Goal: Information Seeking & Learning: Learn about a topic

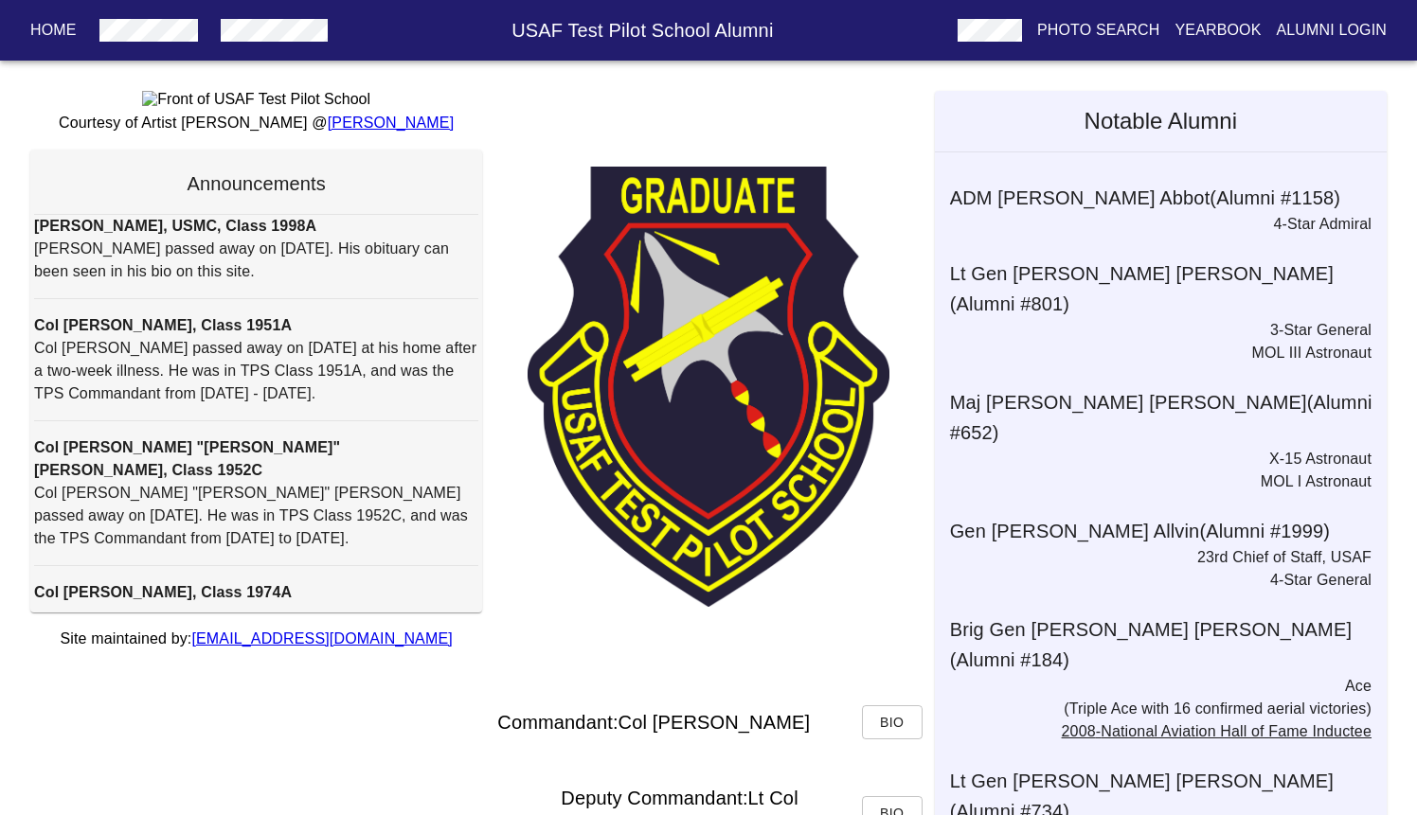
click at [1295, 32] on p "Alumni Login" at bounding box center [1332, 30] width 111 height 23
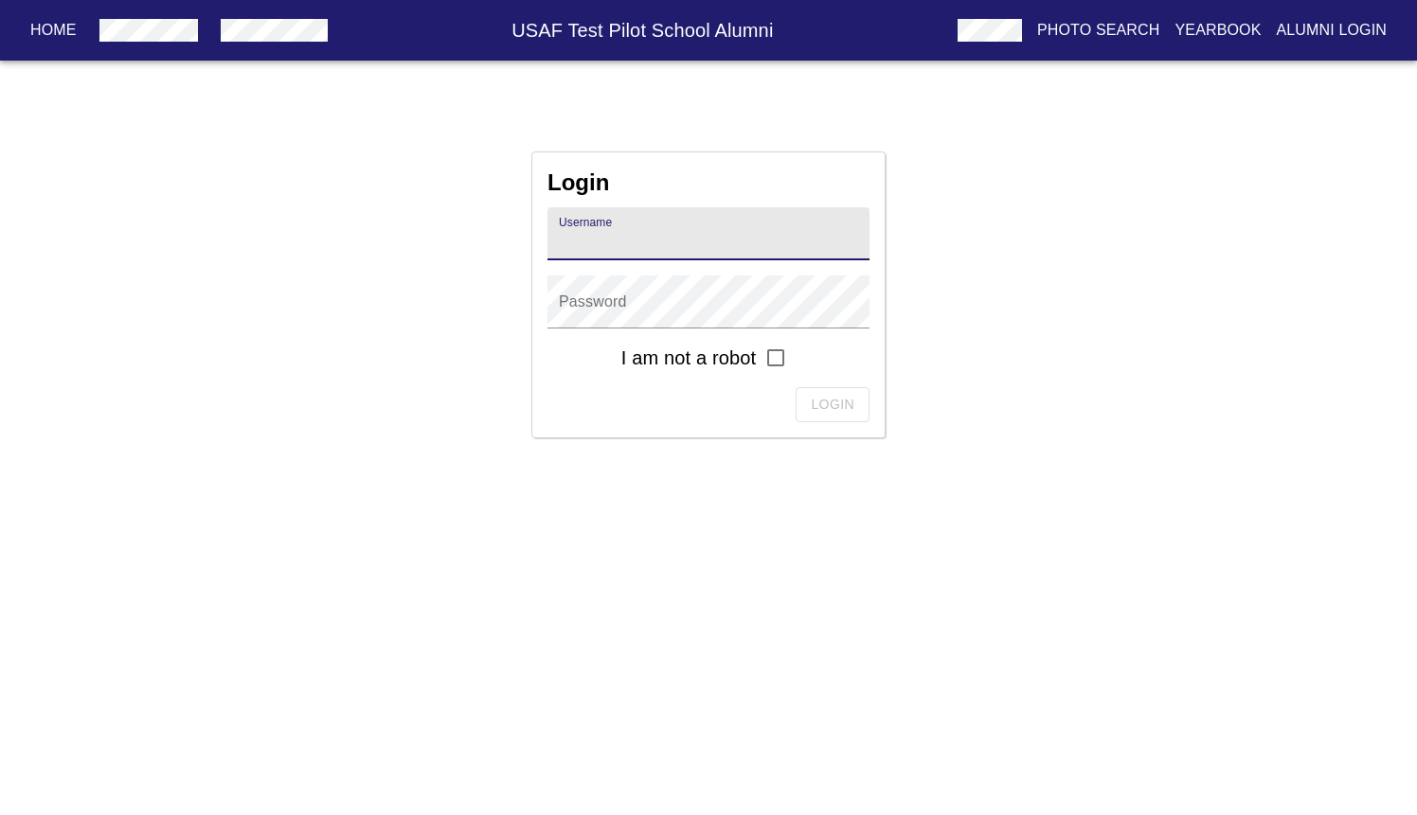
click at [43, 25] on p "Home" at bounding box center [53, 30] width 46 height 23
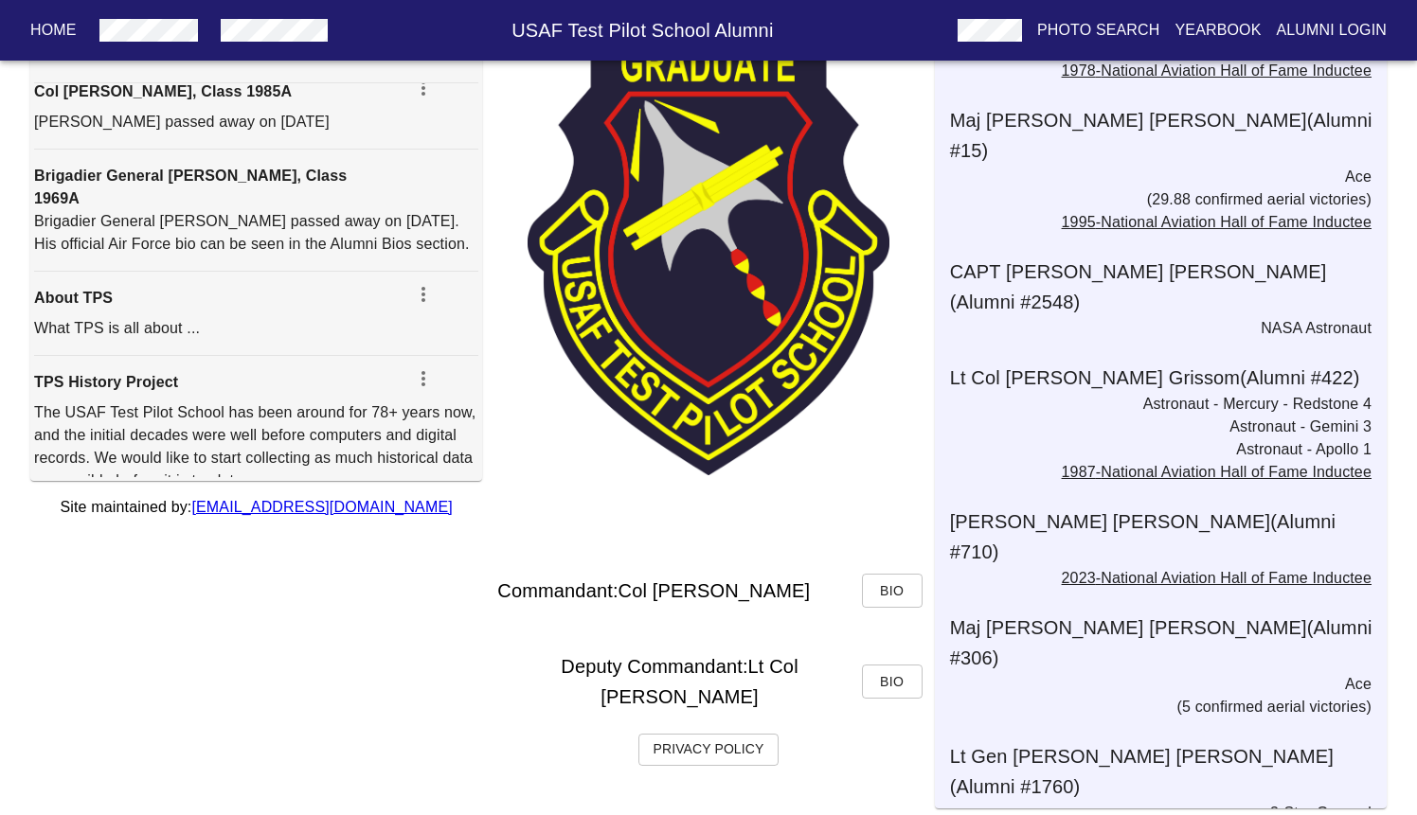
scroll to position [131, 0]
click at [712, 625] on div "Commandant: Col [PERSON_NAME]" at bounding box center [679, 592] width 364 height 78
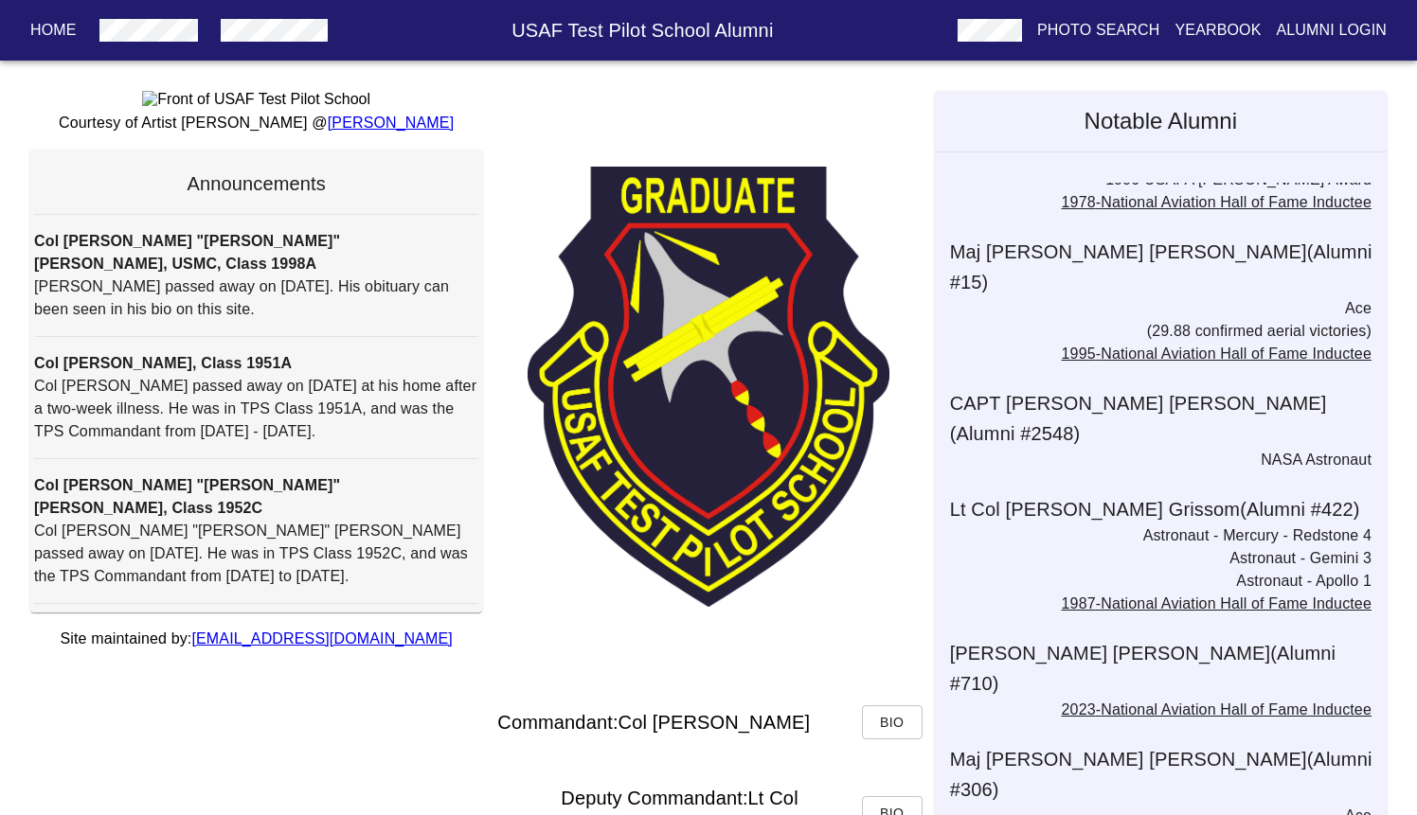
scroll to position [0, 0]
click at [48, 30] on p "Home" at bounding box center [53, 30] width 46 height 23
click at [1332, 26] on p "Alumni Login" at bounding box center [1332, 30] width 111 height 23
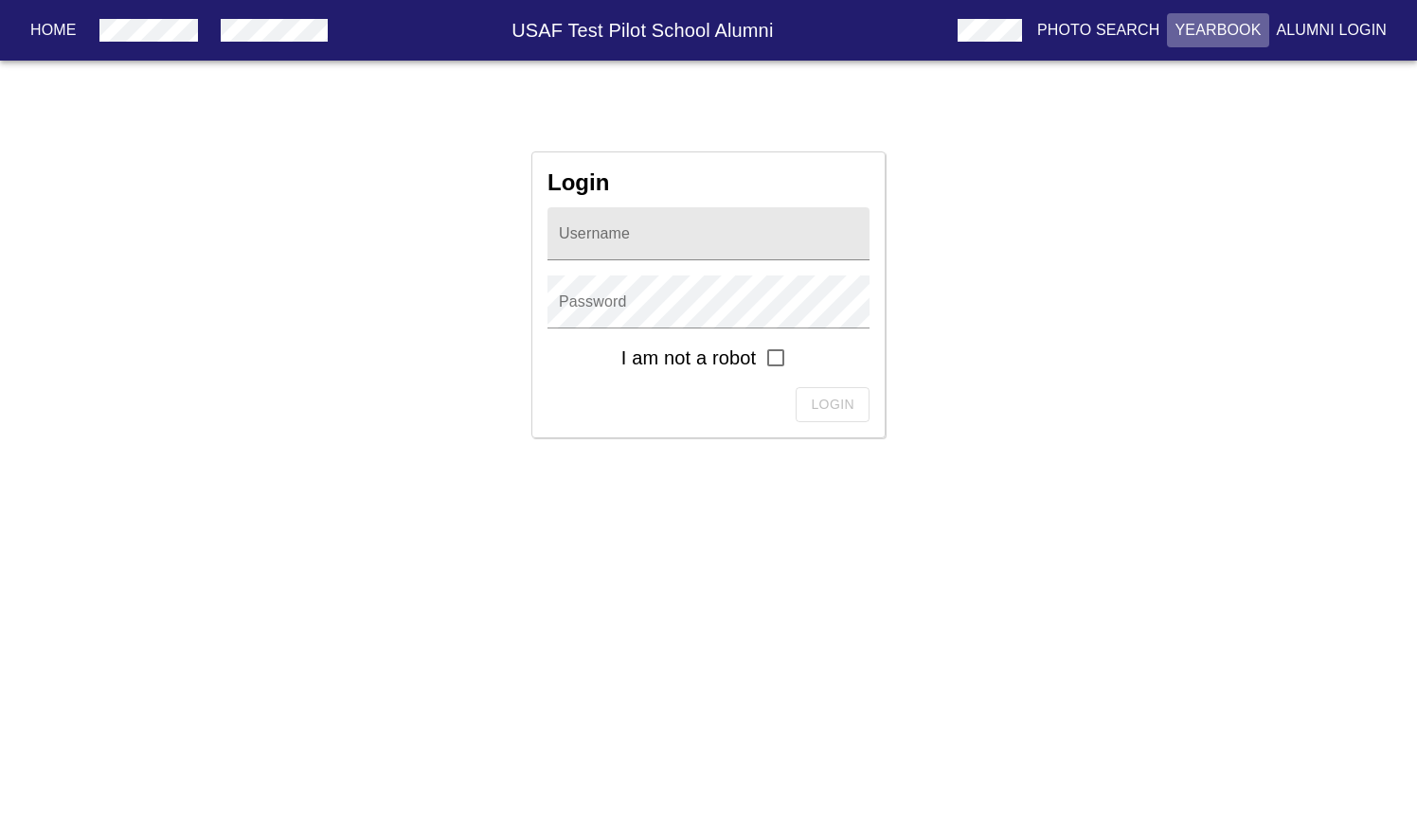
click at [1238, 25] on p "Yearbook" at bounding box center [1217, 30] width 86 height 23
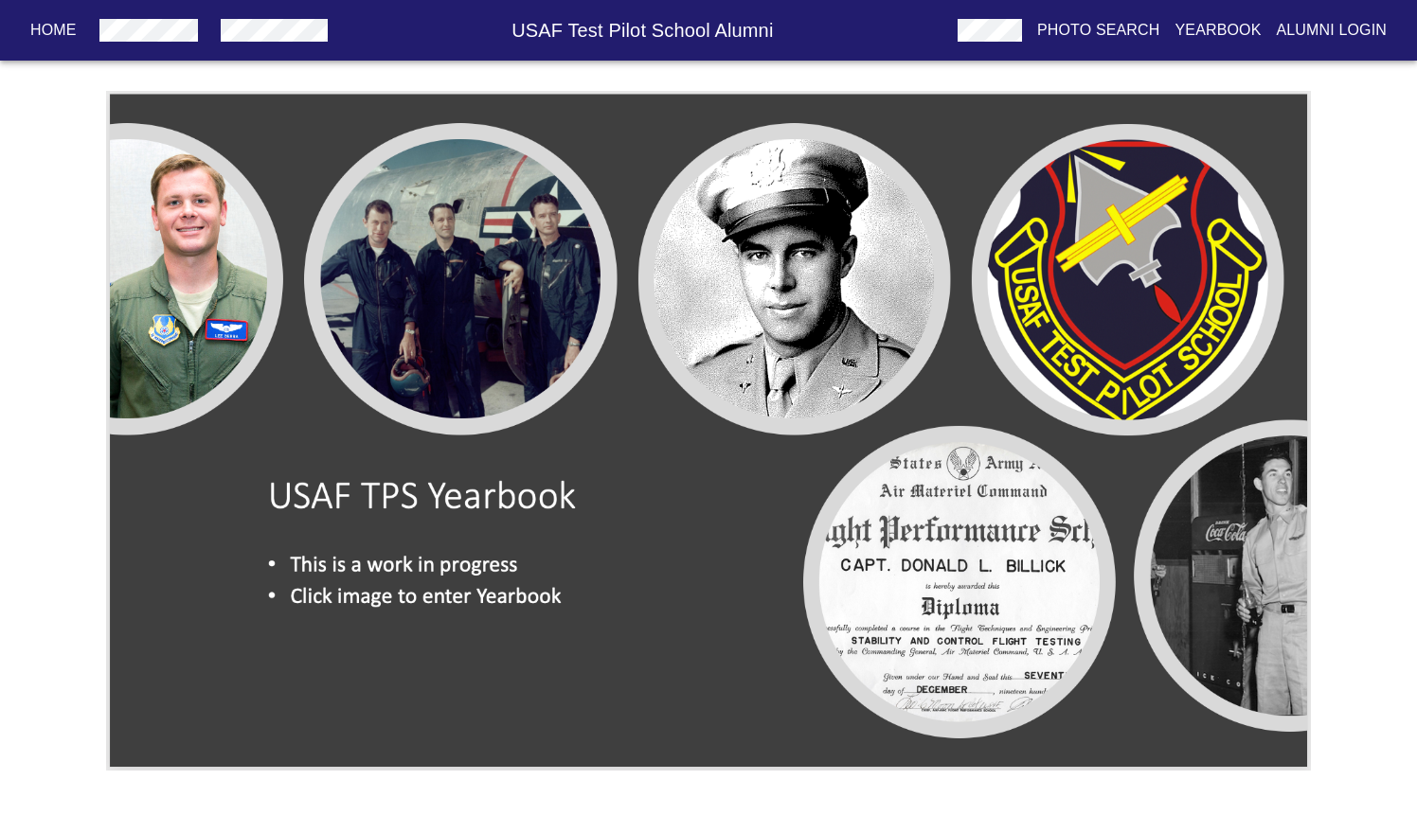
click at [462, 272] on img at bounding box center [708, 431] width 1205 height 680
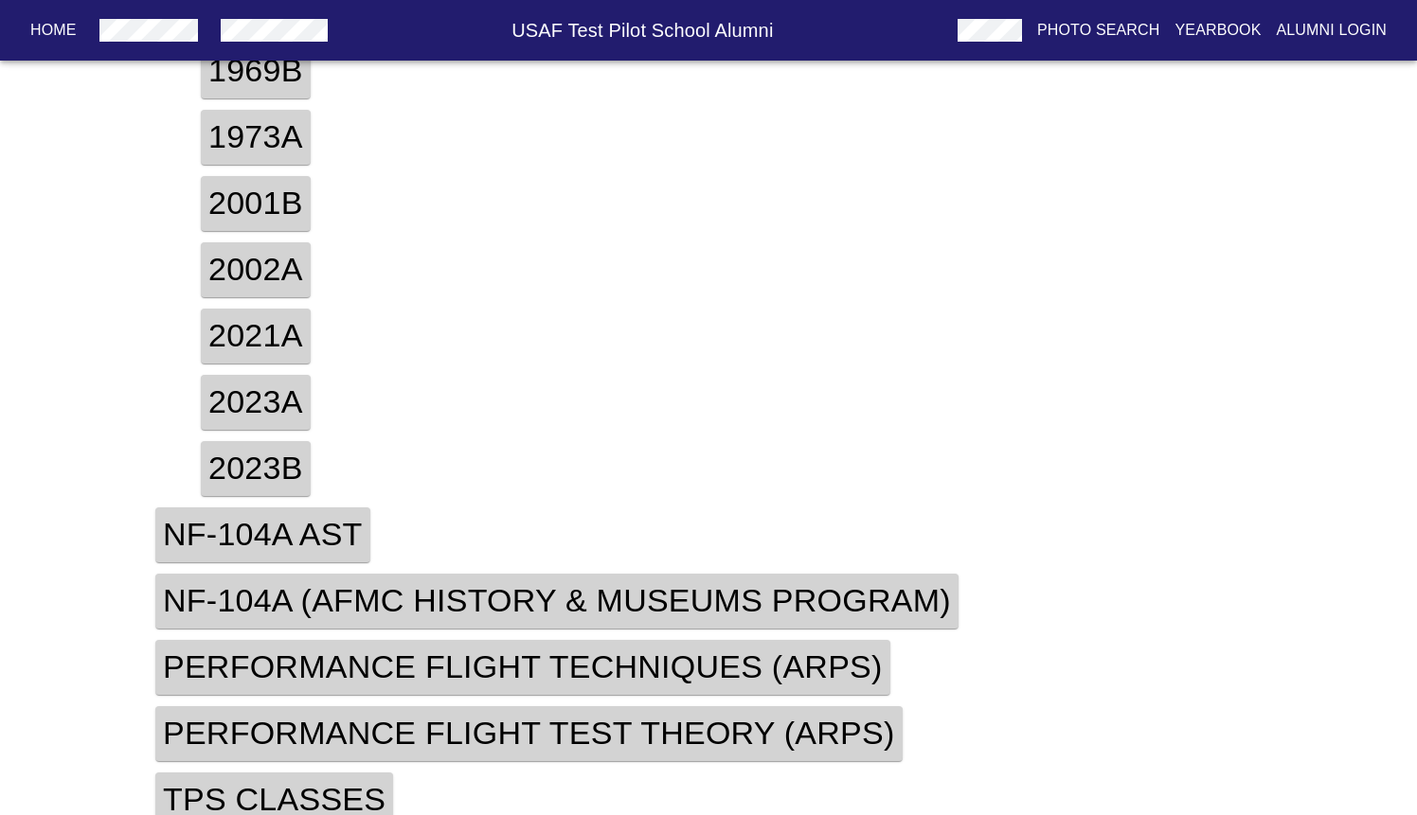
scroll to position [571, 0]
click at [308, 785] on h4 "TPS Classes" at bounding box center [274, 801] width 238 height 55
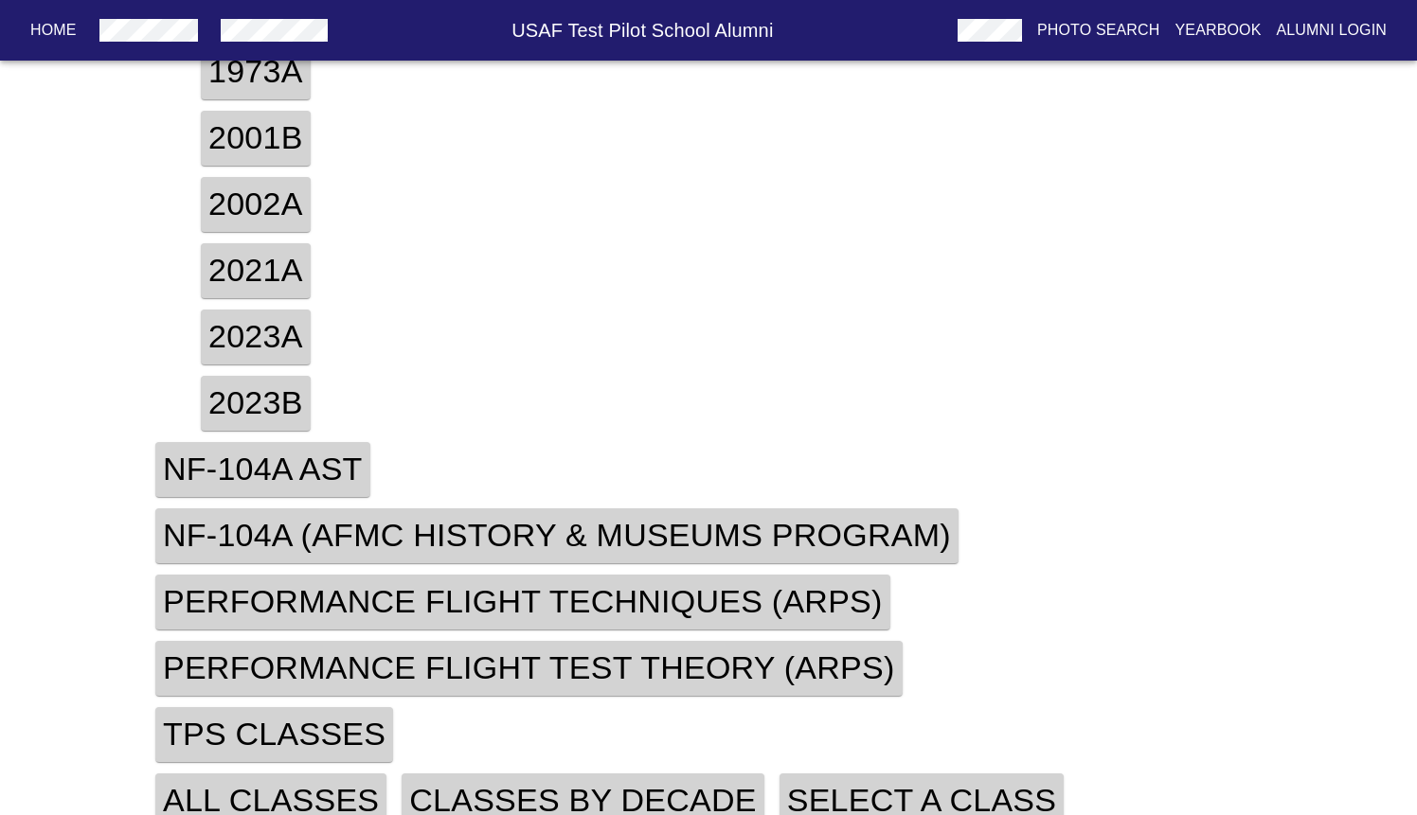
scroll to position [636, 0]
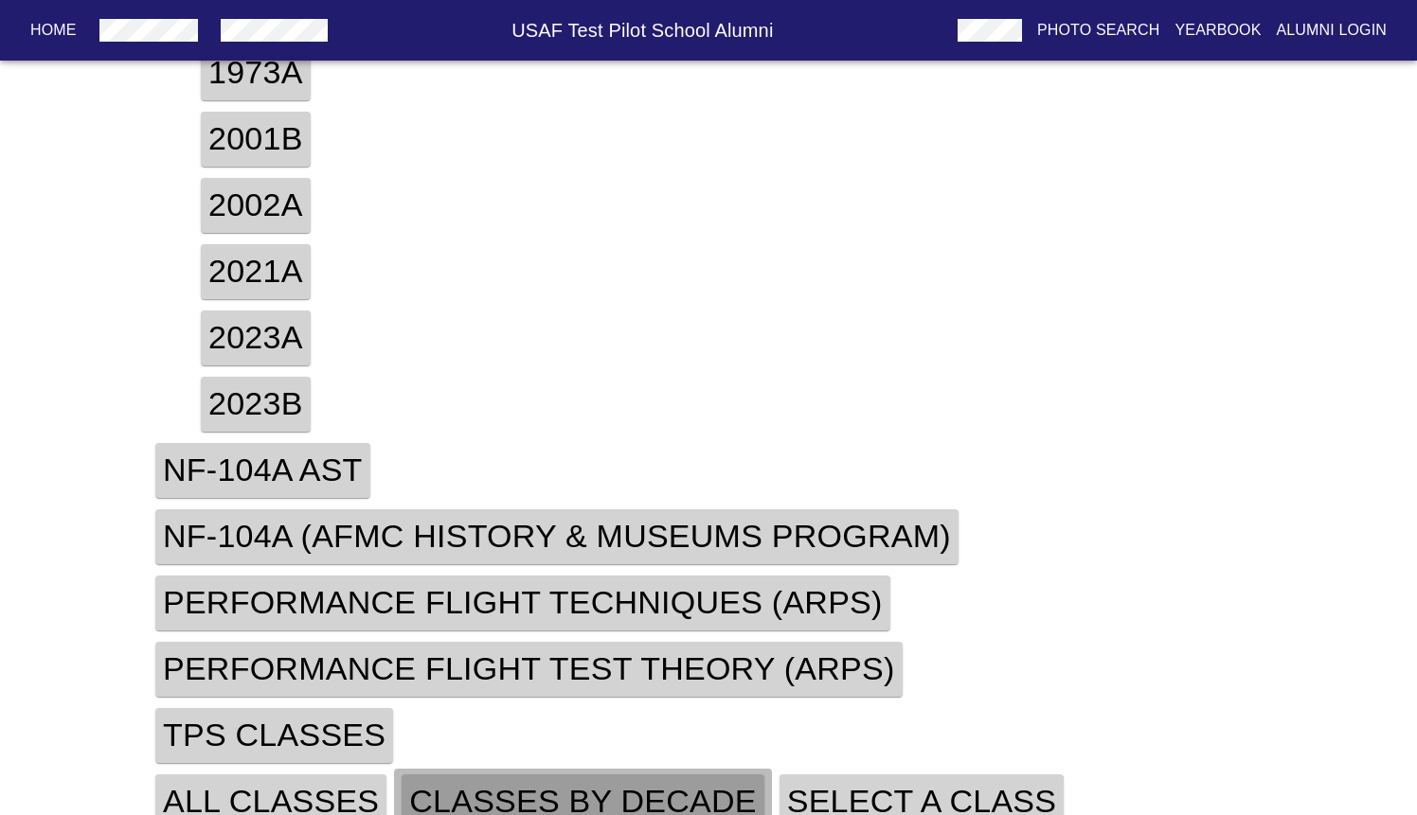
click at [697, 781] on h4 "Classes By Decade" at bounding box center [583, 802] width 362 height 55
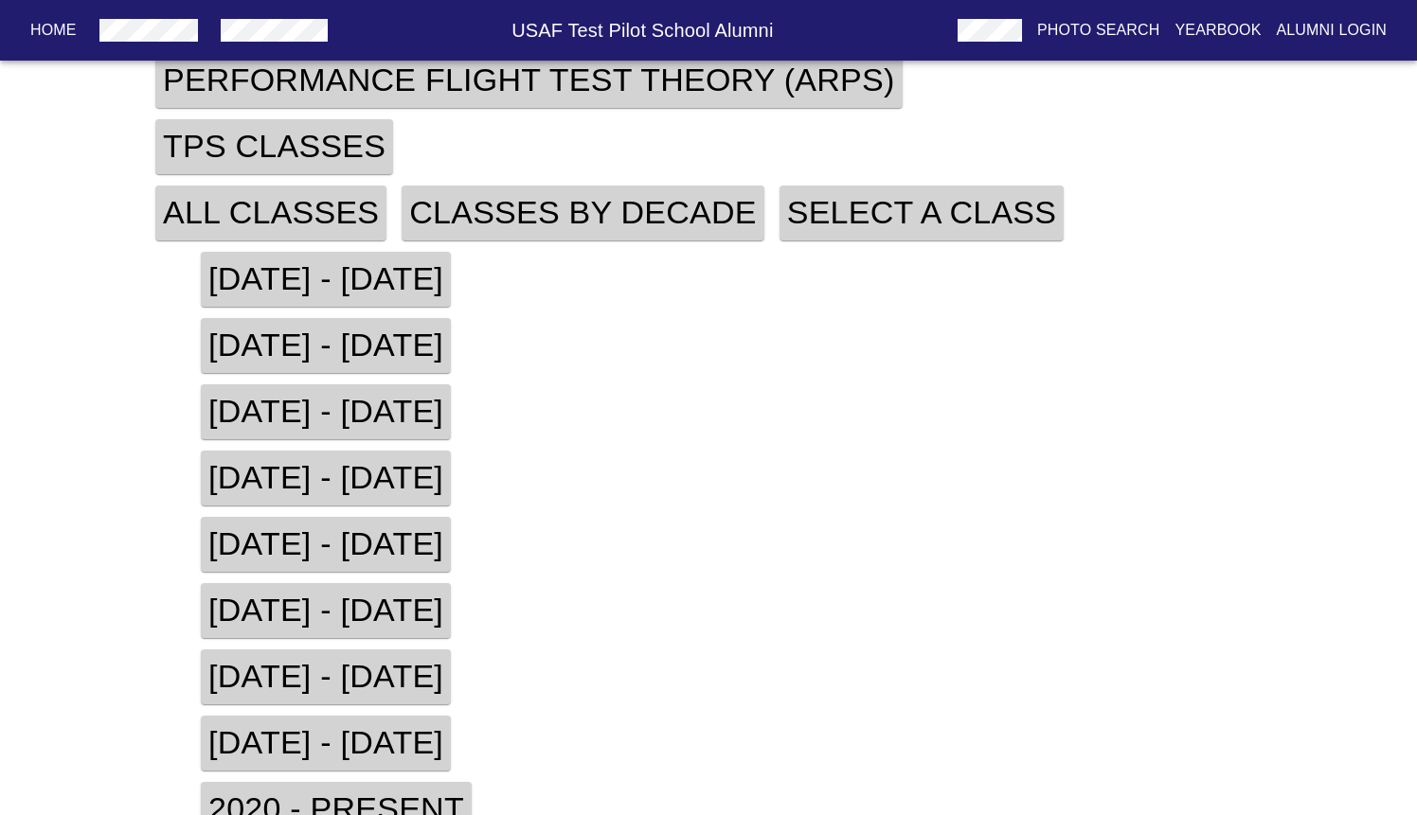
scroll to position [1225, 0]
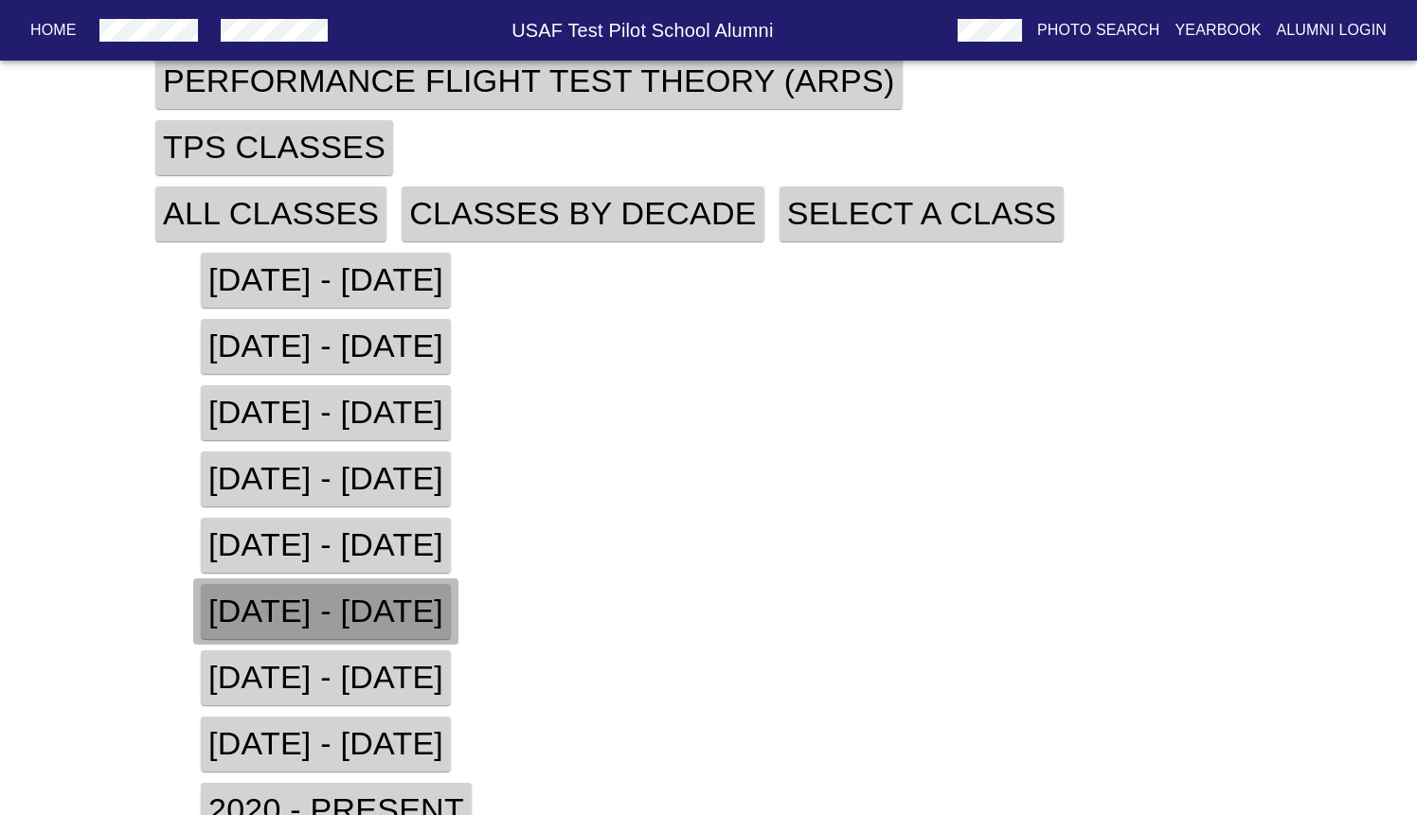
click at [352, 584] on h4 "[DATE] - [DATE]" at bounding box center [326, 611] width 250 height 55
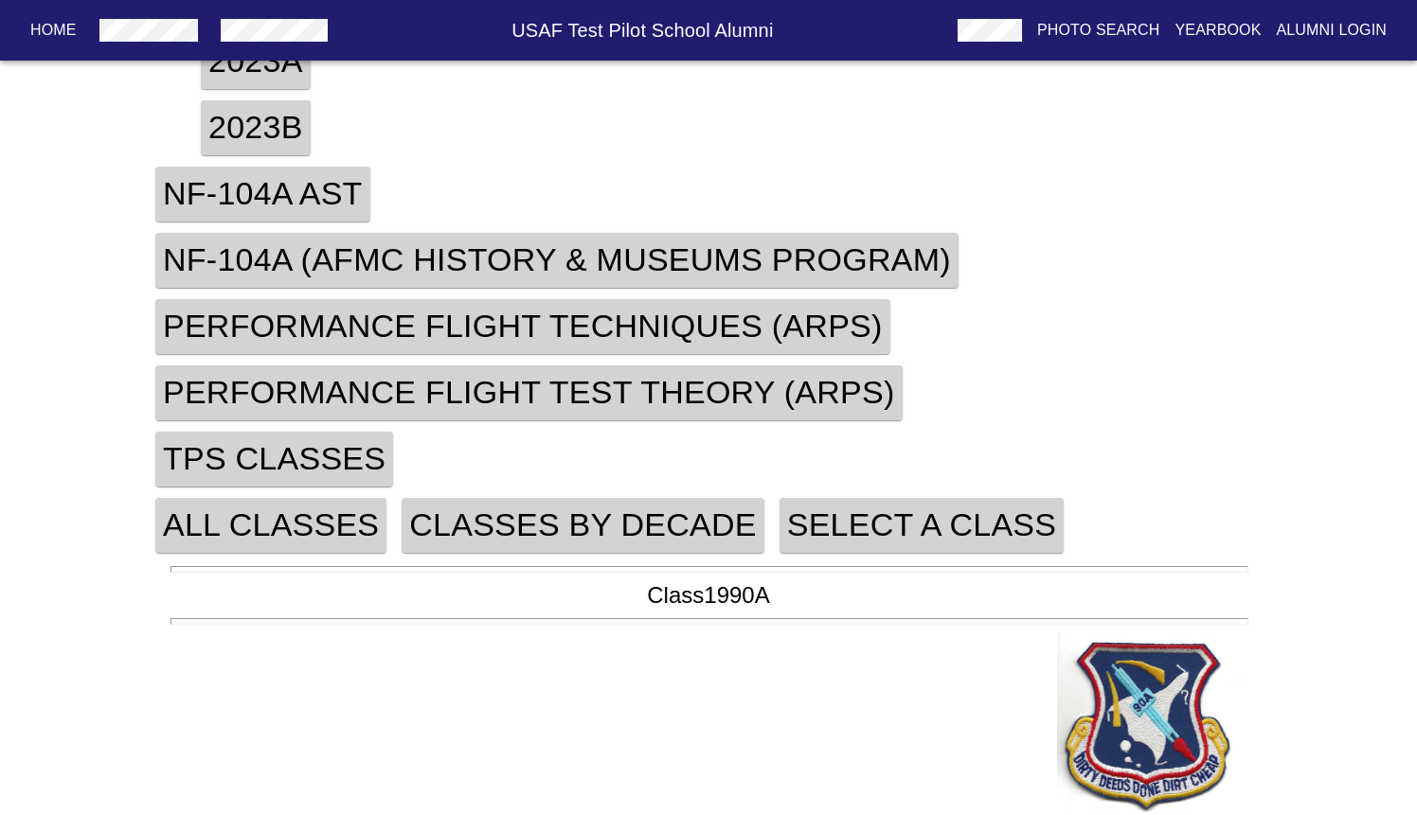
scroll to position [947, 0]
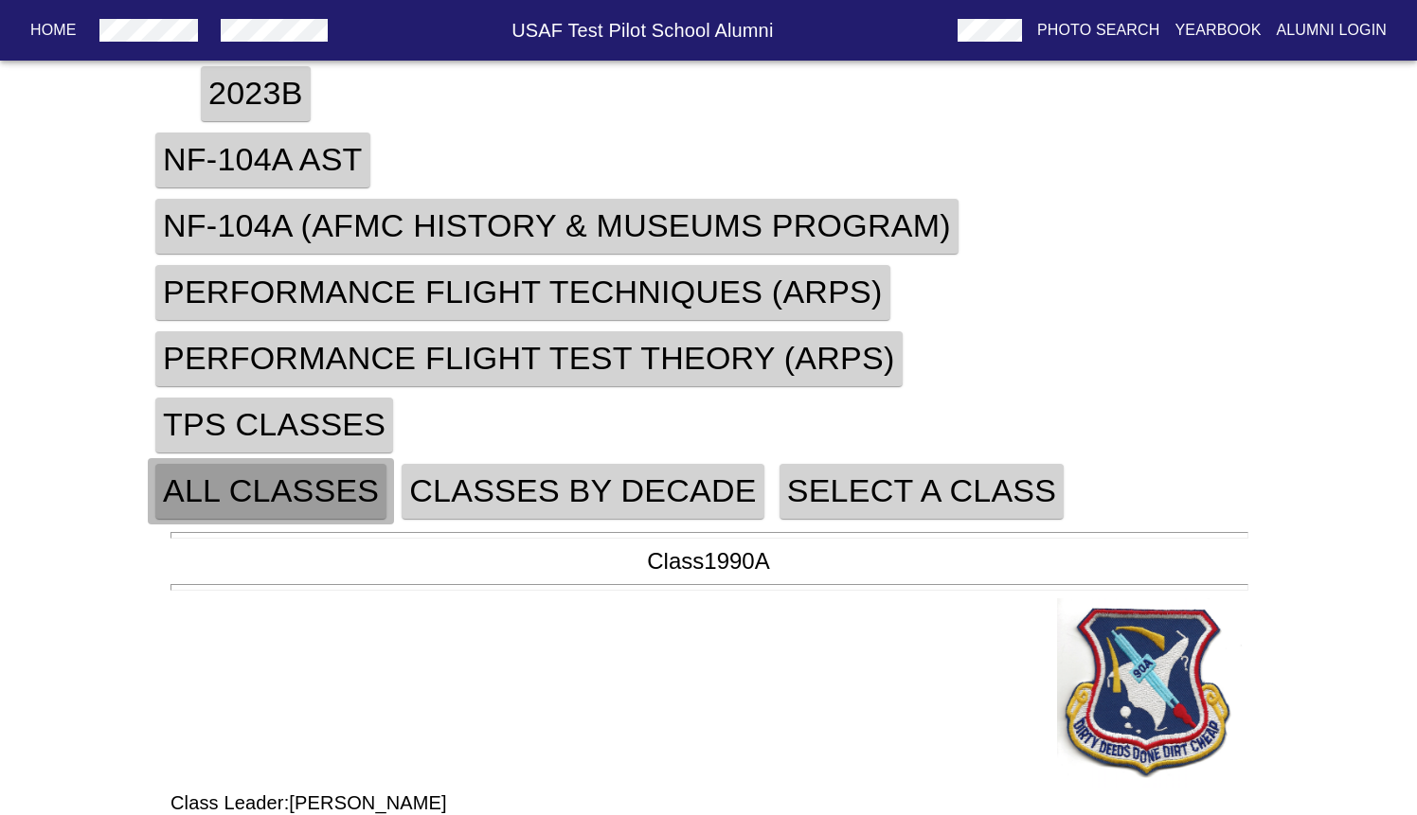
click at [324, 464] on h4 "All Classes" at bounding box center [270, 491] width 231 height 55
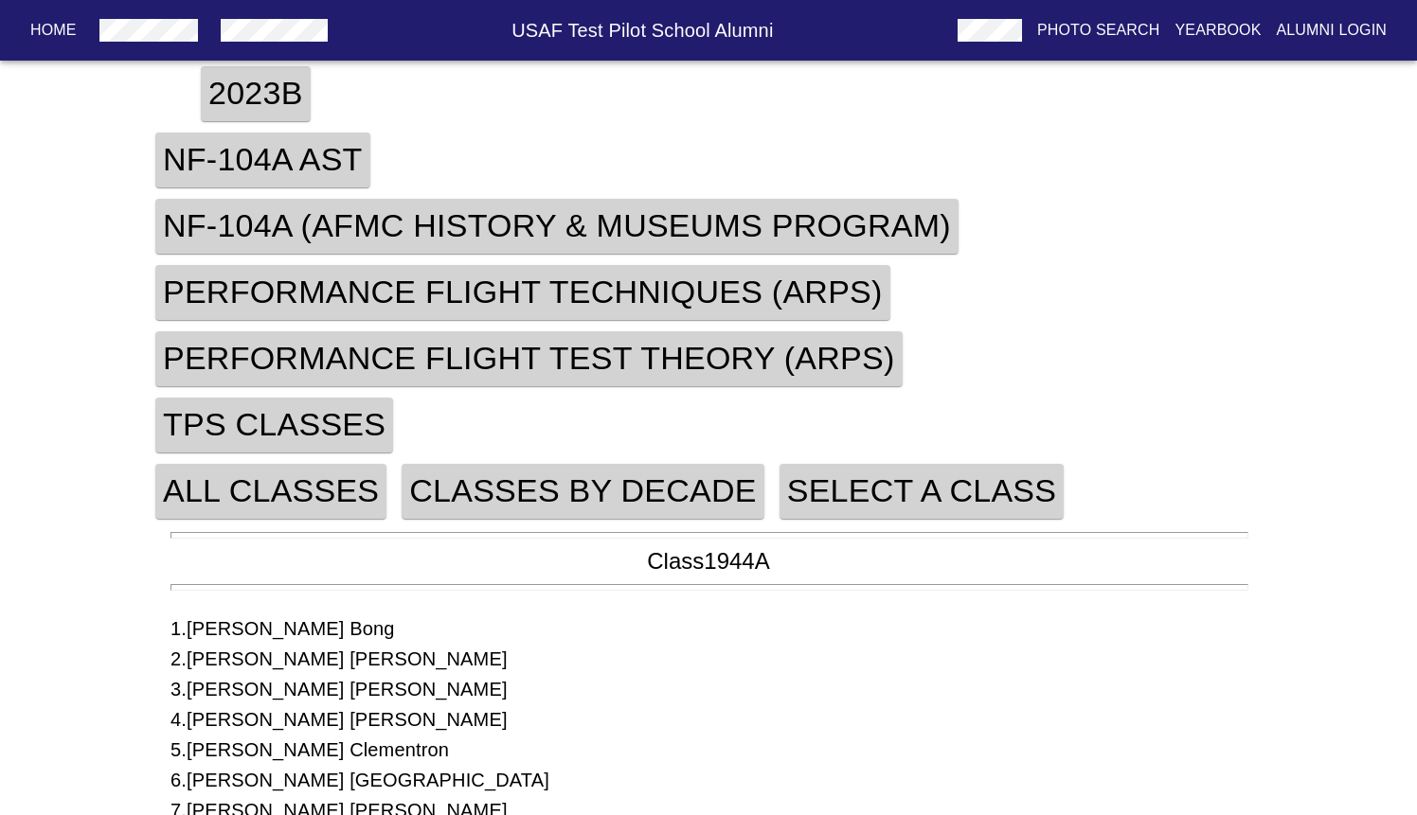
click at [475, 469] on h4 "Classes By Decade" at bounding box center [583, 491] width 362 height 55
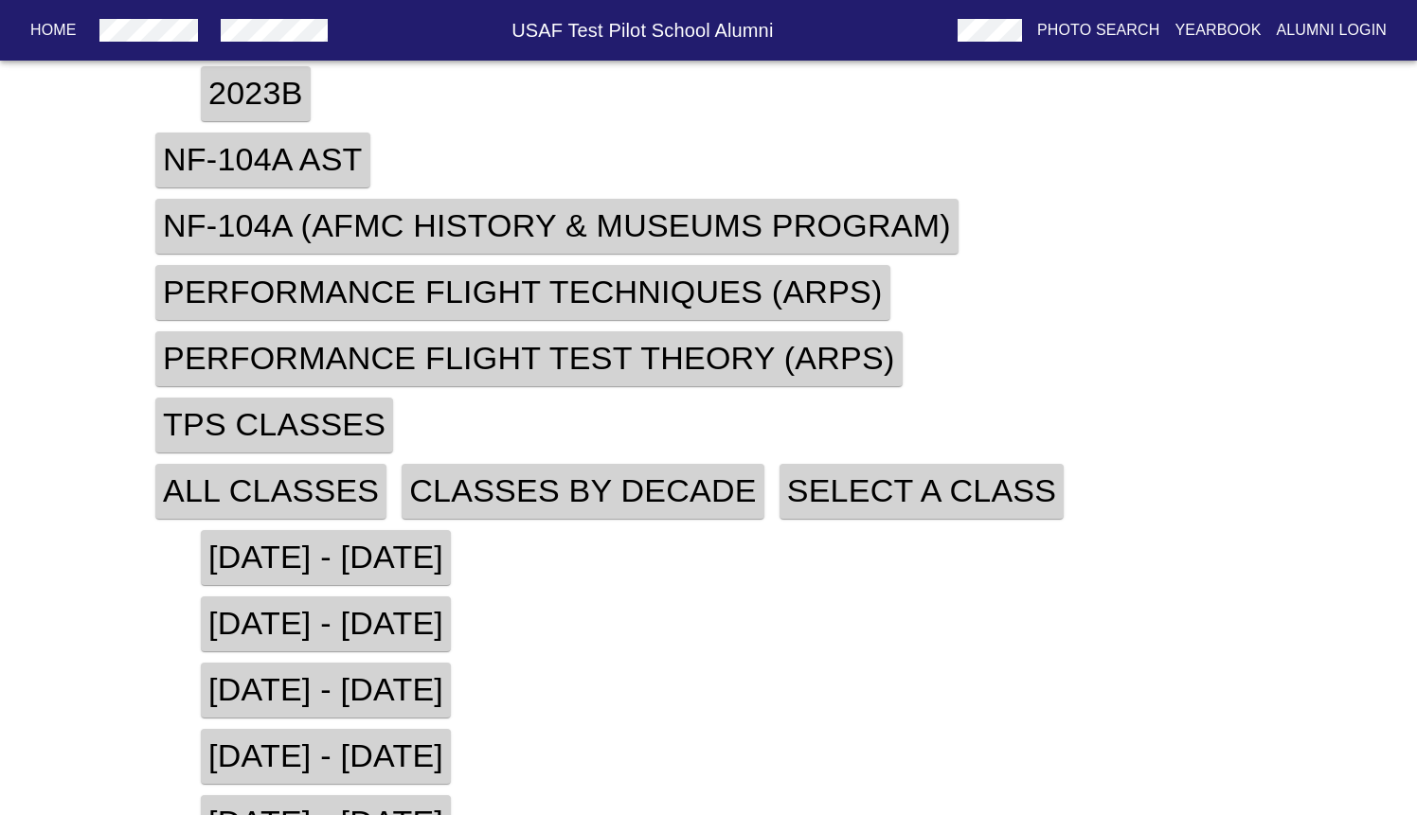
scroll to position [1062, 0]
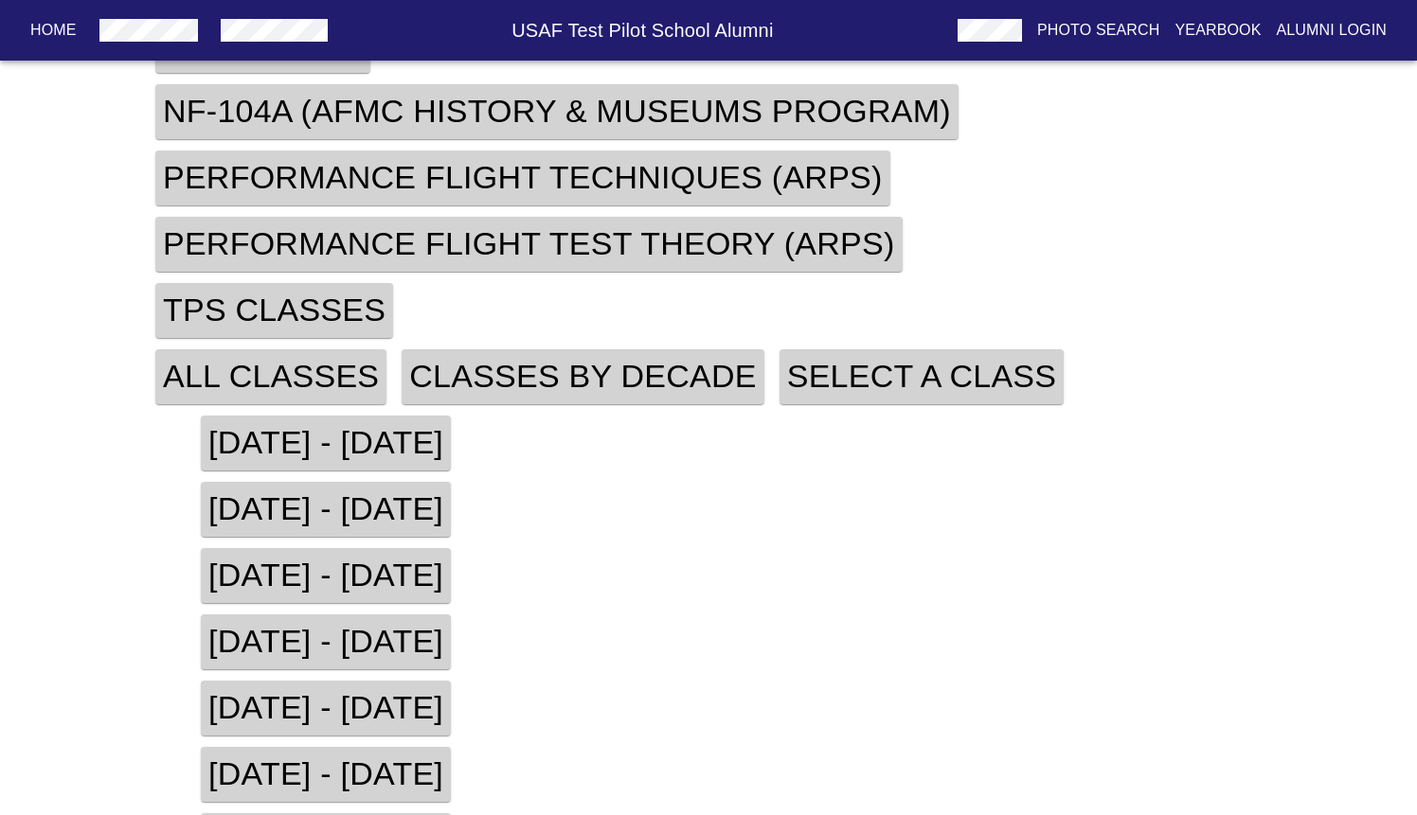
click at [293, 618] on h4 "[DATE] - [DATE]" at bounding box center [326, 642] width 250 height 55
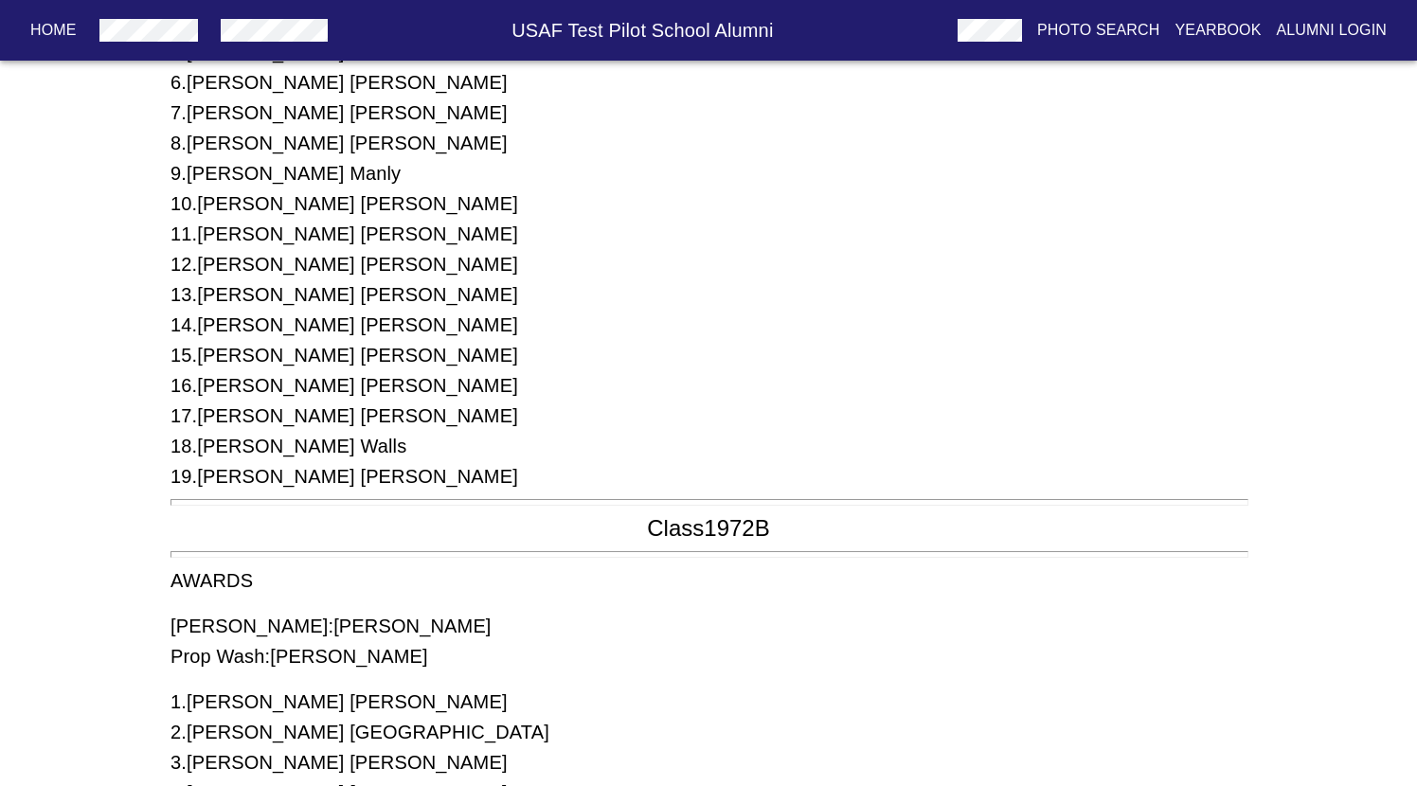
scroll to position [8043, 0]
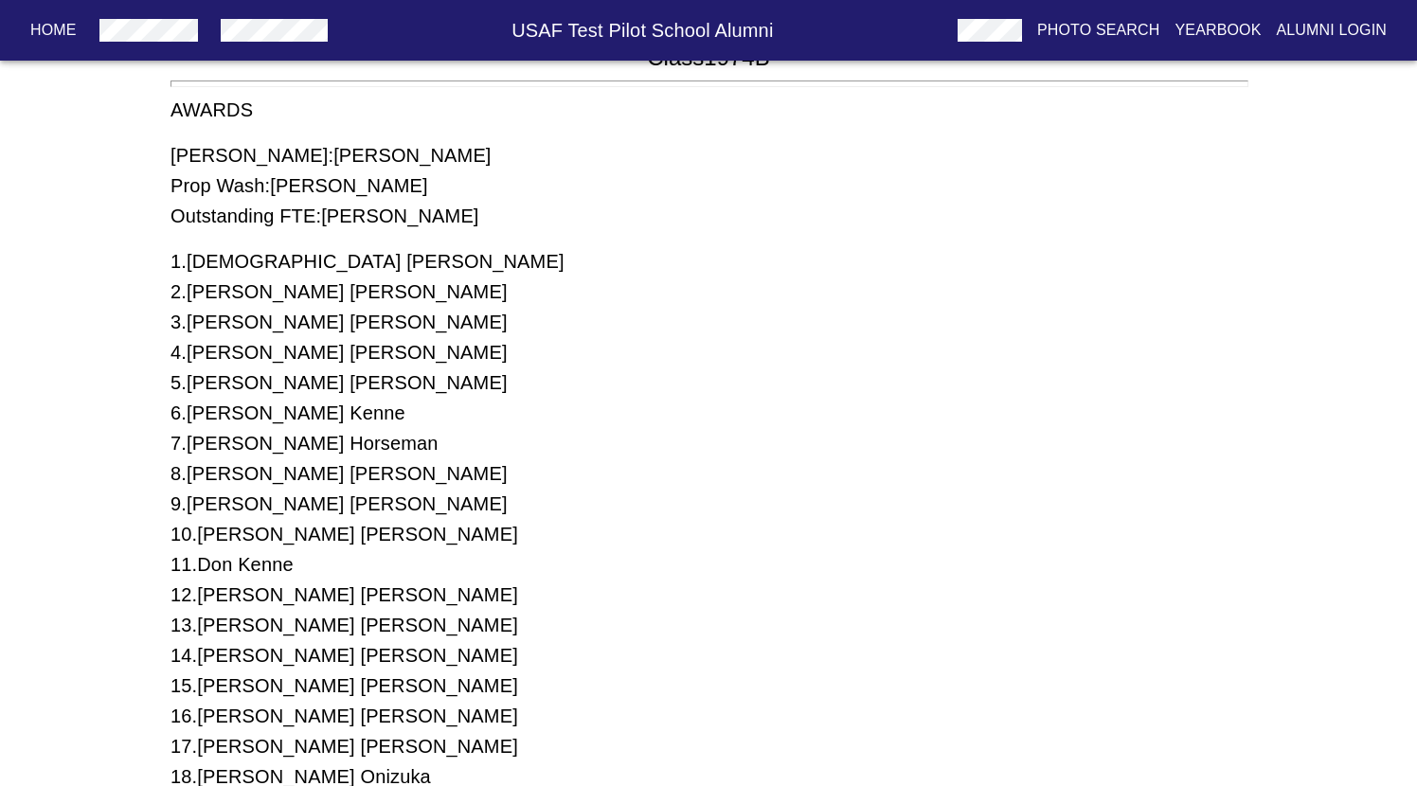
click at [339, 559] on div "11 . [PERSON_NAME]" at bounding box center [708, 564] width 1076 height 30
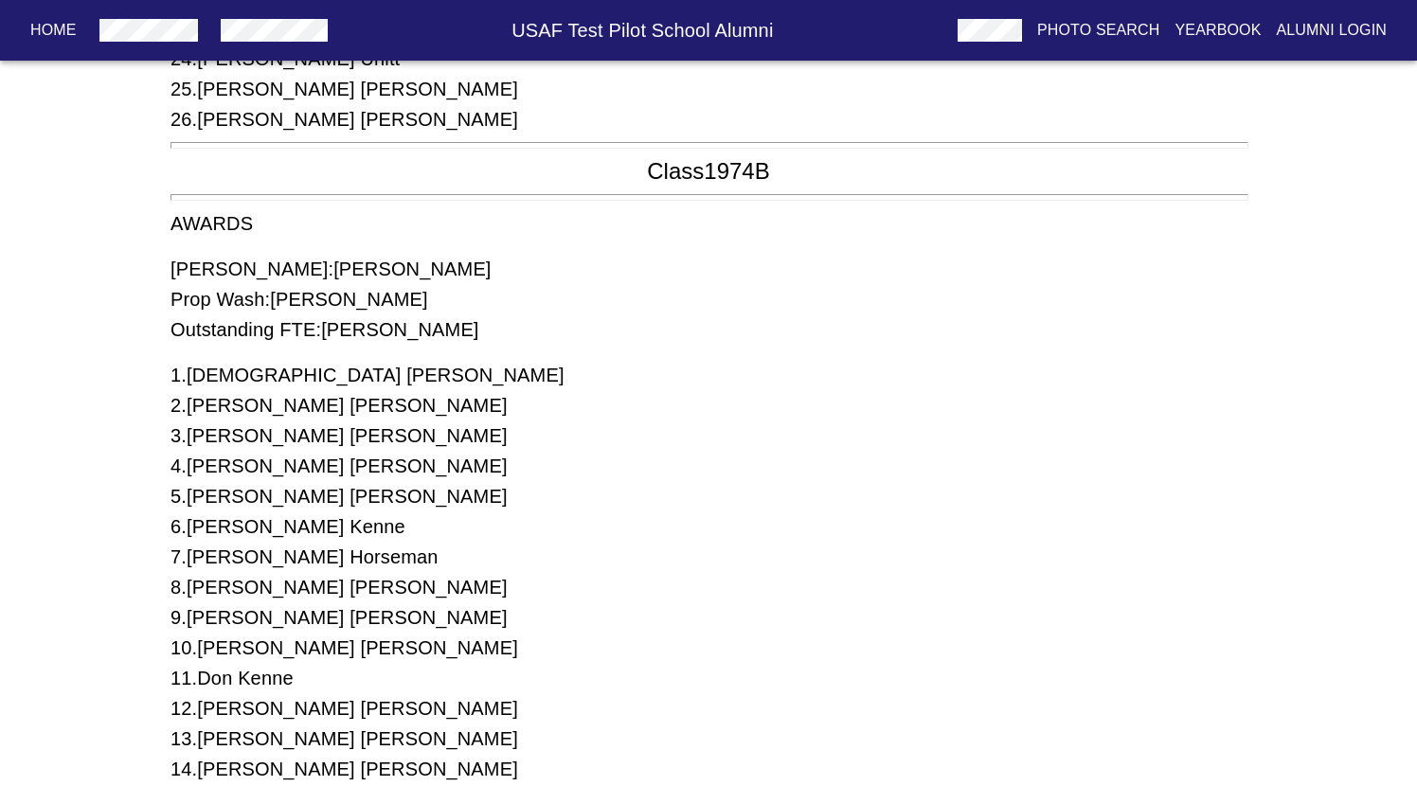
scroll to position [7929, 0]
drag, startPoint x: 313, startPoint y: 508, endPoint x: 176, endPoint y: 507, distance: 137.3
click at [176, 511] on div "6 . [PERSON_NAME]" at bounding box center [708, 526] width 1076 height 30
click at [204, 511] on h6 "6 . [PERSON_NAME]" at bounding box center [287, 526] width 235 height 30
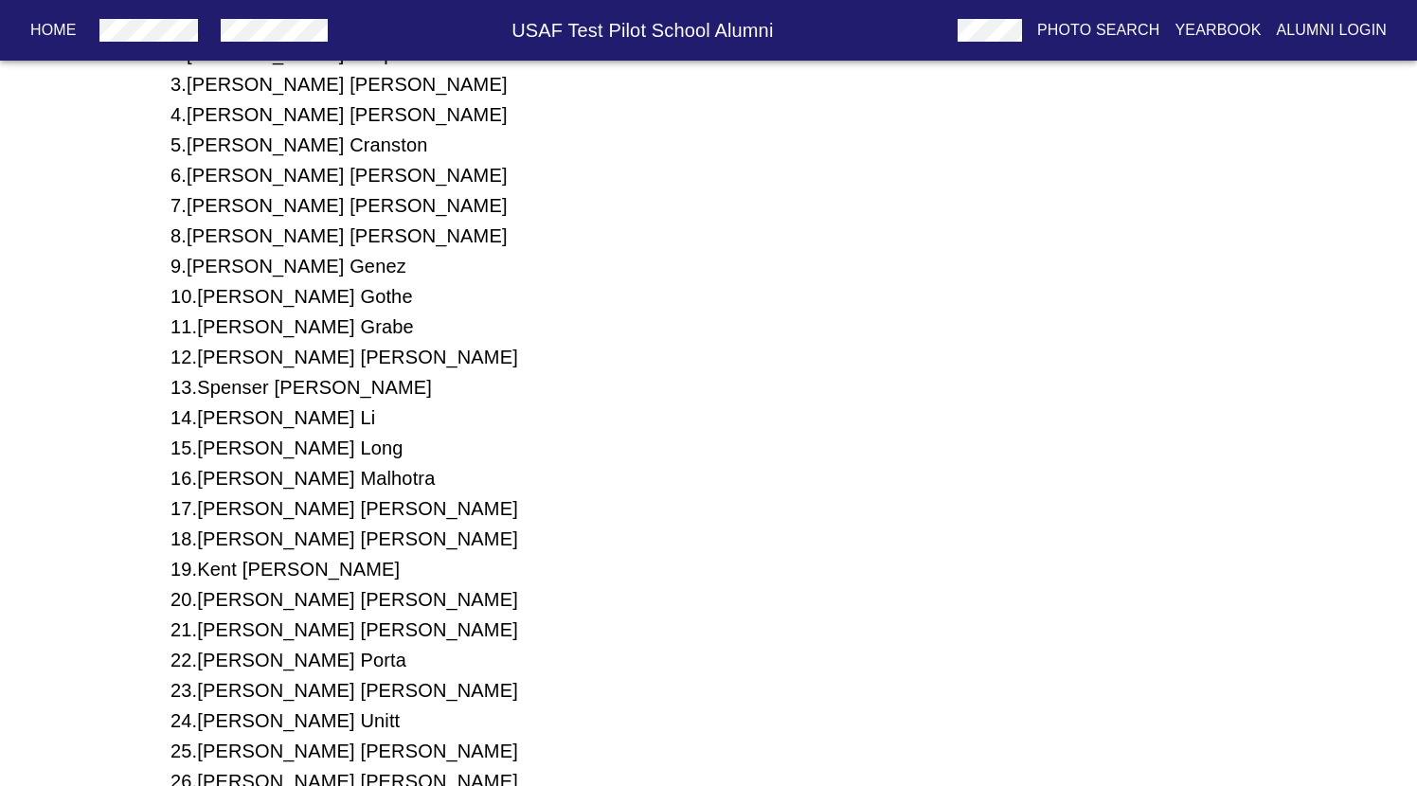
scroll to position [7203, 0]
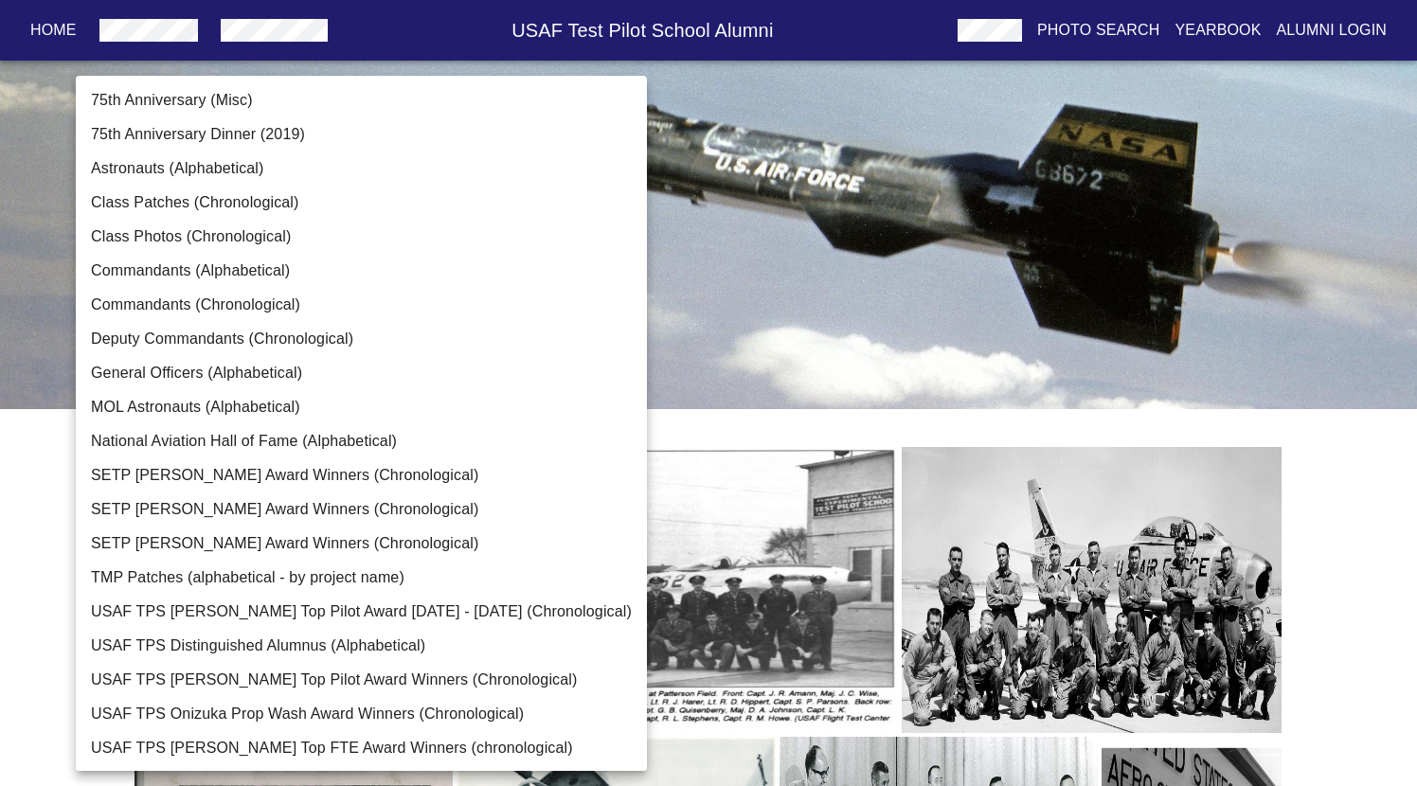
click at [413, 291] on body "Home USAF Test Pilot School Alumni Photo Search Yearbook Alumni Login TPS Photo…" at bounding box center [708, 651] width 1417 height 1243
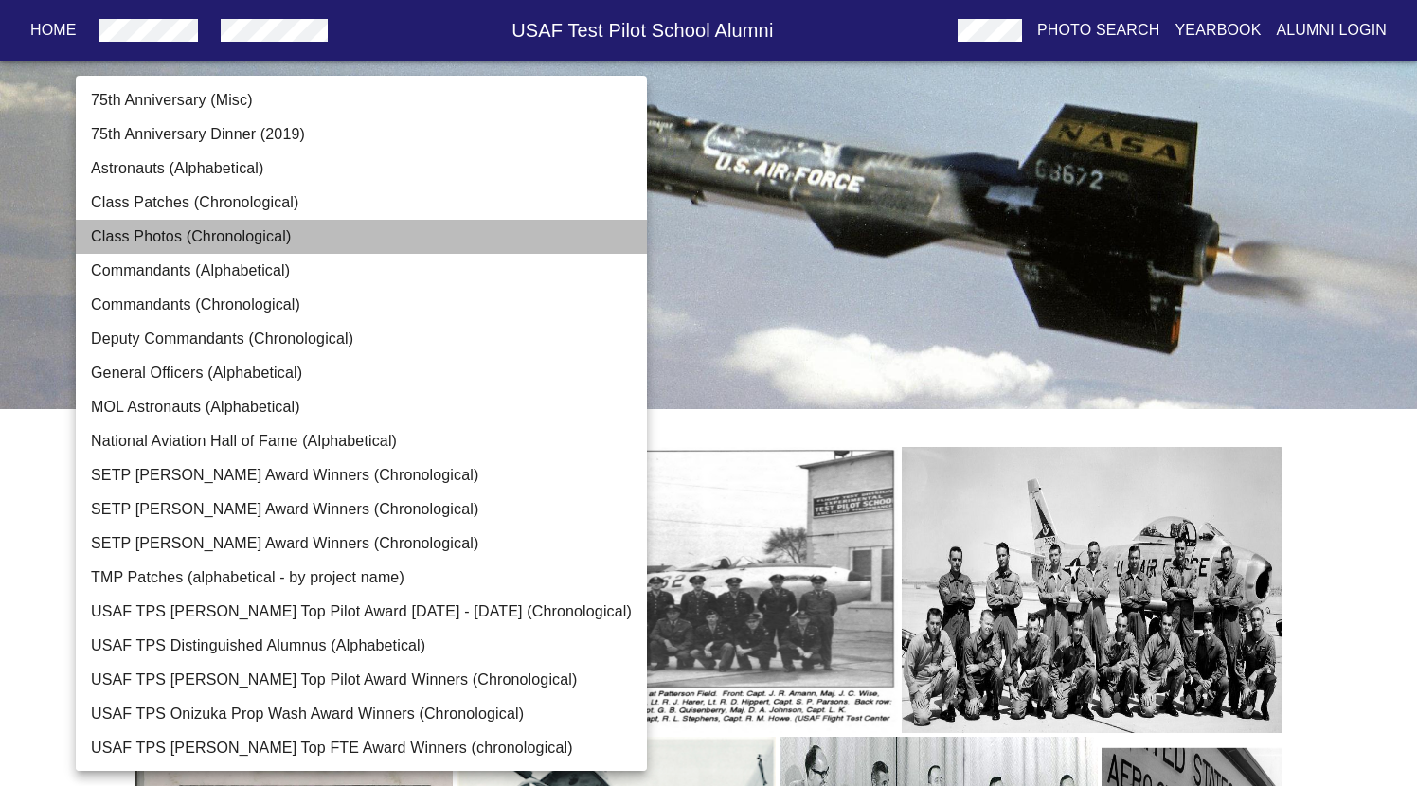
click at [424, 245] on li "Class Photos (Chronological)" at bounding box center [361, 237] width 571 height 34
type input "Class Photos (Chronological)"
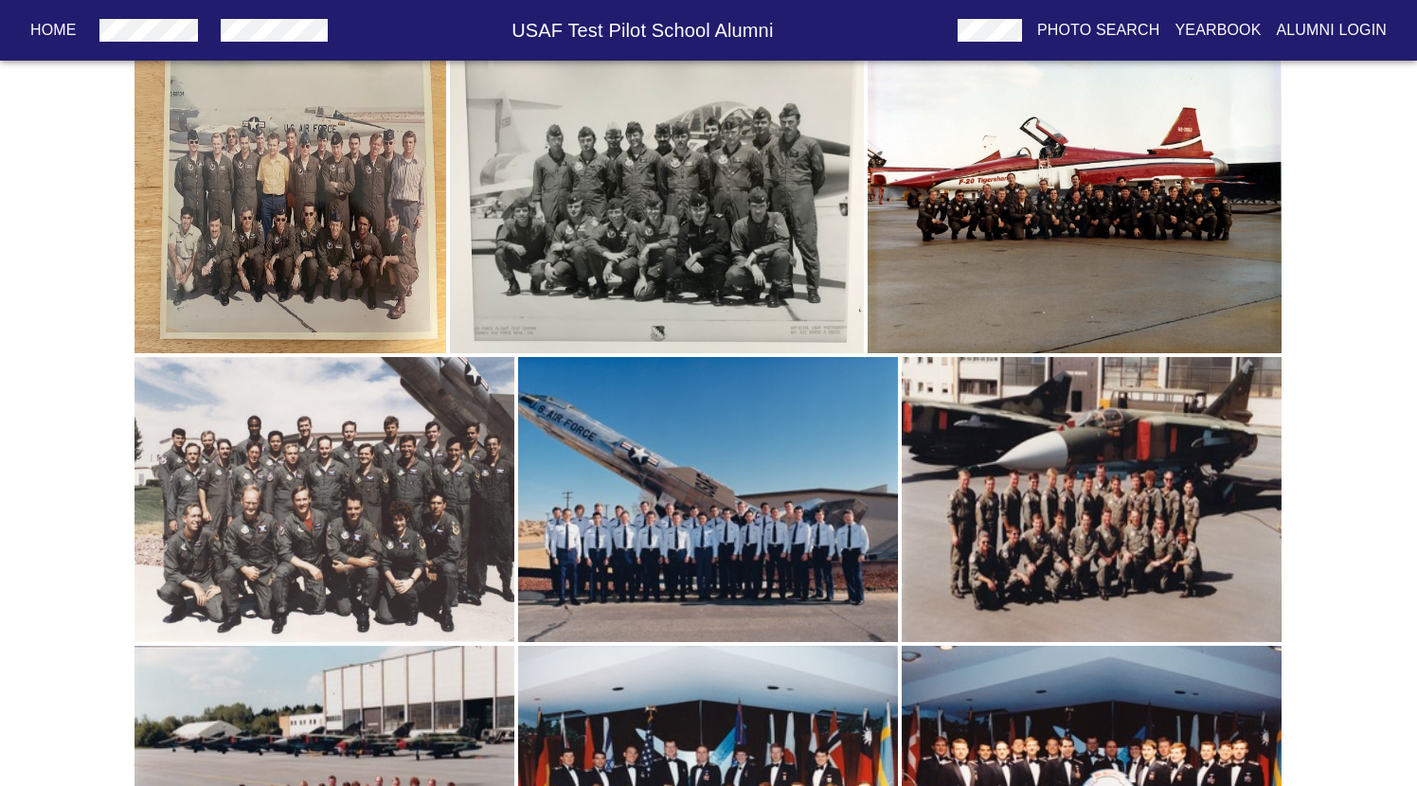
scroll to position [1848, 0]
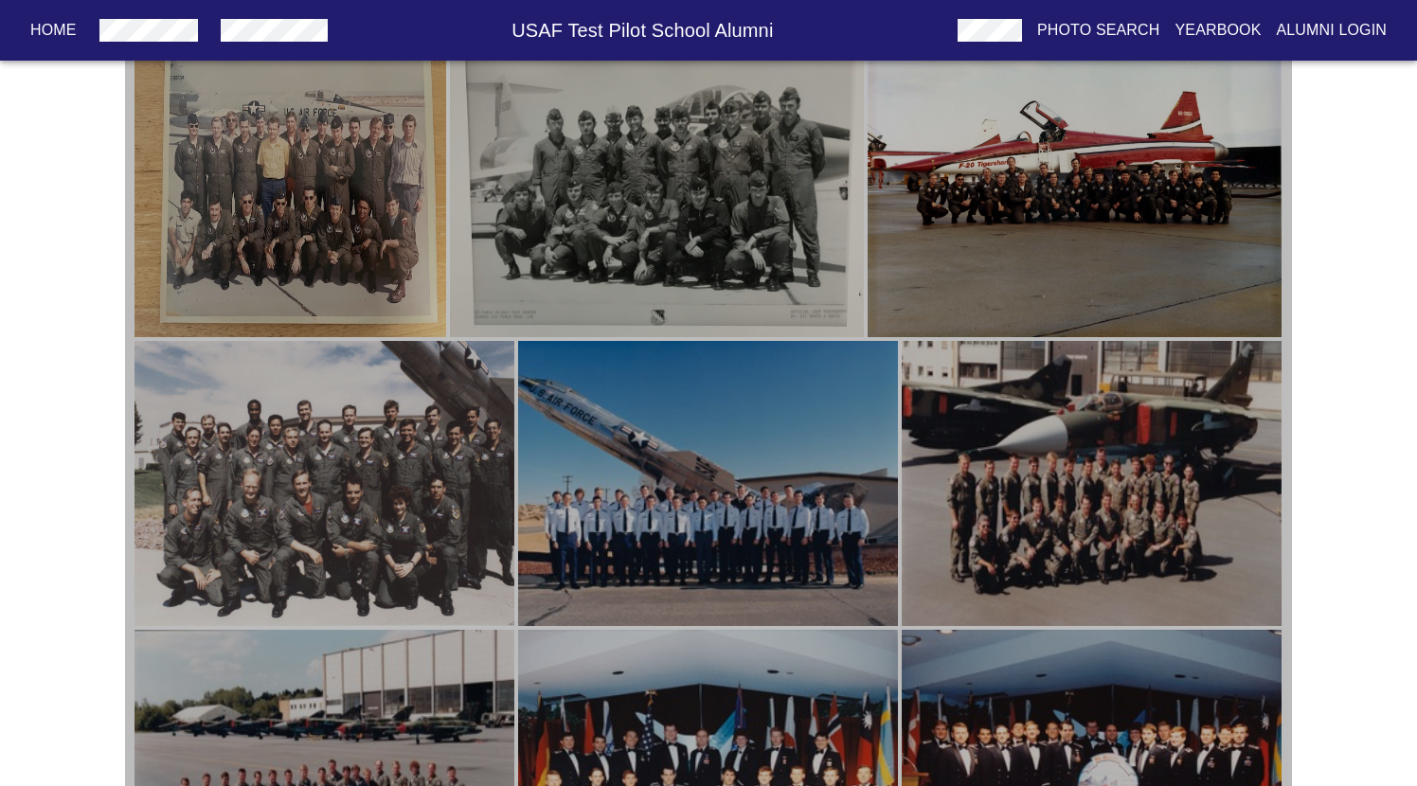
click at [1103, 214] on img "button" at bounding box center [1075, 182] width 414 height 312
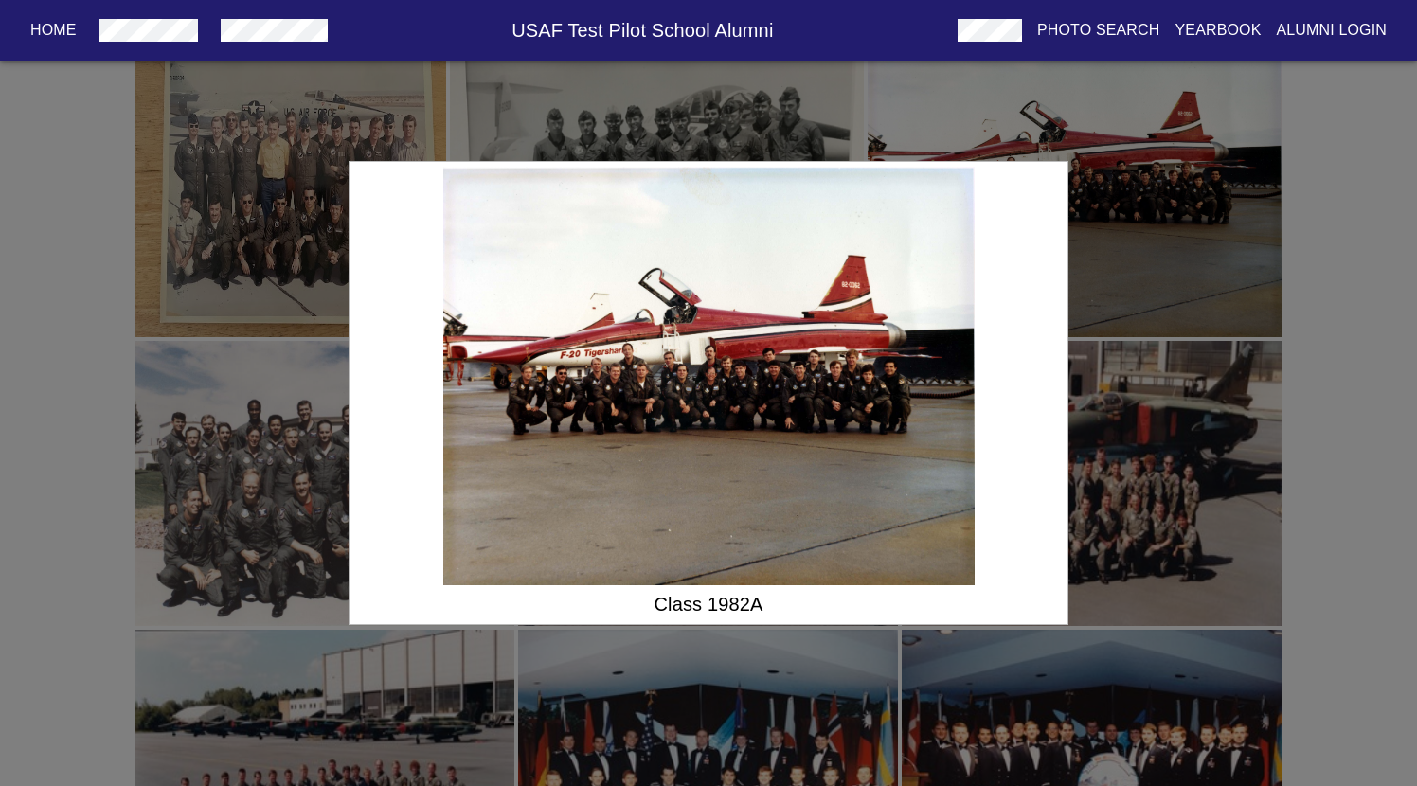
click at [280, 475] on div "Class 1982A" at bounding box center [708, 393] width 1417 height 786
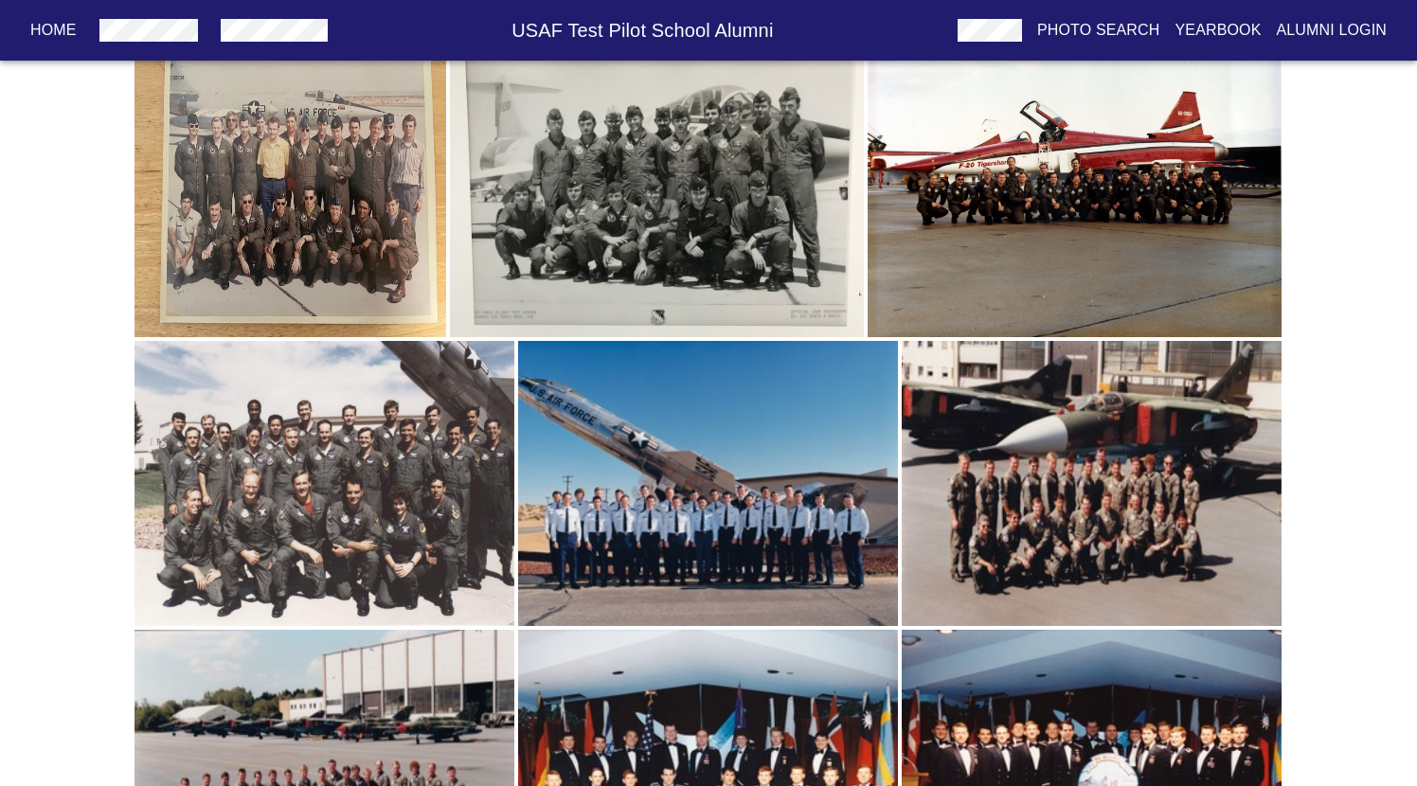
click at [339, 456] on img "button" at bounding box center [324, 484] width 380 height 286
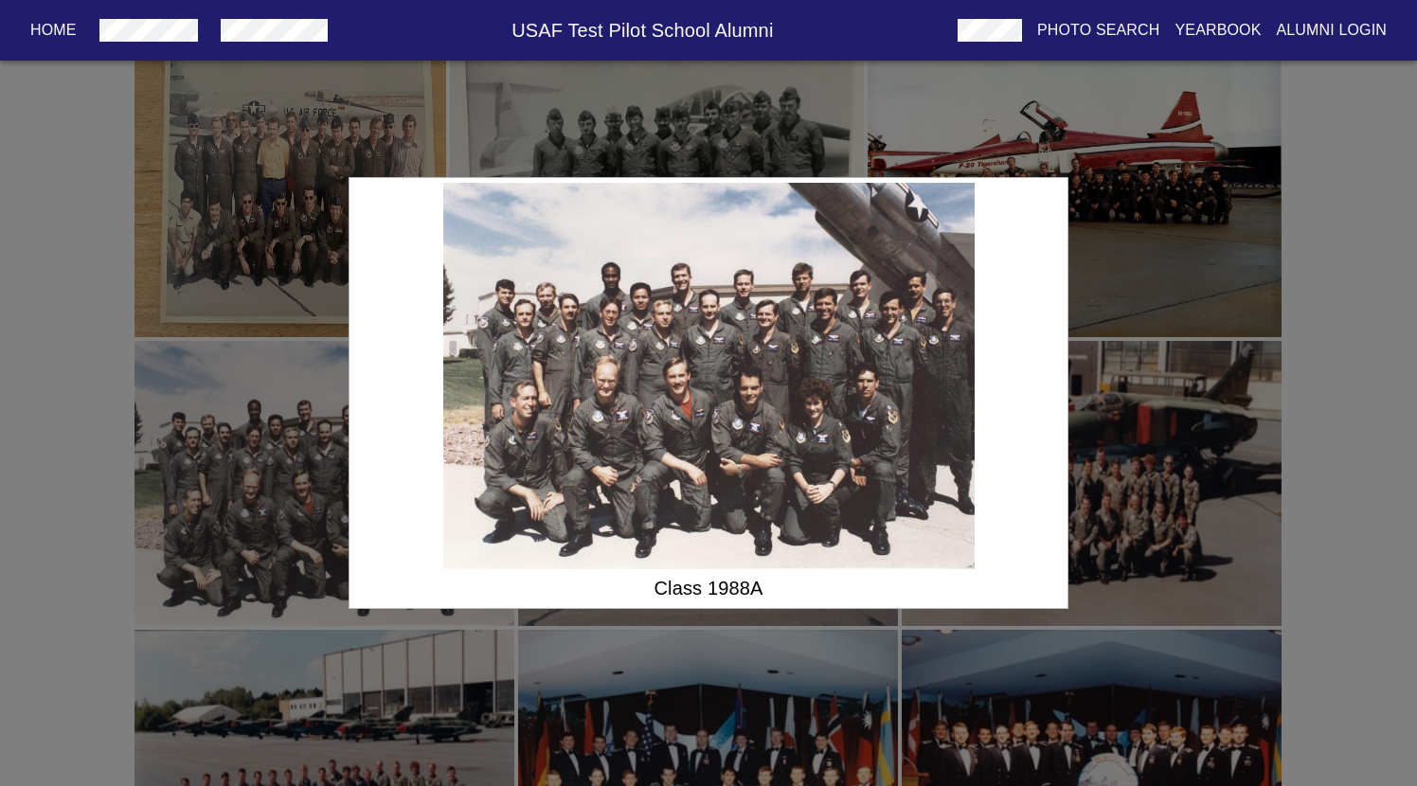
click at [339, 456] on div "Class 1988A" at bounding box center [708, 393] width 1417 height 786
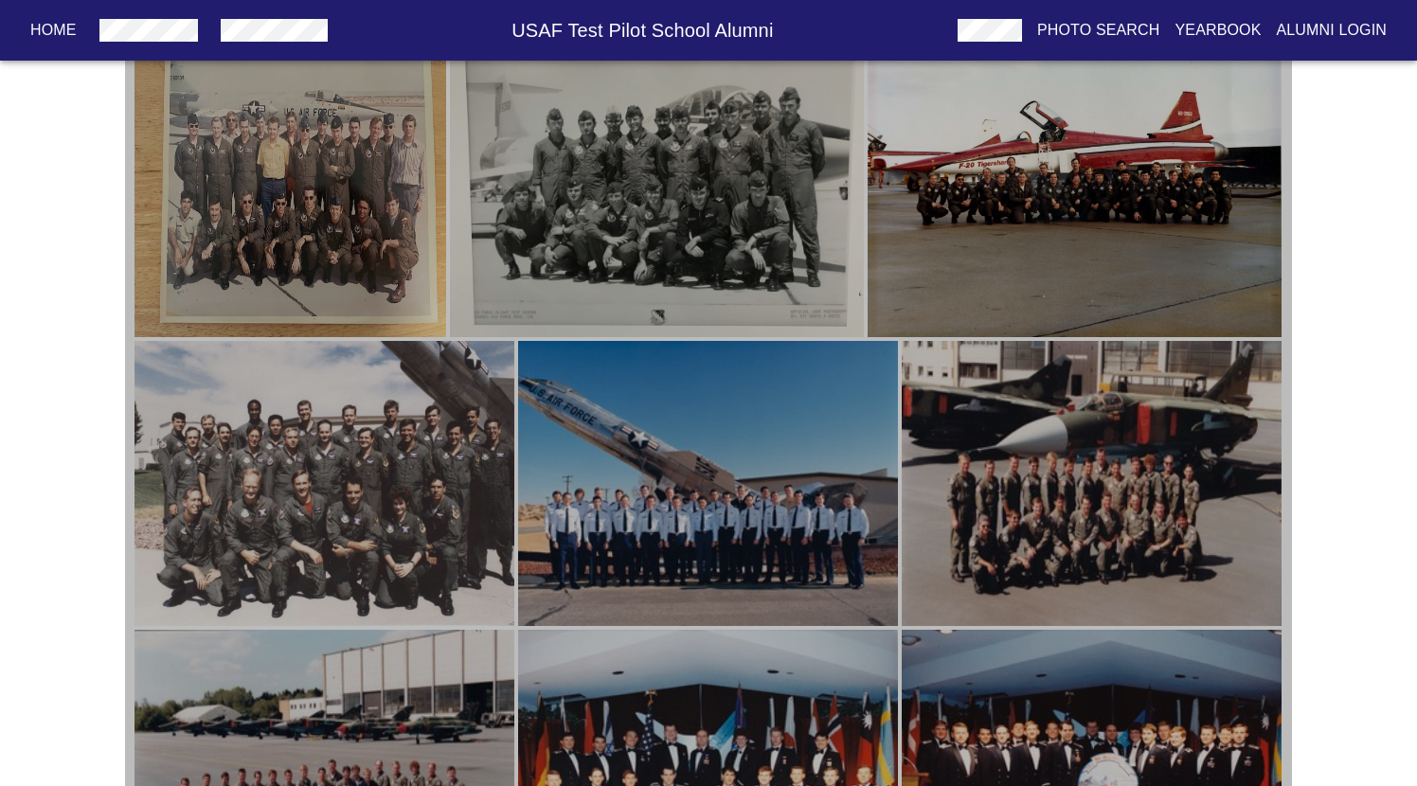
click at [339, 456] on img "button" at bounding box center [324, 484] width 380 height 286
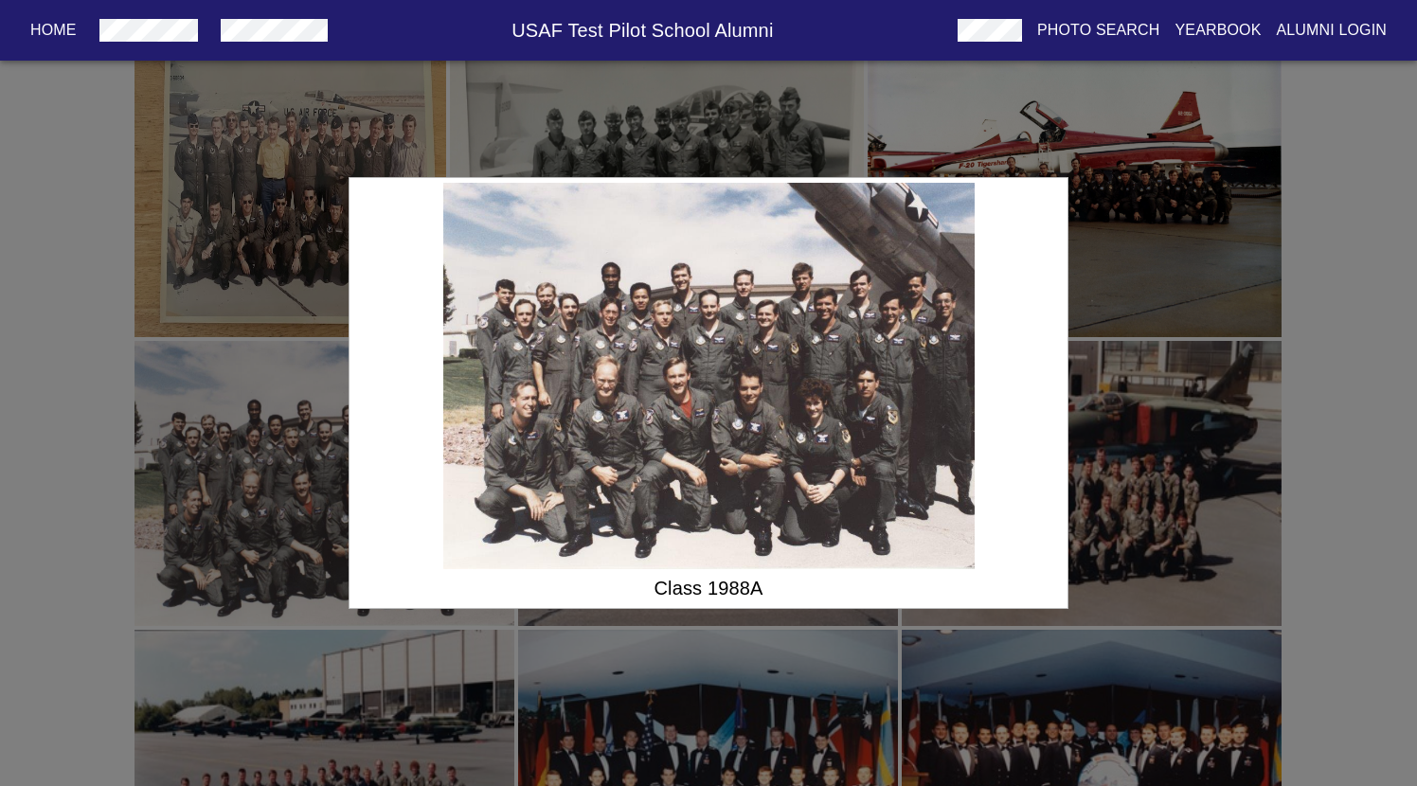
click at [288, 141] on div "Class 1988A" at bounding box center [708, 393] width 1417 height 786
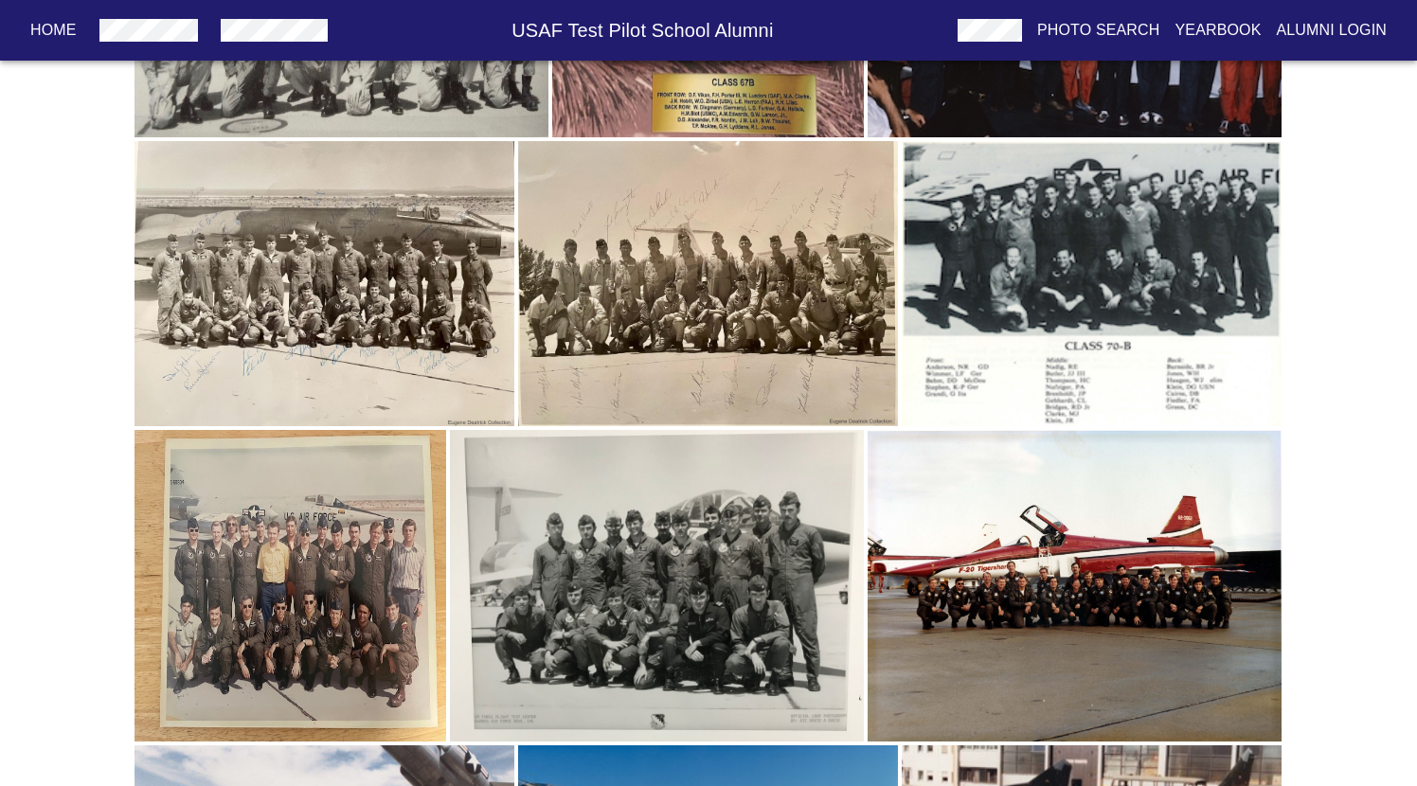
scroll to position [1429, 0]
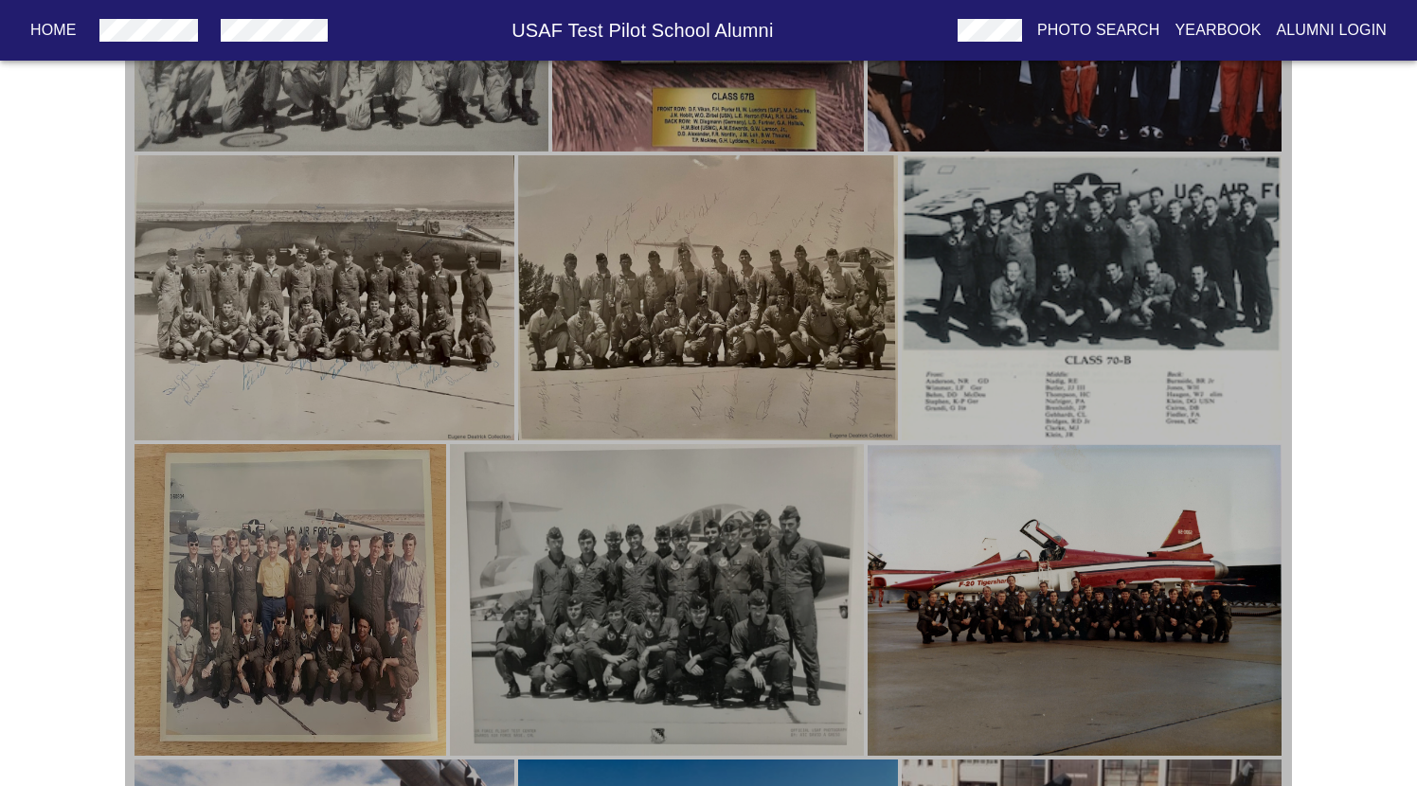
click at [310, 518] on img "button" at bounding box center [290, 600] width 312 height 312
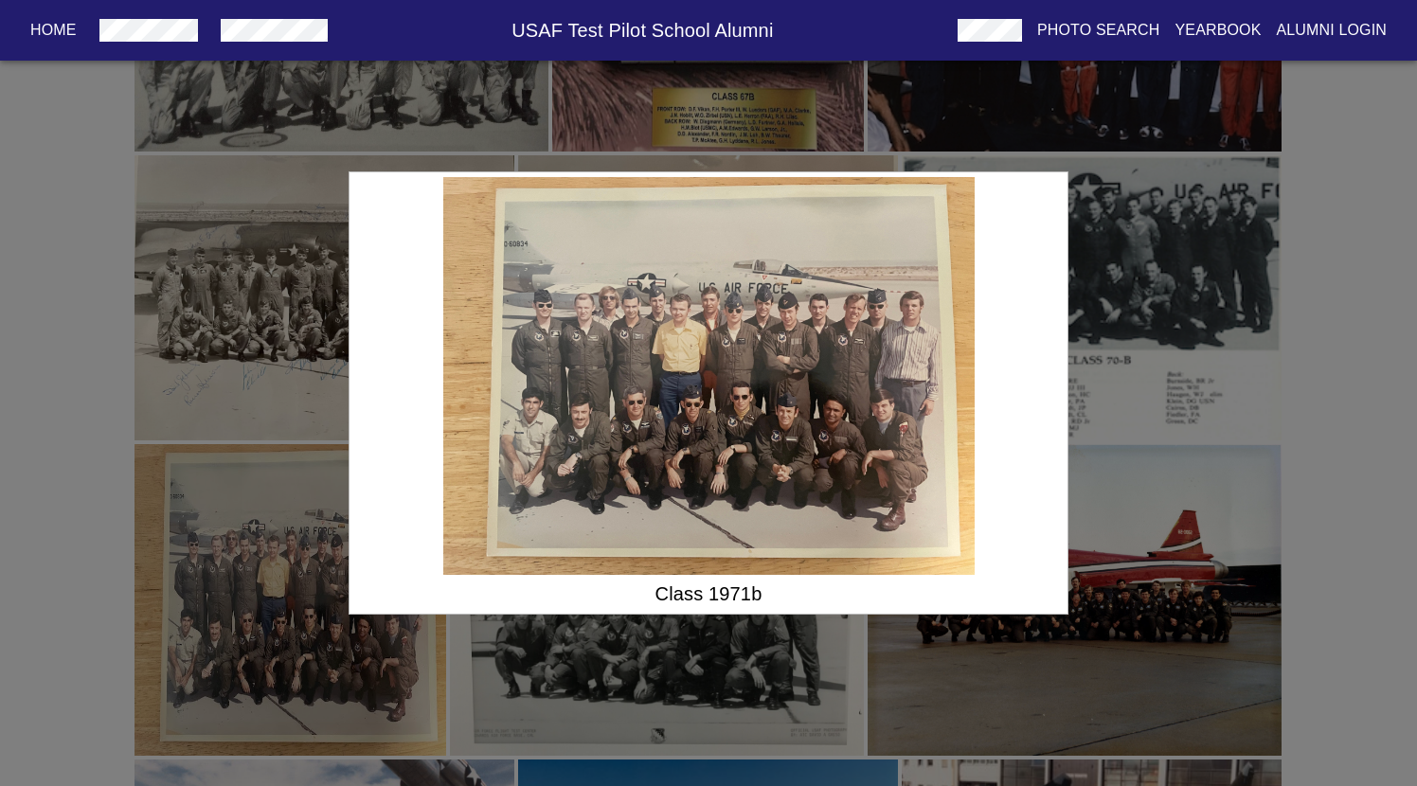
click at [636, 676] on div "Class 1971b" at bounding box center [708, 393] width 1417 height 786
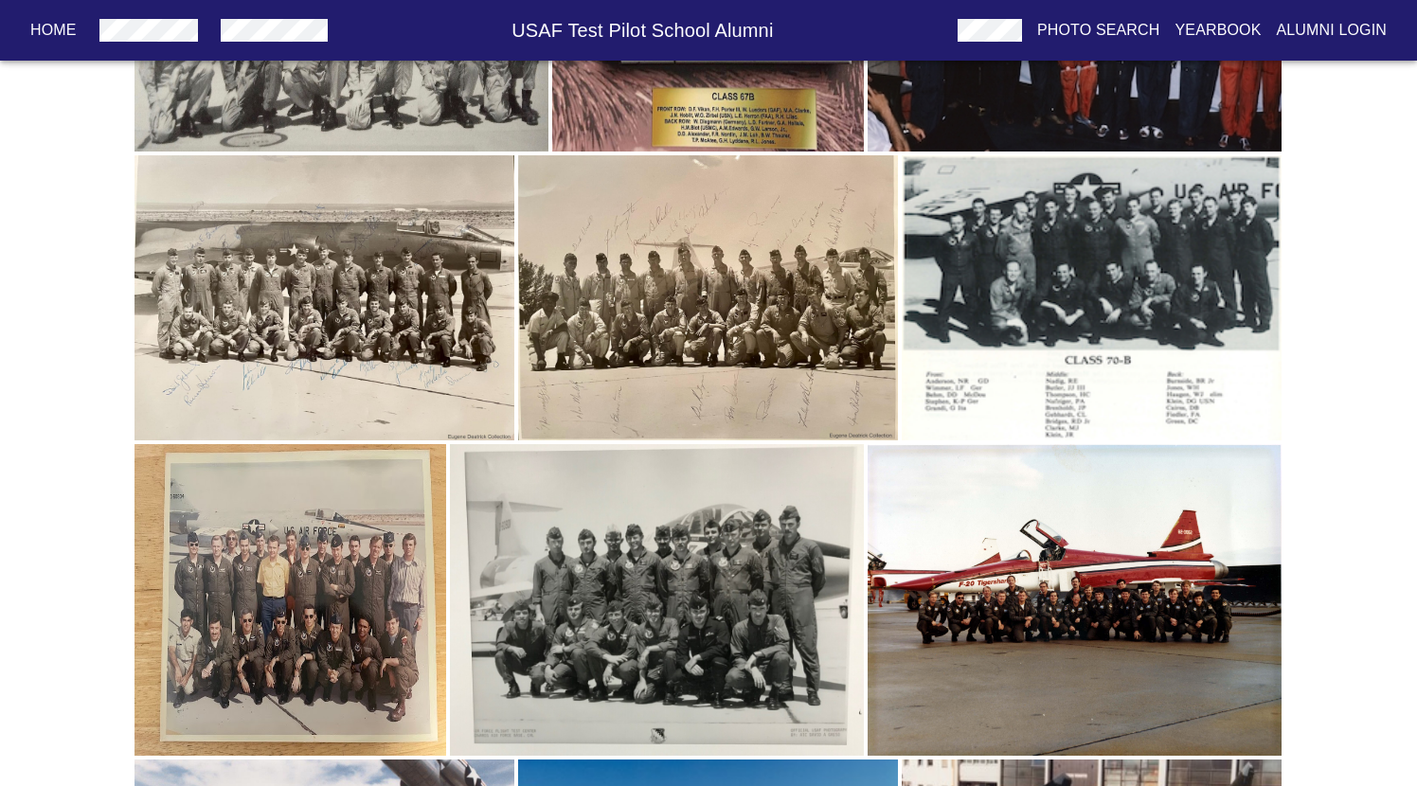
click at [653, 603] on img "button" at bounding box center [657, 600] width 414 height 312
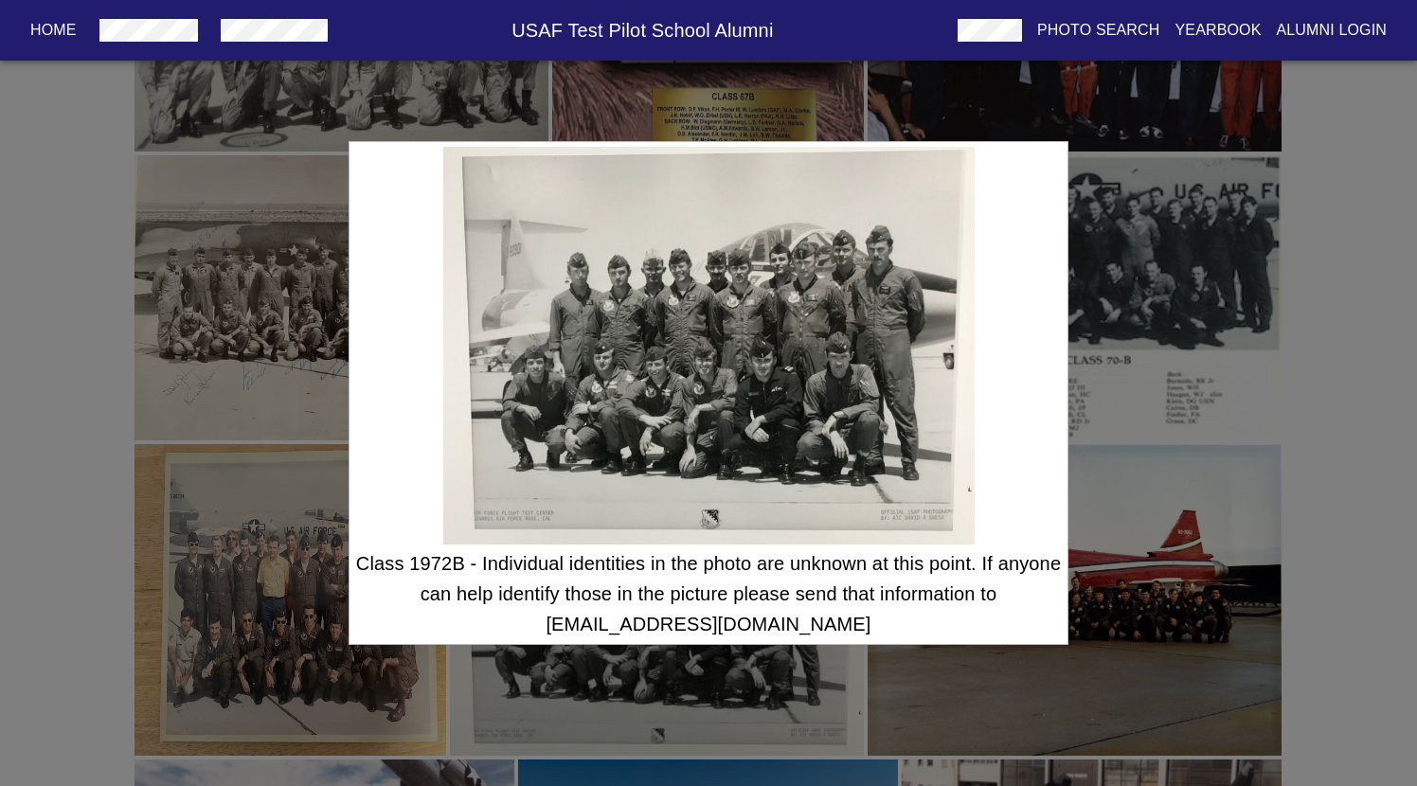
click at [1072, 516] on div "Class 1972B - Individual identities in the photo are unknown at this point. If …" at bounding box center [708, 393] width 1417 height 786
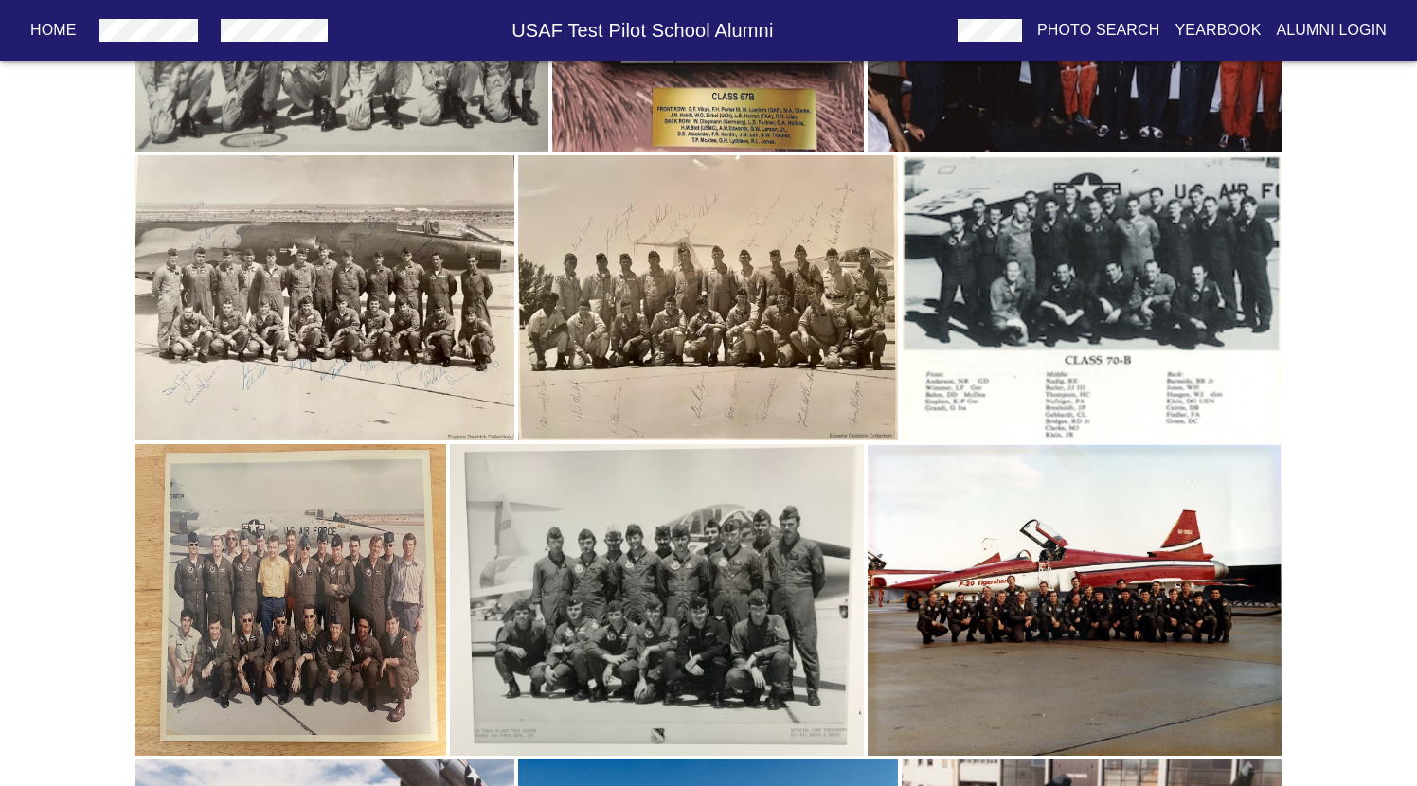
click at [1009, 611] on img "button" at bounding box center [1075, 600] width 414 height 312
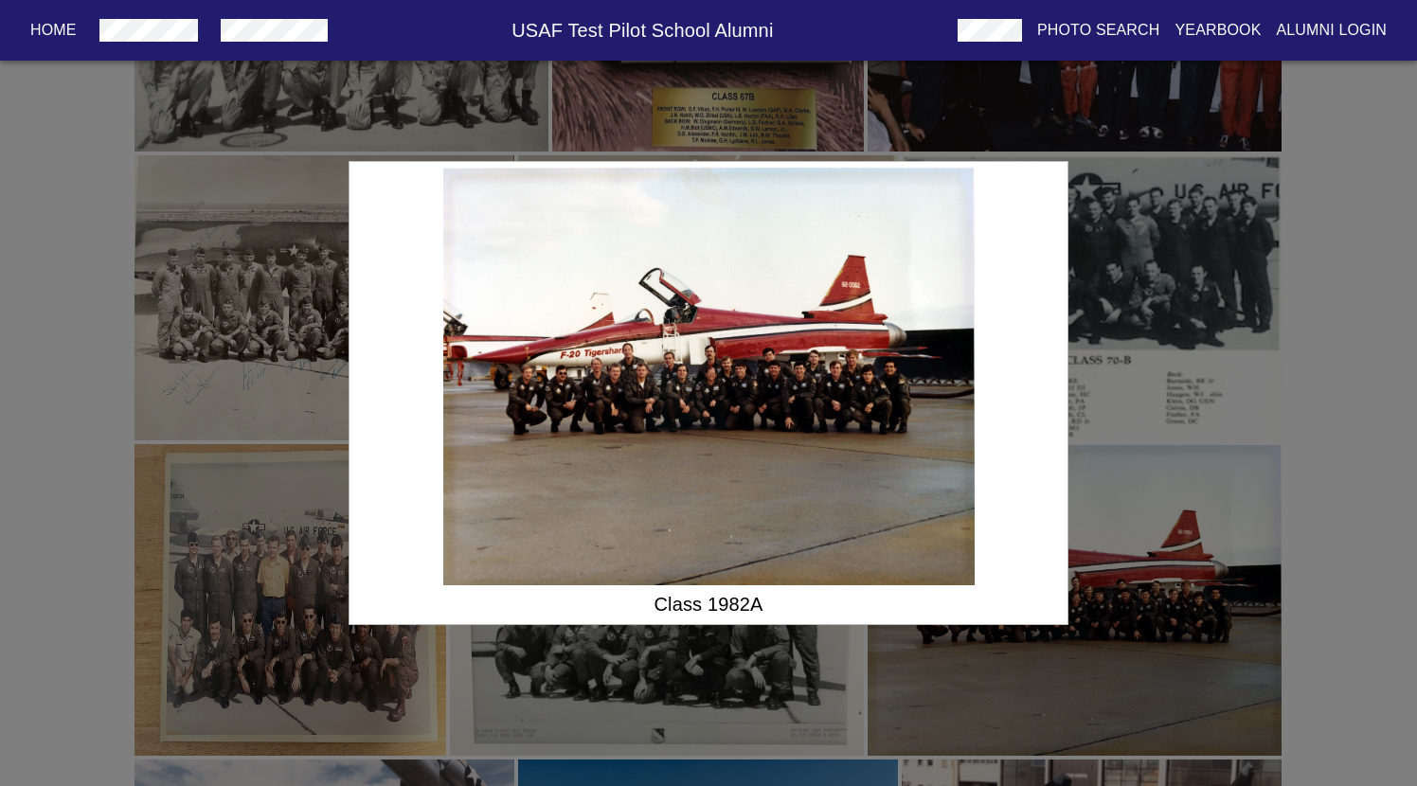
click at [1099, 610] on div "Class 1982A" at bounding box center [708, 393] width 1417 height 786
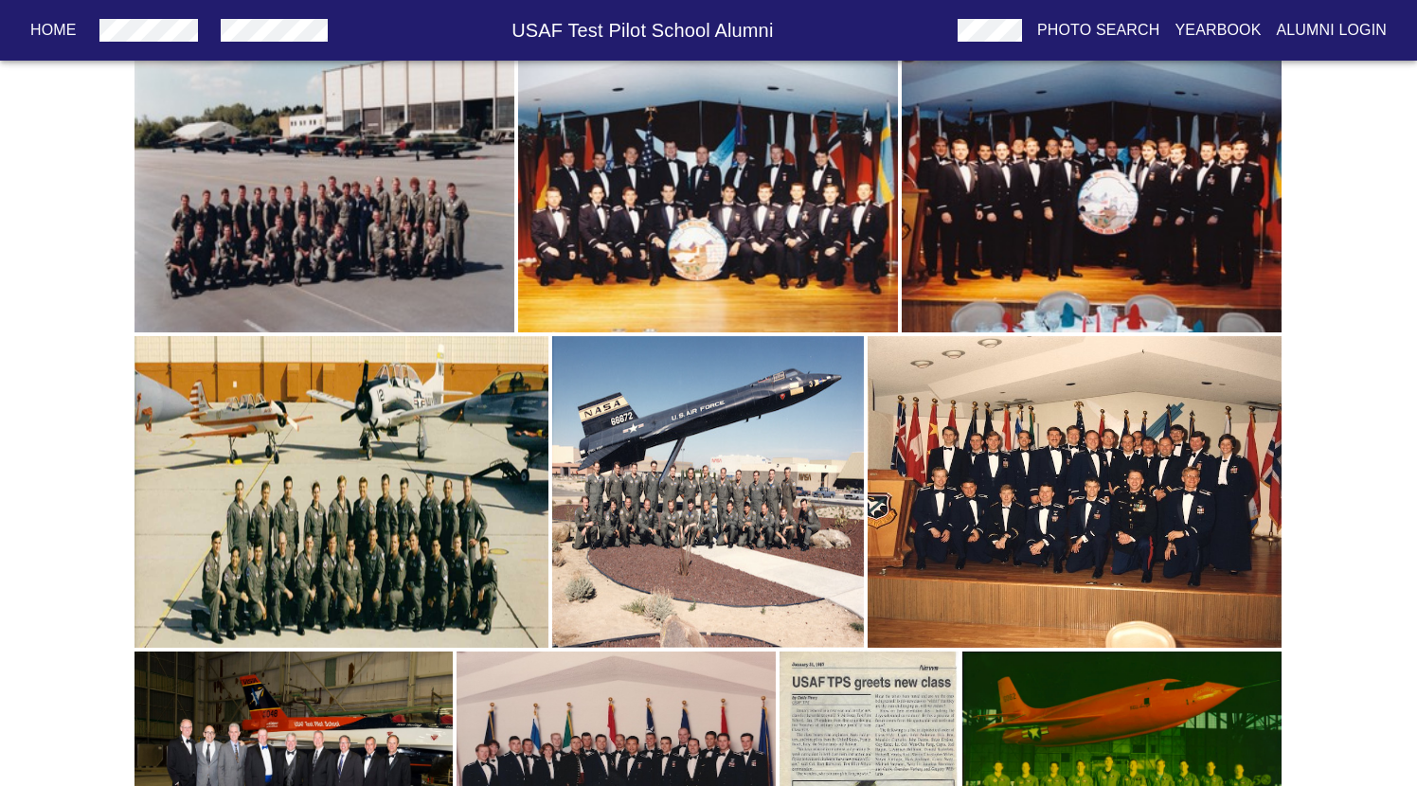
scroll to position [2448, 0]
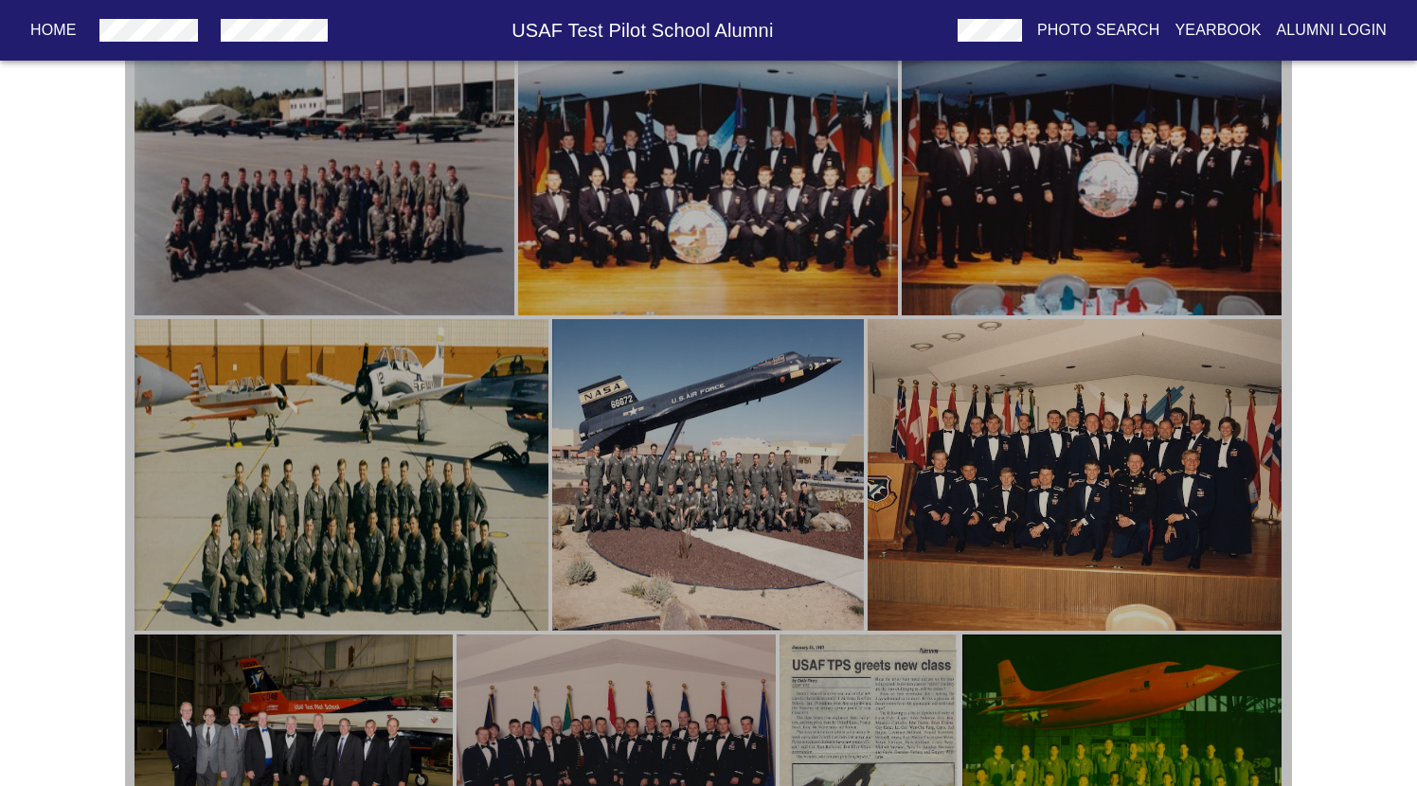
click at [1096, 476] on img "button" at bounding box center [1075, 475] width 414 height 312
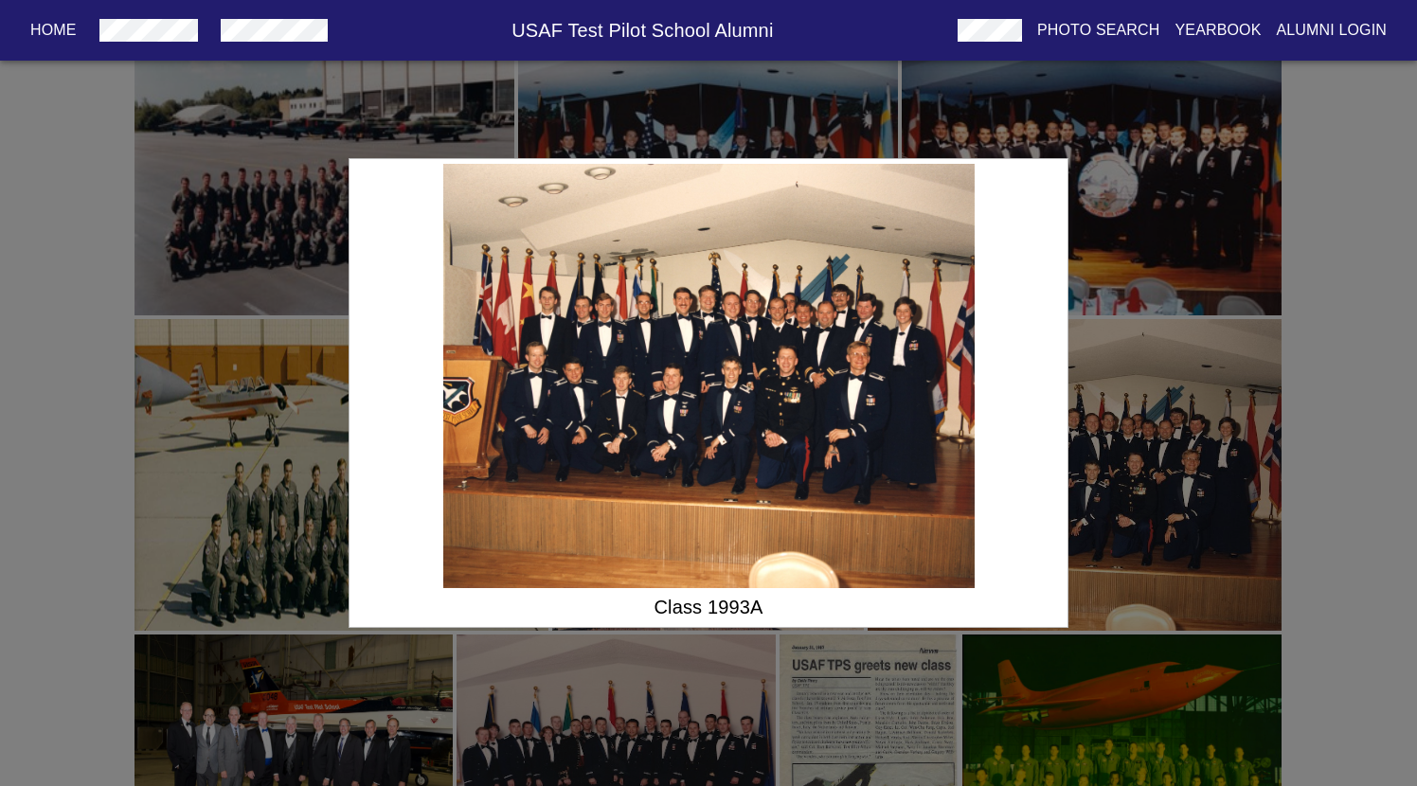
click at [1096, 477] on div "Class 1993A" at bounding box center [708, 393] width 1417 height 786
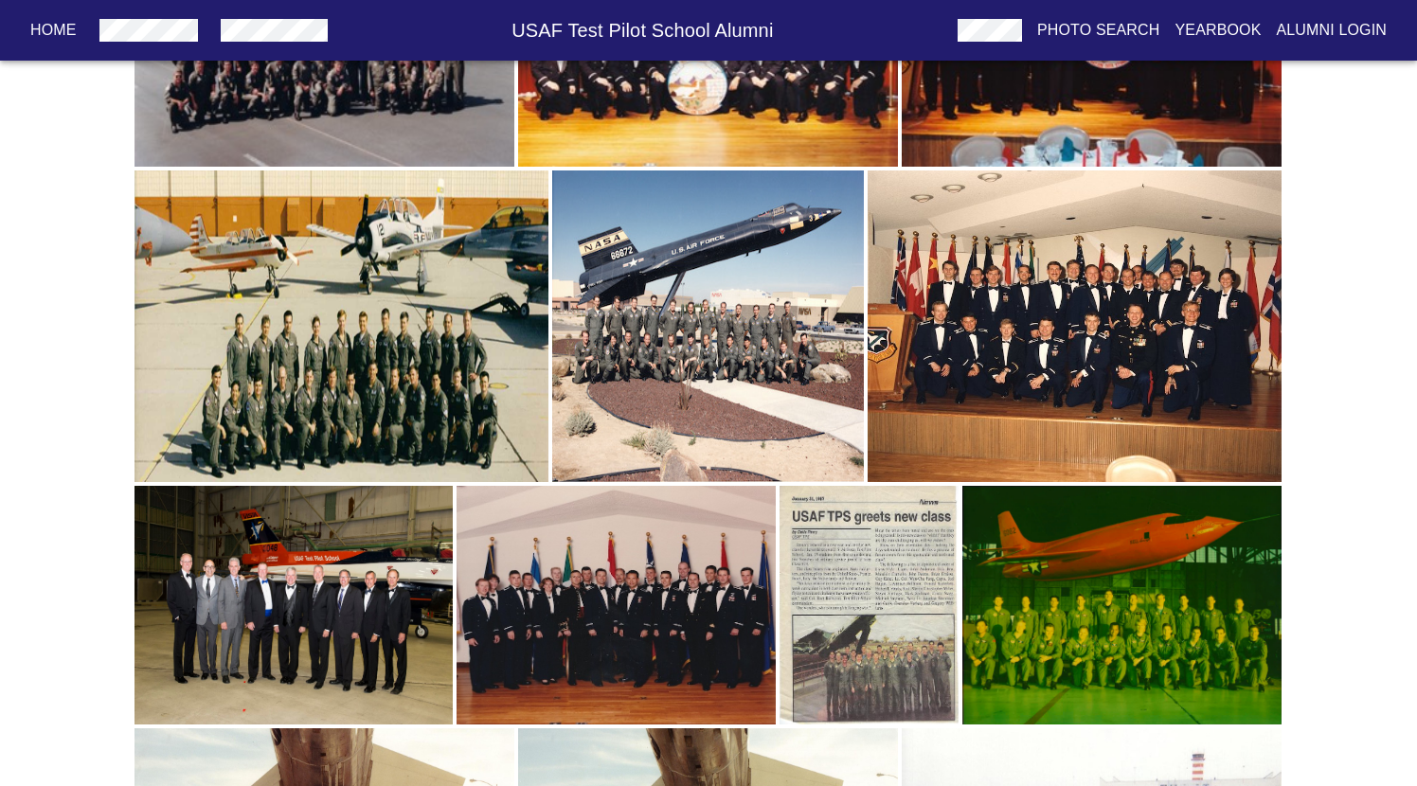
scroll to position [2597, 0]
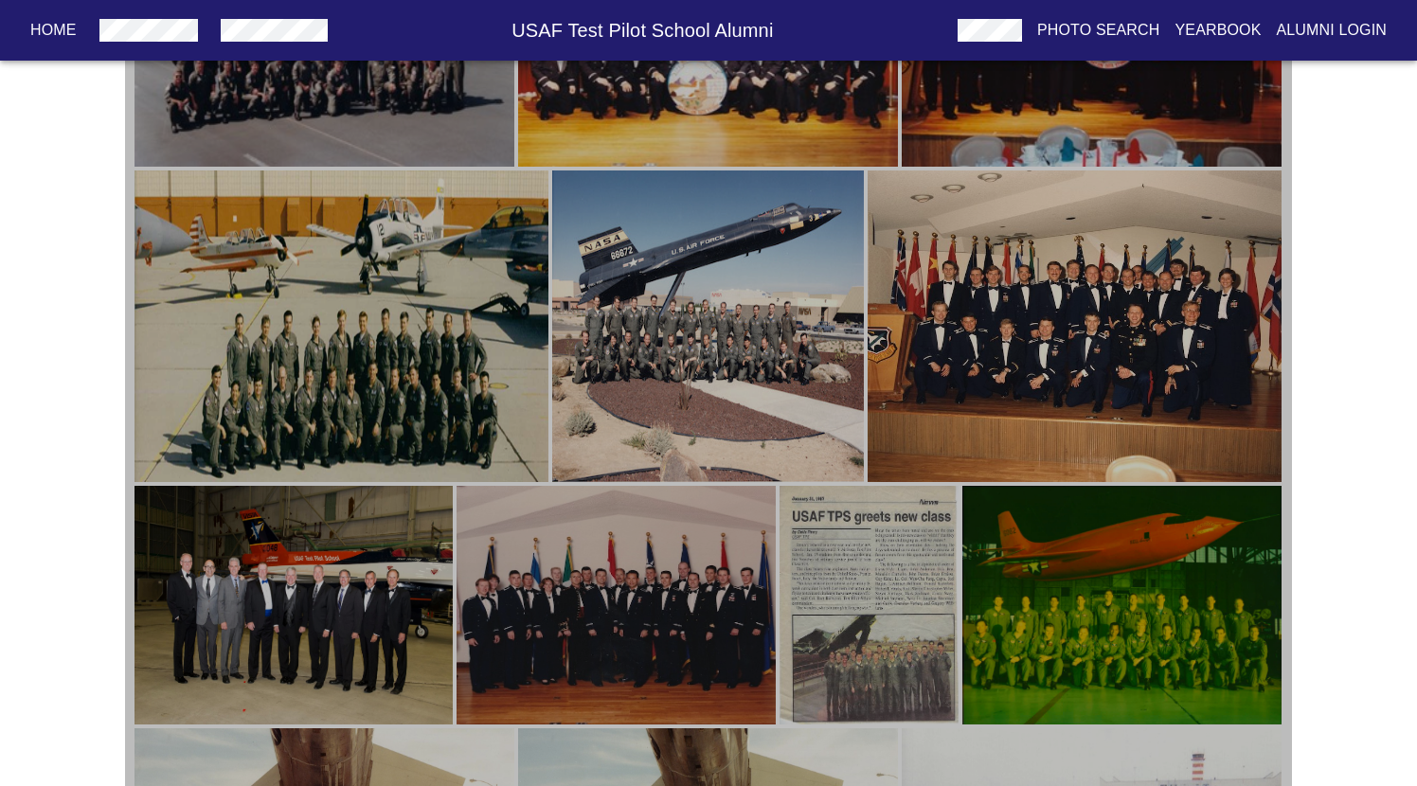
click at [693, 635] on img "button" at bounding box center [615, 606] width 318 height 240
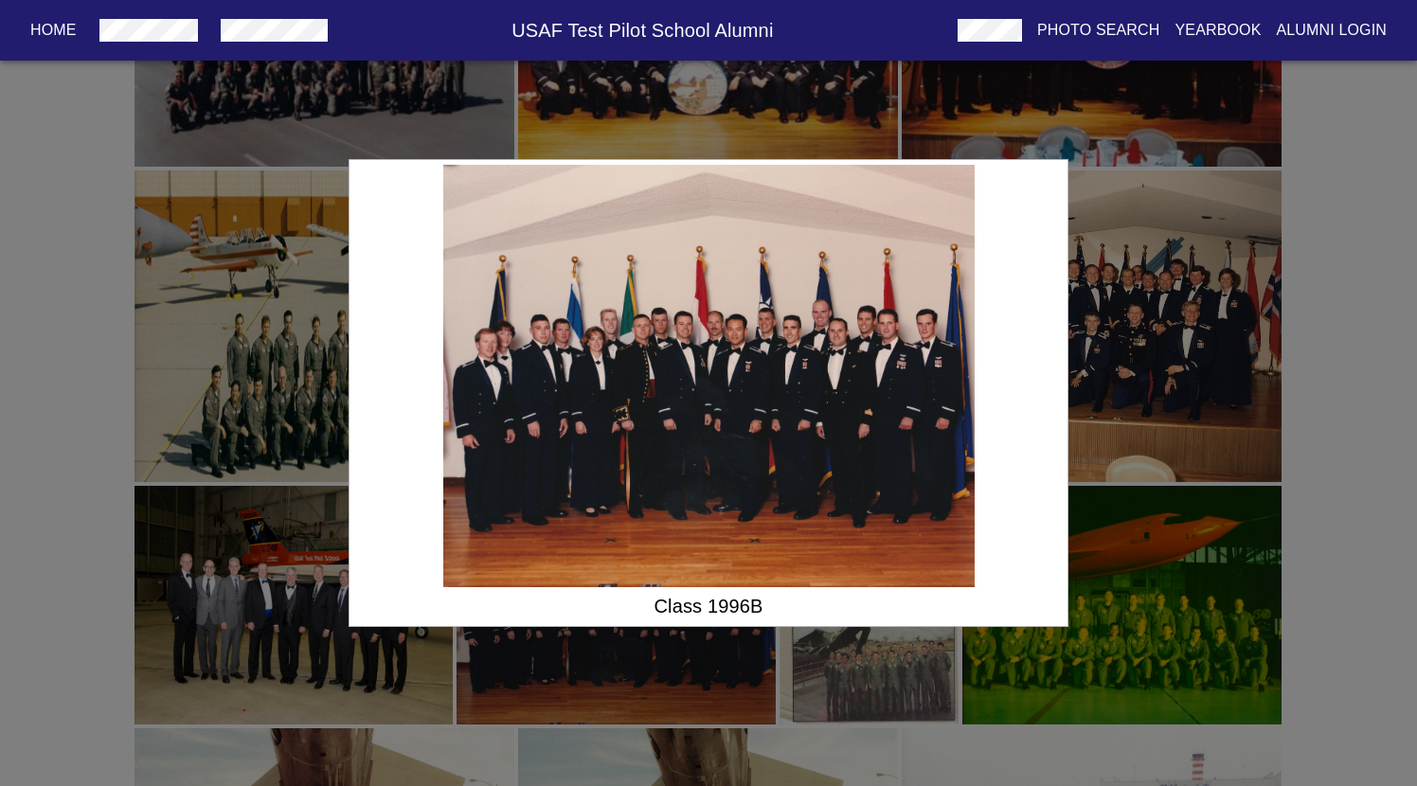
click at [321, 598] on div "Class 1996B" at bounding box center [708, 393] width 1417 height 786
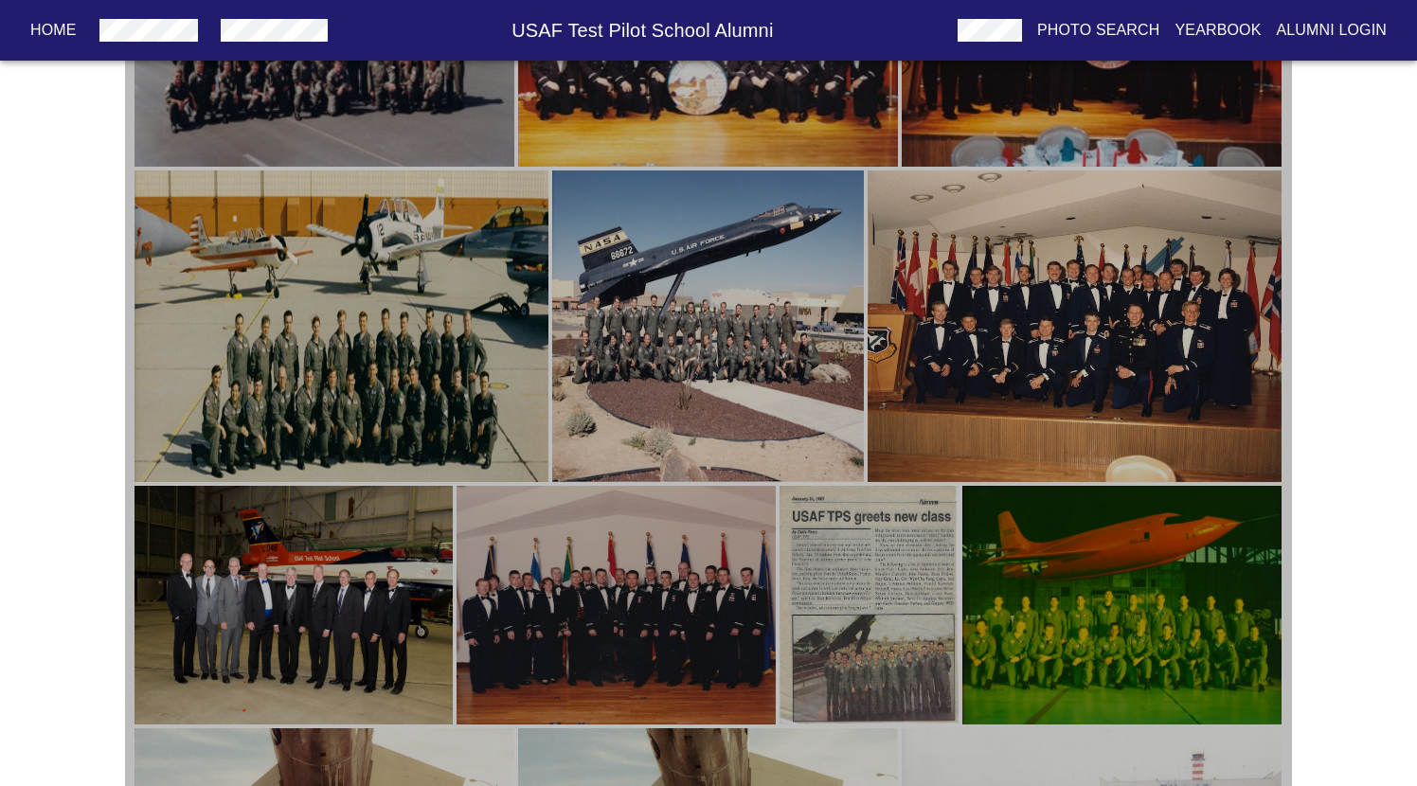
click at [326, 566] on img "button" at bounding box center [293, 606] width 318 height 240
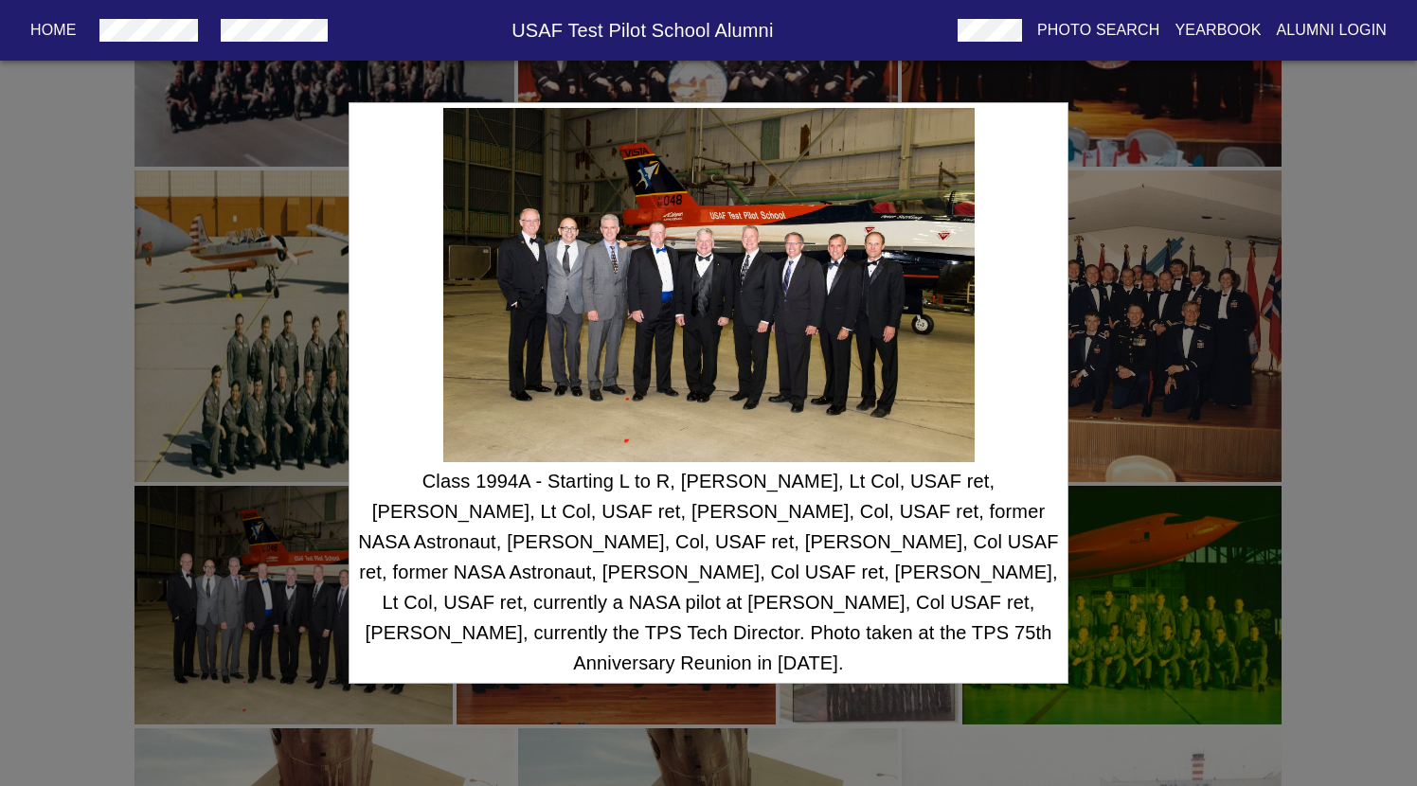
click at [1173, 564] on div "Class 1994A - Starting L to R, [PERSON_NAME], Lt Col, USAF ret, [PERSON_NAME], …" at bounding box center [708, 393] width 1417 height 786
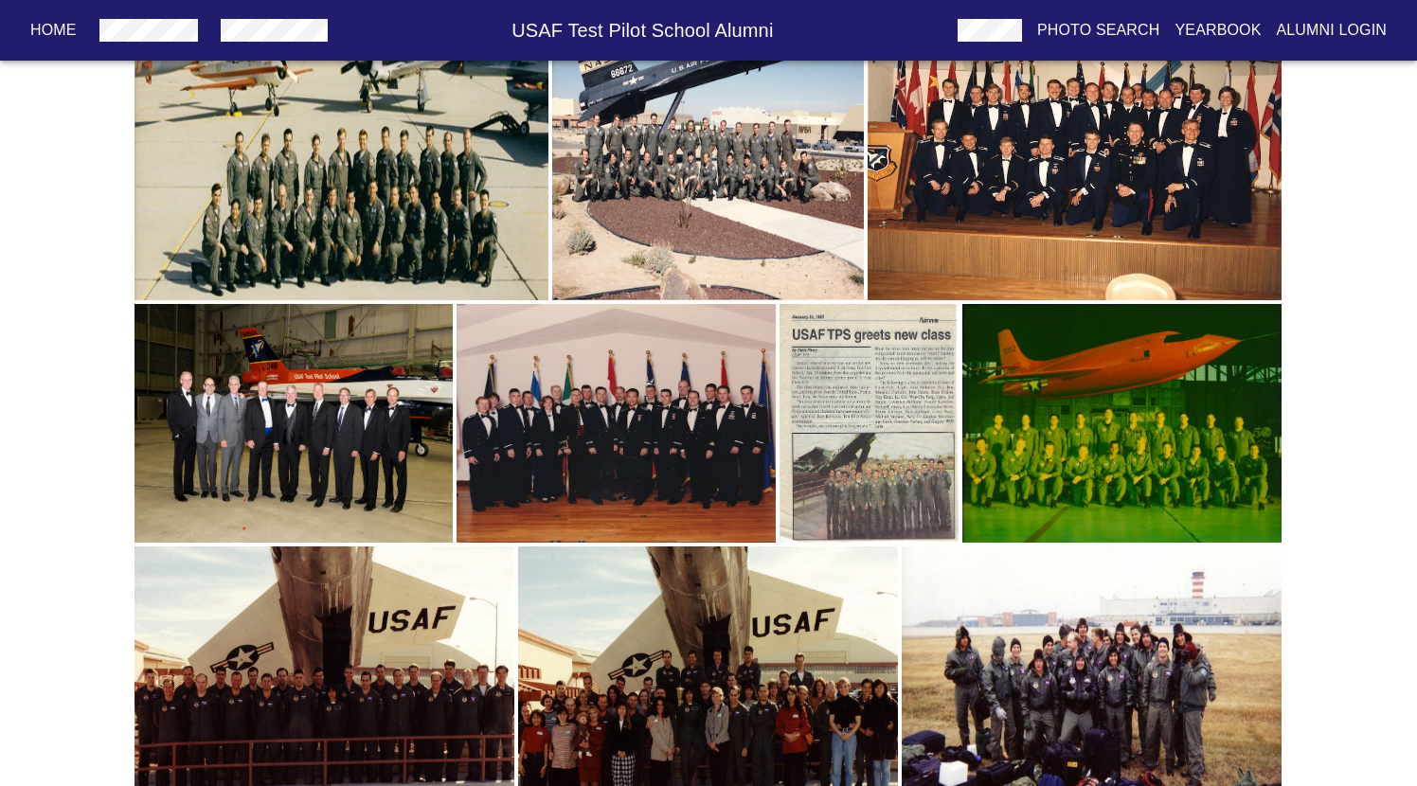
scroll to position [2789, 0]
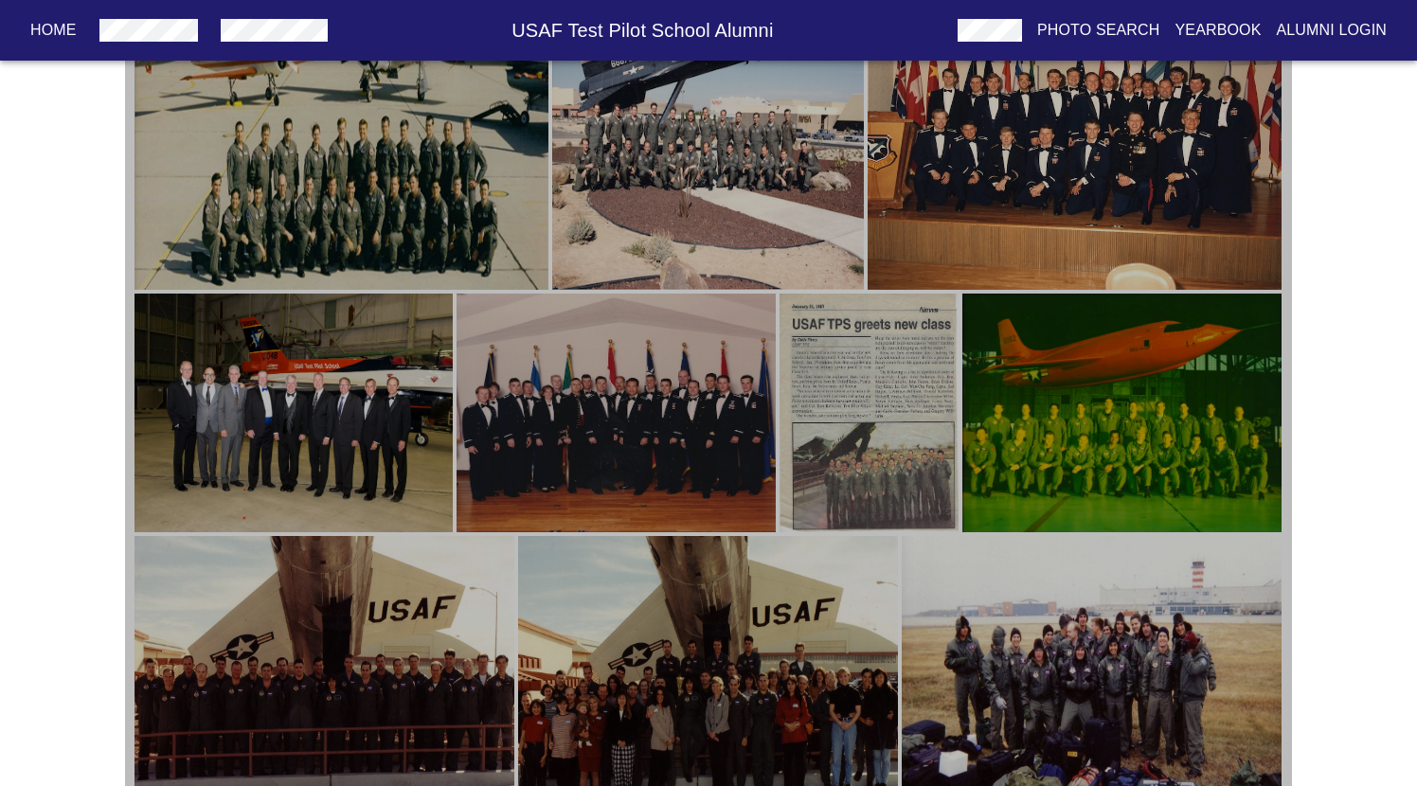
click at [920, 444] on img "button" at bounding box center [869, 414] width 180 height 240
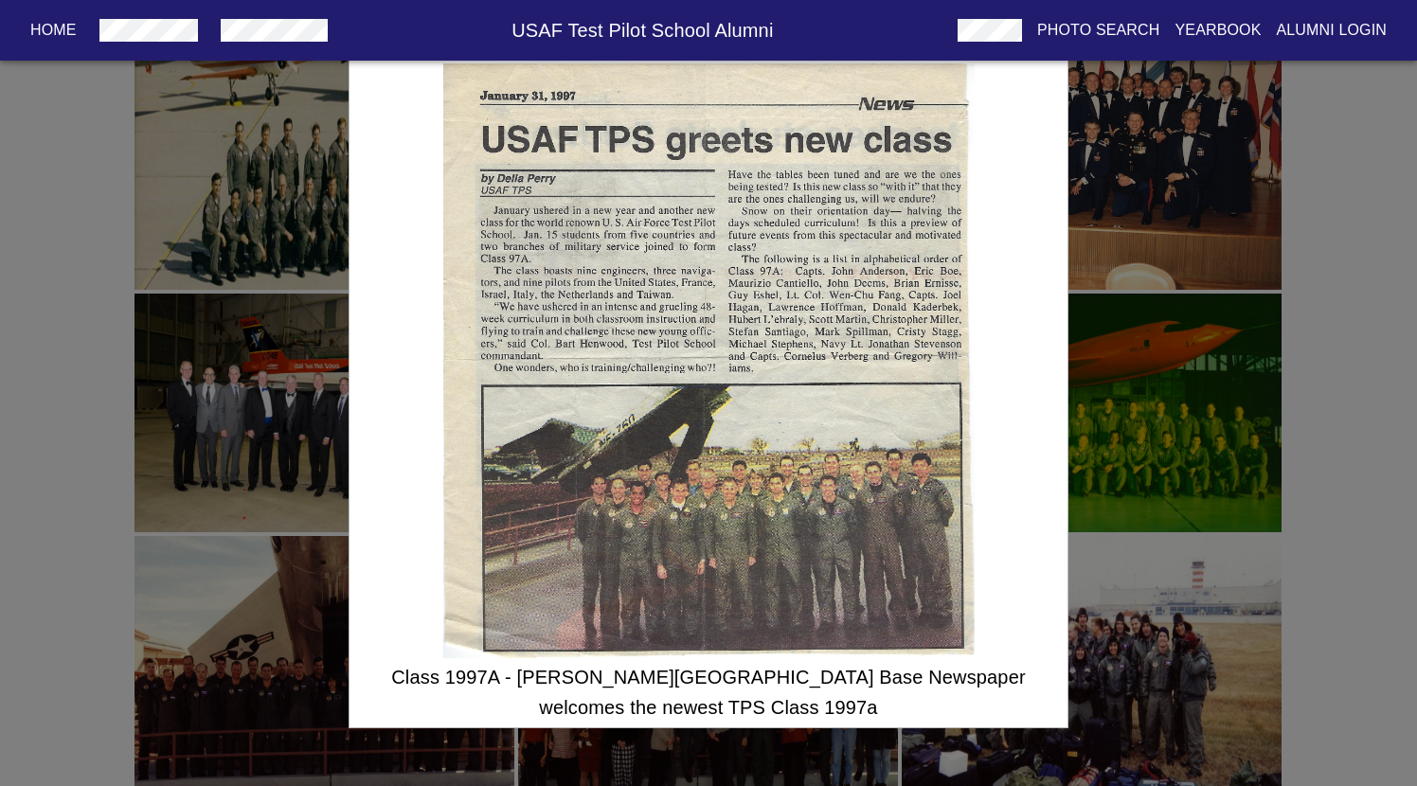
click at [1090, 511] on div "Class 1997A - [PERSON_NAME][GEOGRAPHIC_DATA] Base Newspaper welcomes the newest…" at bounding box center [708, 393] width 1417 height 786
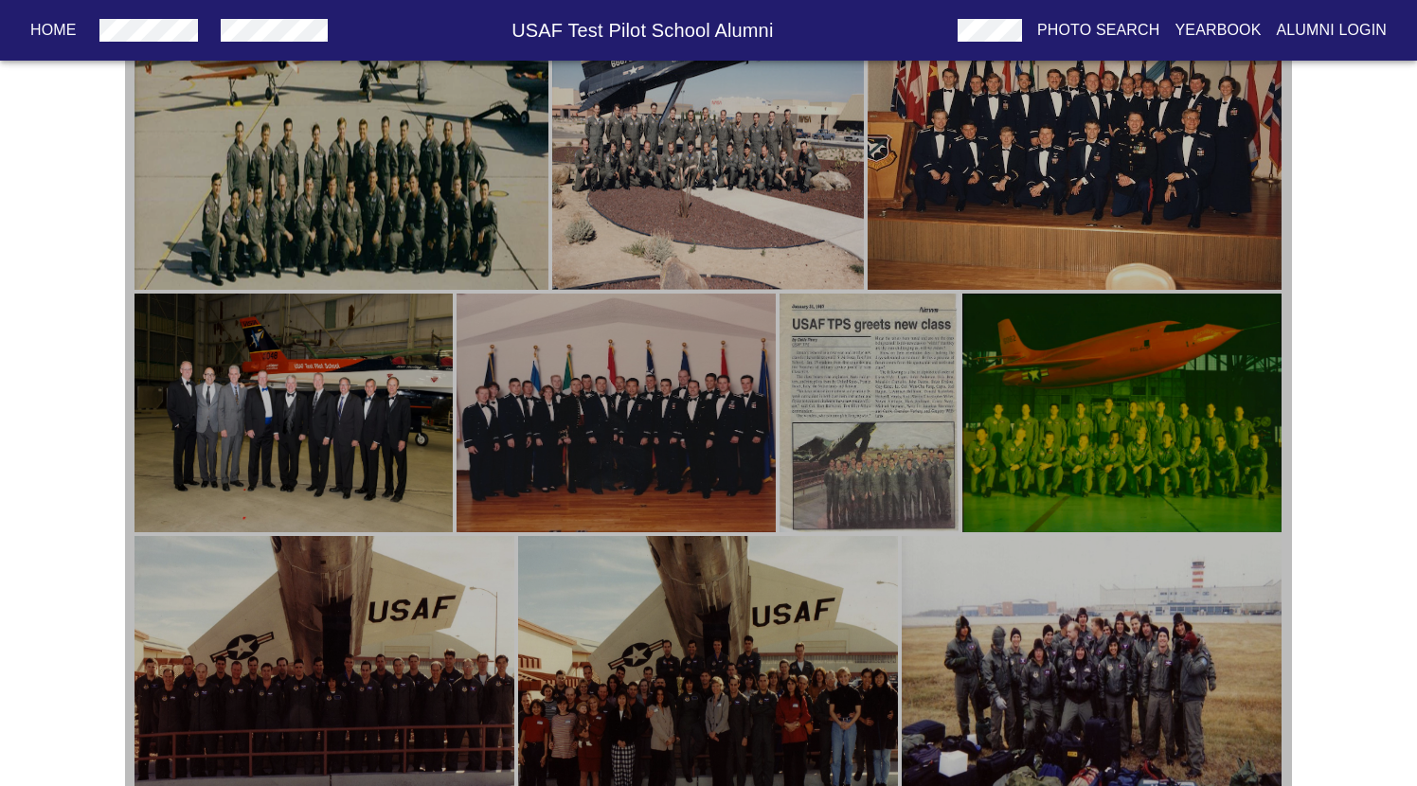
click at [1100, 425] on img "button" at bounding box center [1121, 414] width 318 height 240
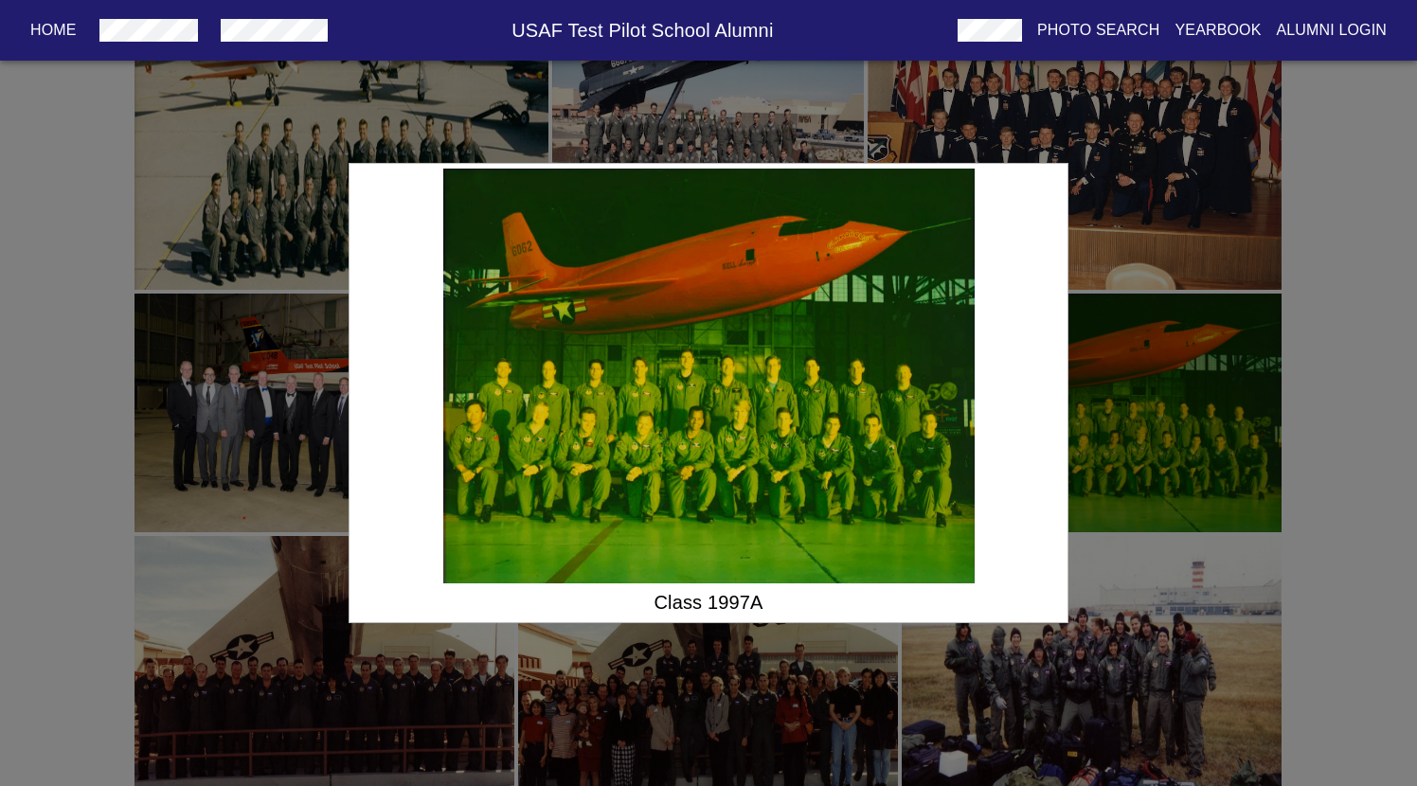
click at [1104, 511] on div "Class 1997A" at bounding box center [708, 393] width 1417 height 786
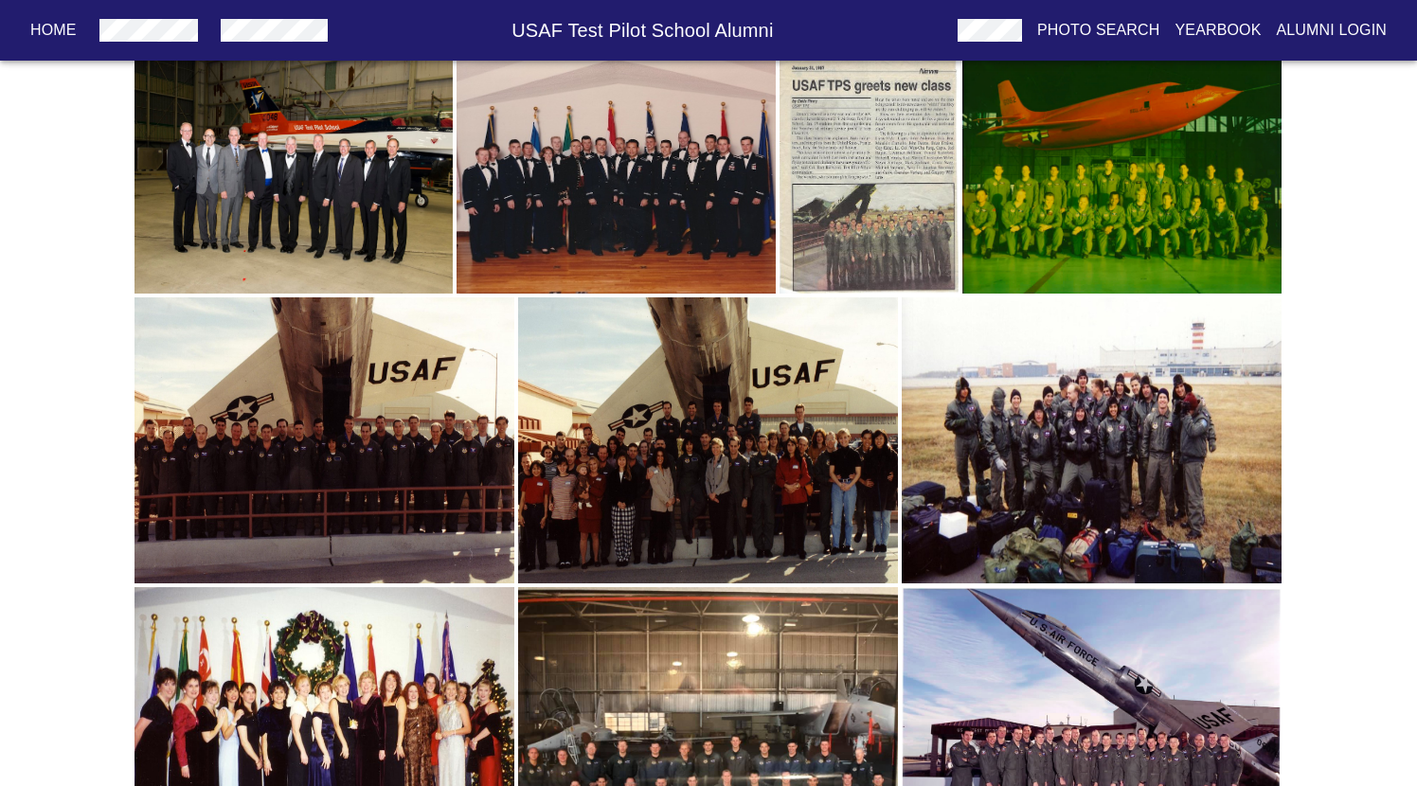
scroll to position [3047, 0]
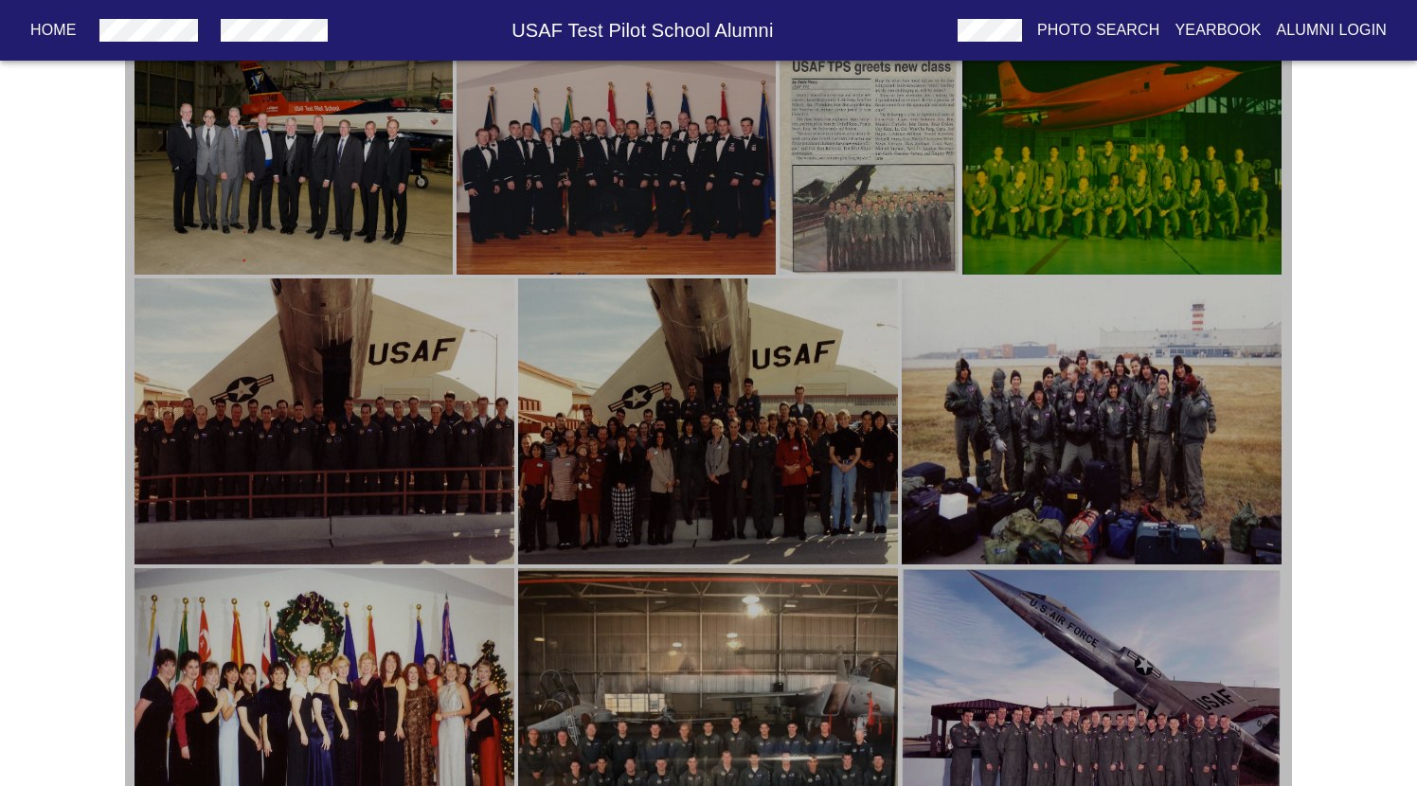
click at [359, 476] on img "button" at bounding box center [324, 421] width 380 height 286
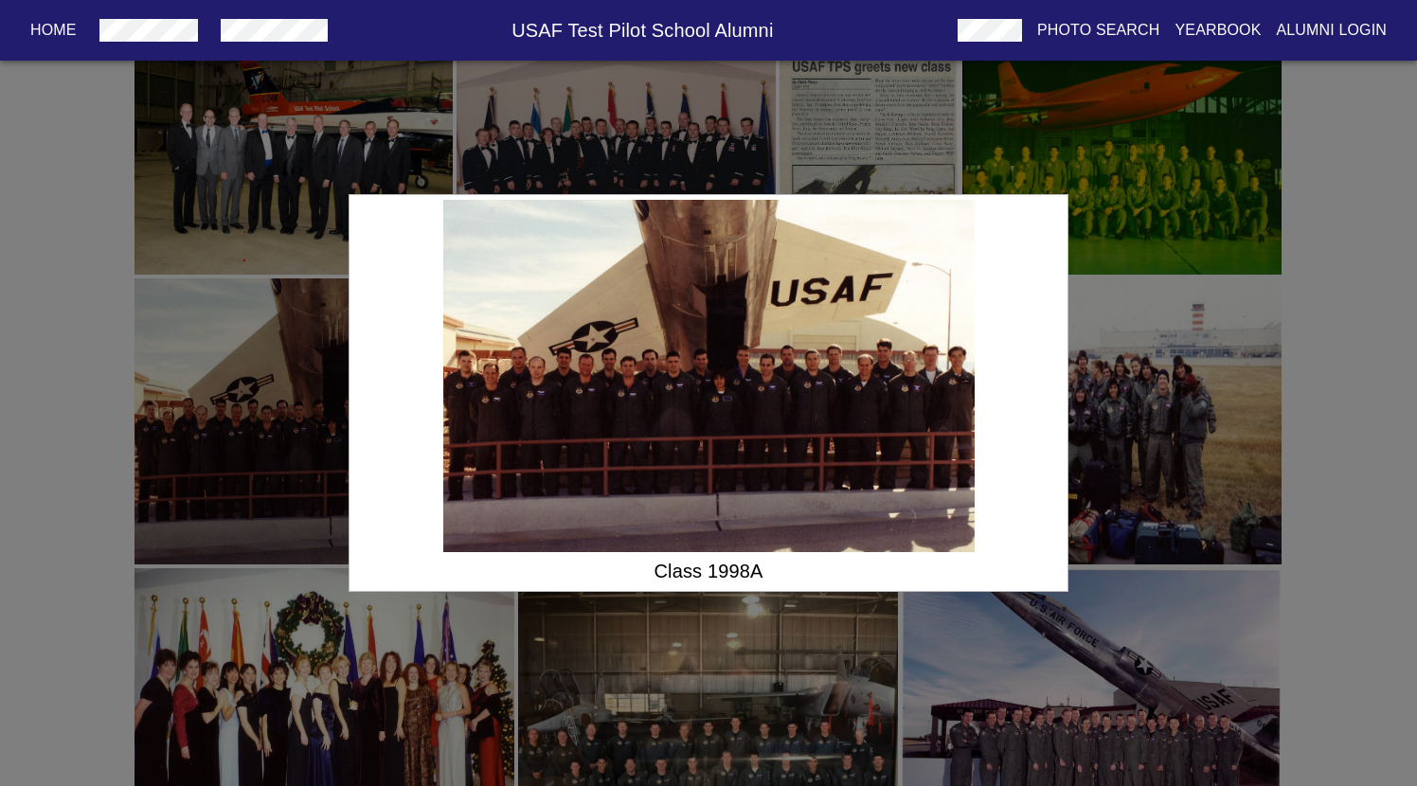
click at [622, 689] on div "Class 1998A" at bounding box center [708, 393] width 1417 height 786
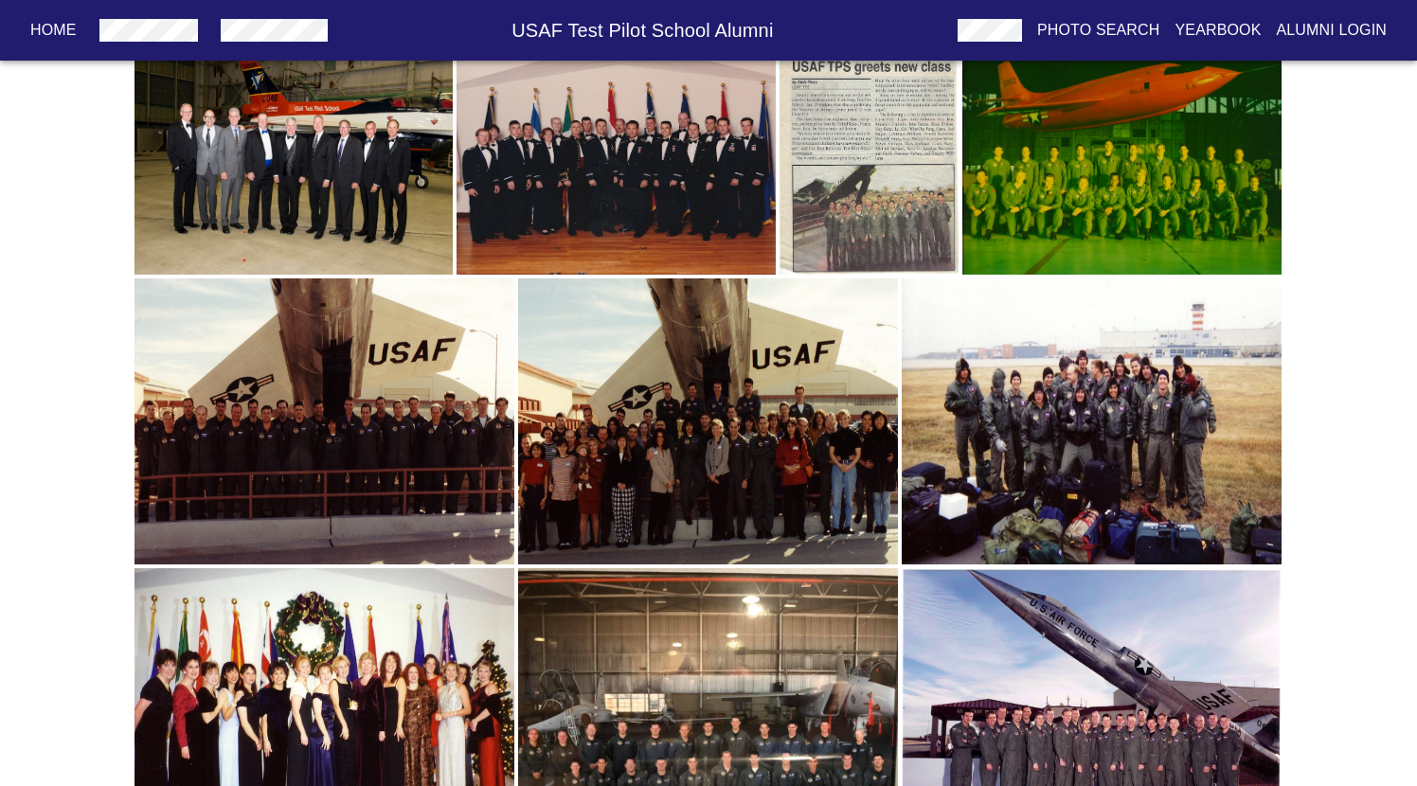
click at [679, 522] on img "button" at bounding box center [708, 421] width 380 height 286
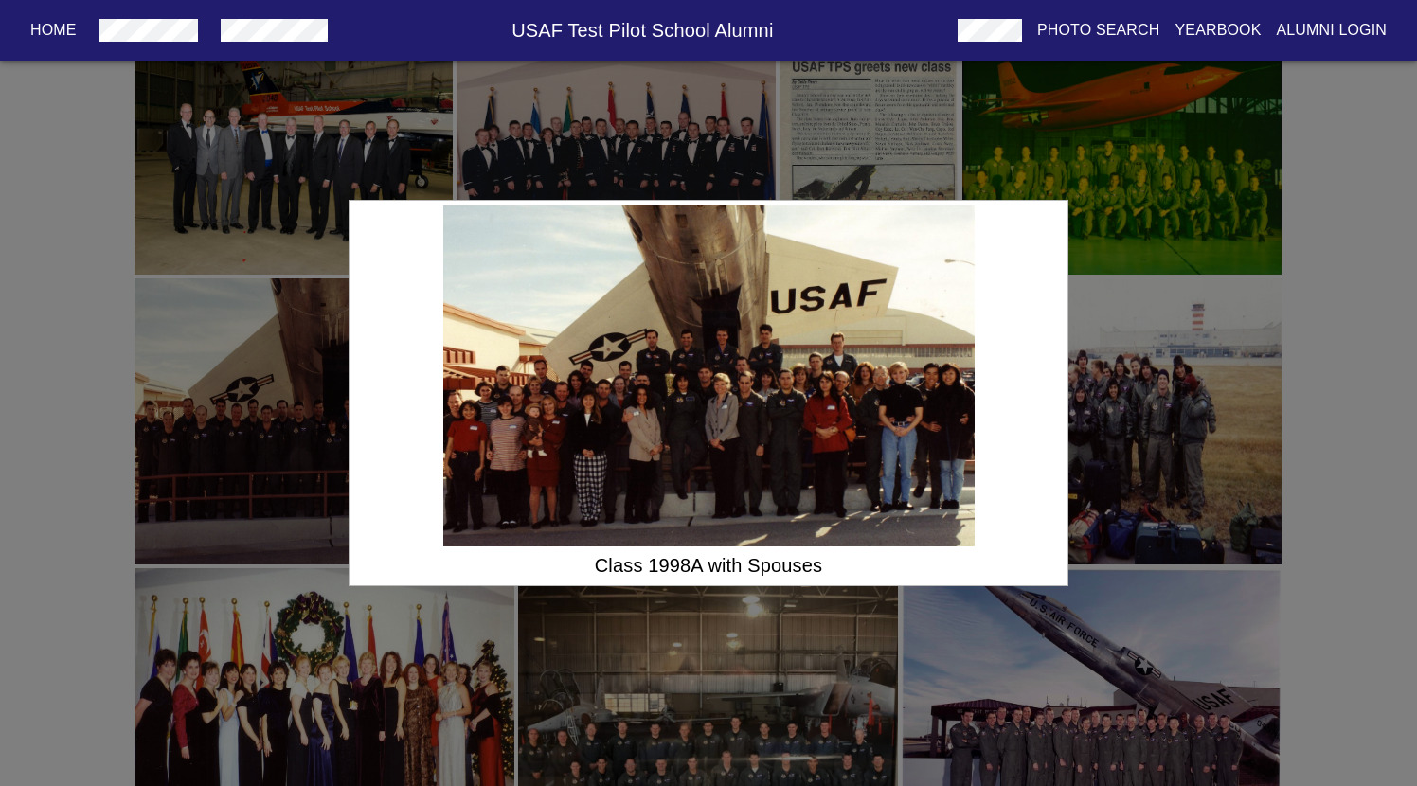
click at [696, 607] on div "Class 1998A with Spouses" at bounding box center [708, 393] width 1417 height 786
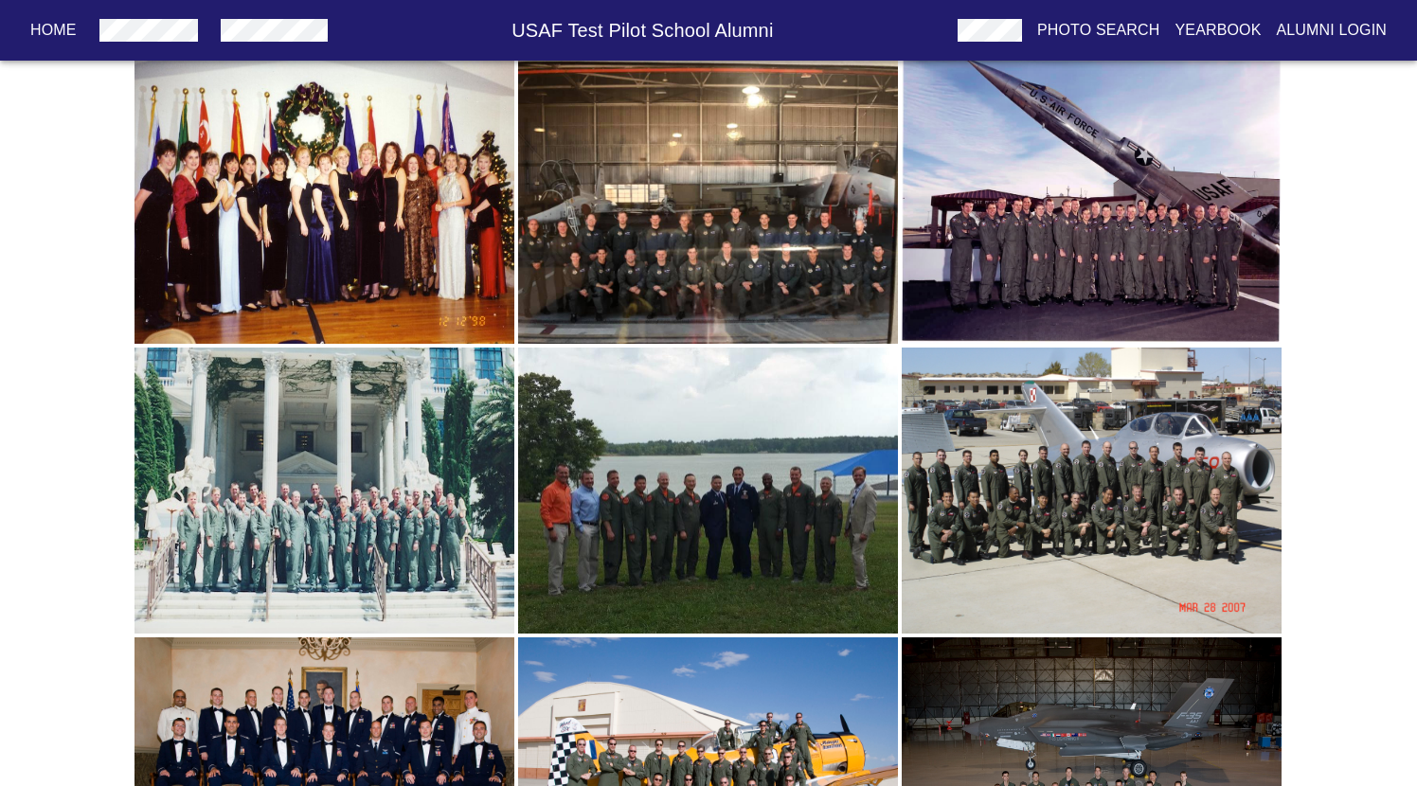
scroll to position [3599, 0]
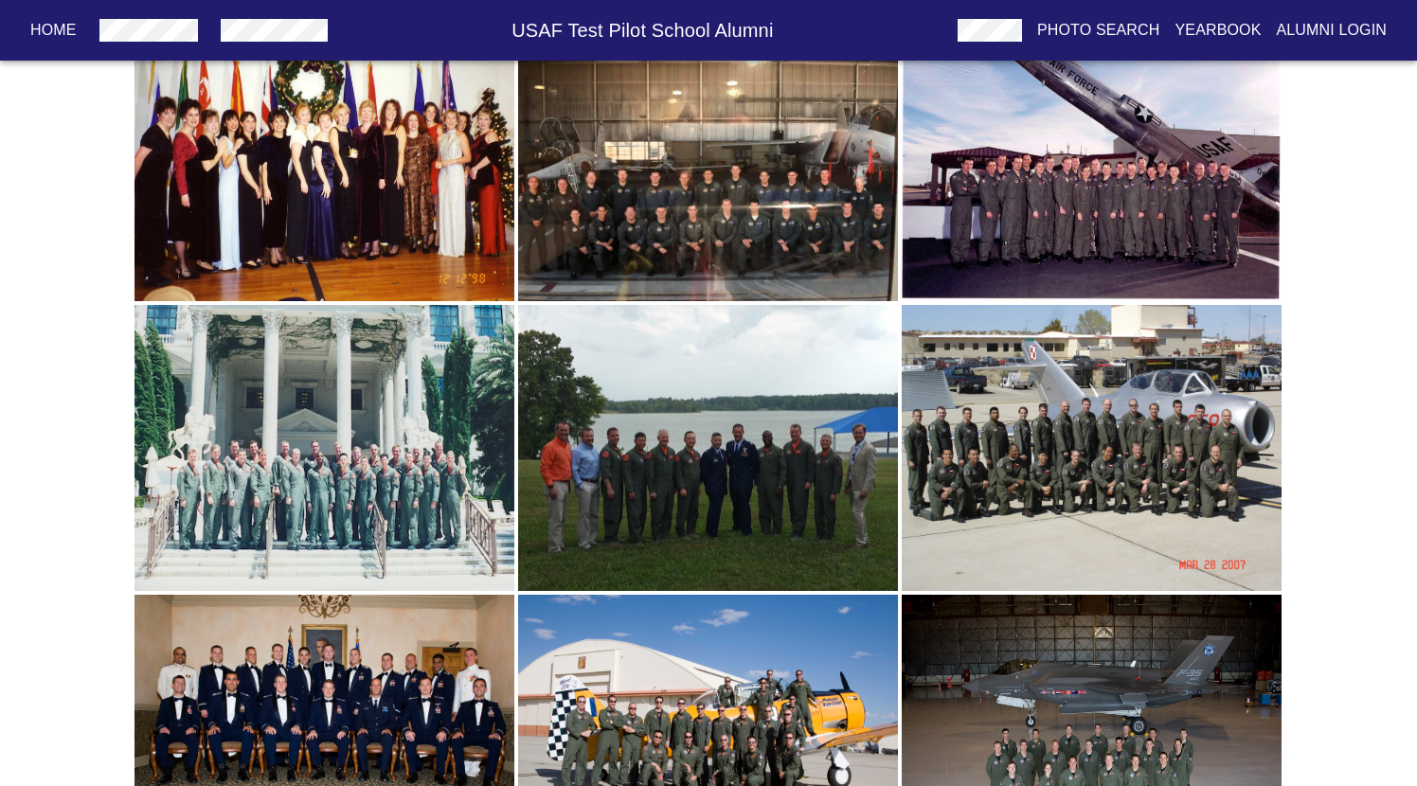
click at [1150, 194] on img "button" at bounding box center [1092, 159] width 380 height 286
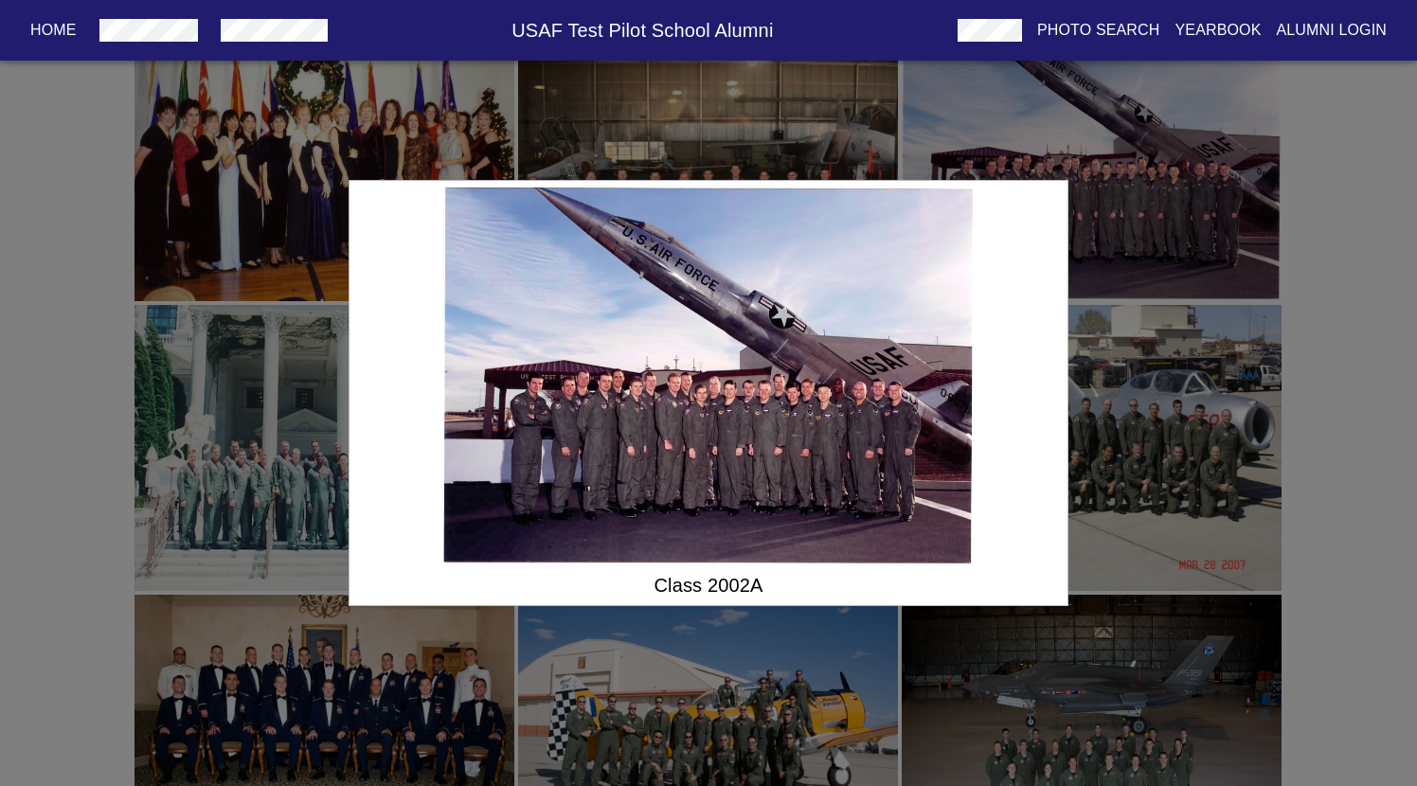
click at [283, 408] on div "Class 2002A" at bounding box center [708, 393] width 1417 height 786
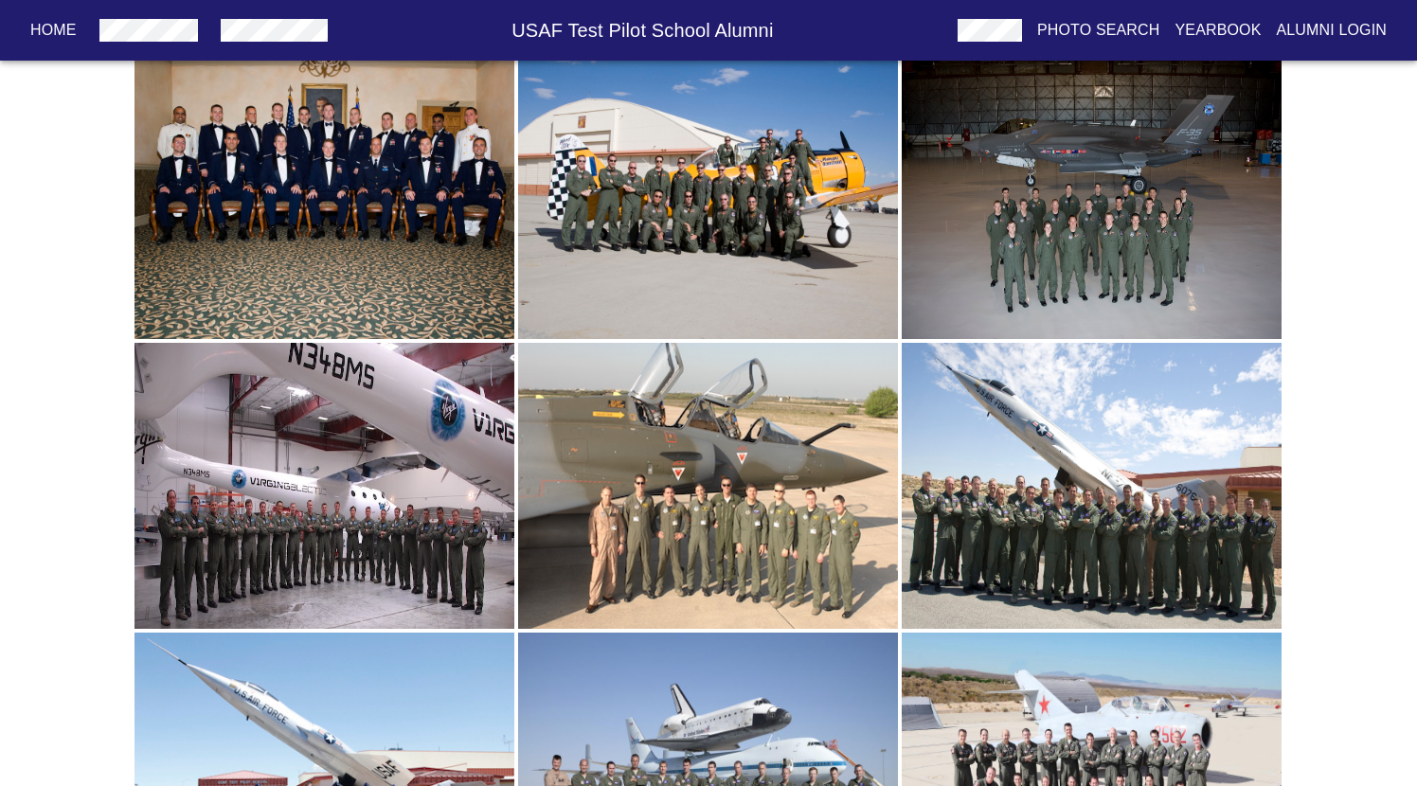
scroll to position [4145, 0]
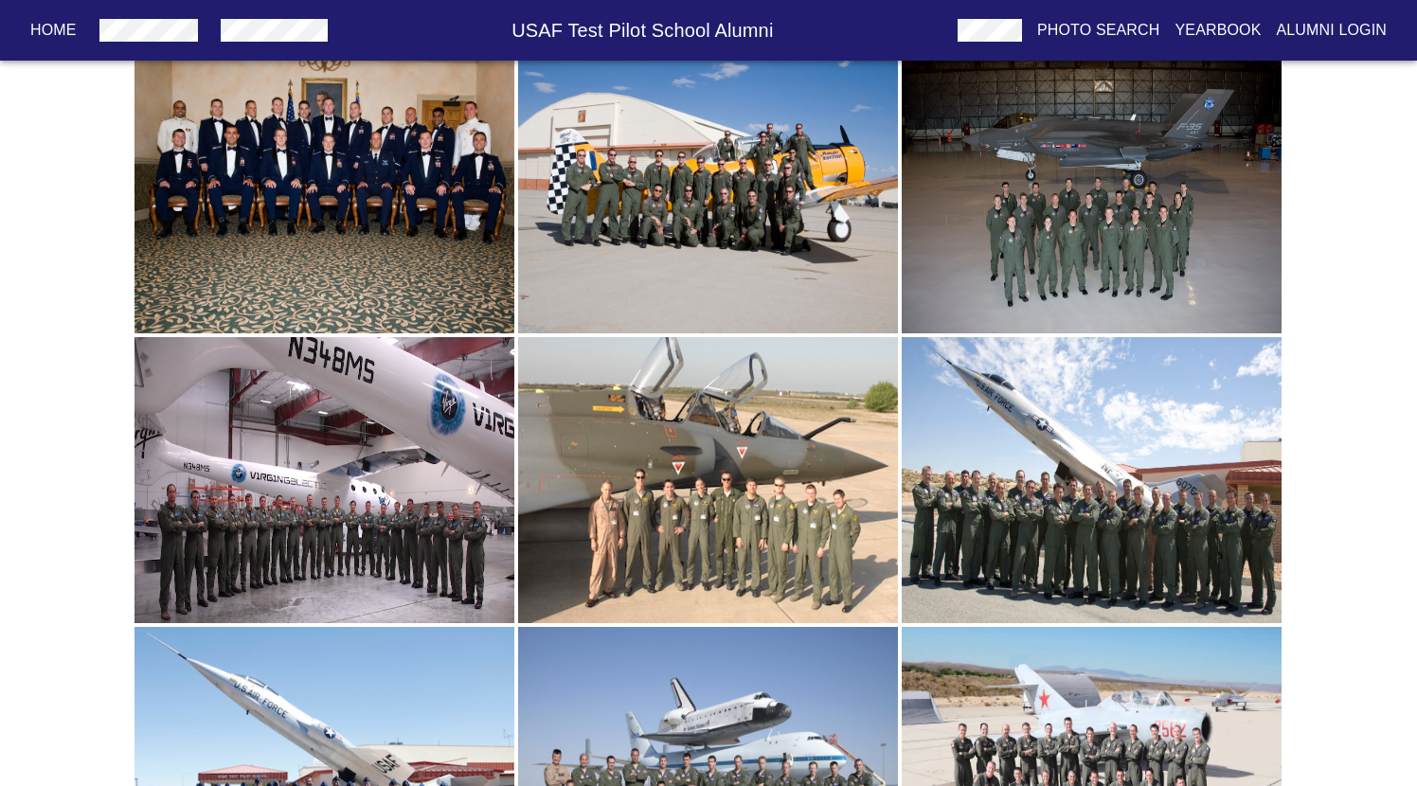
click at [425, 473] on img "button" at bounding box center [324, 480] width 380 height 286
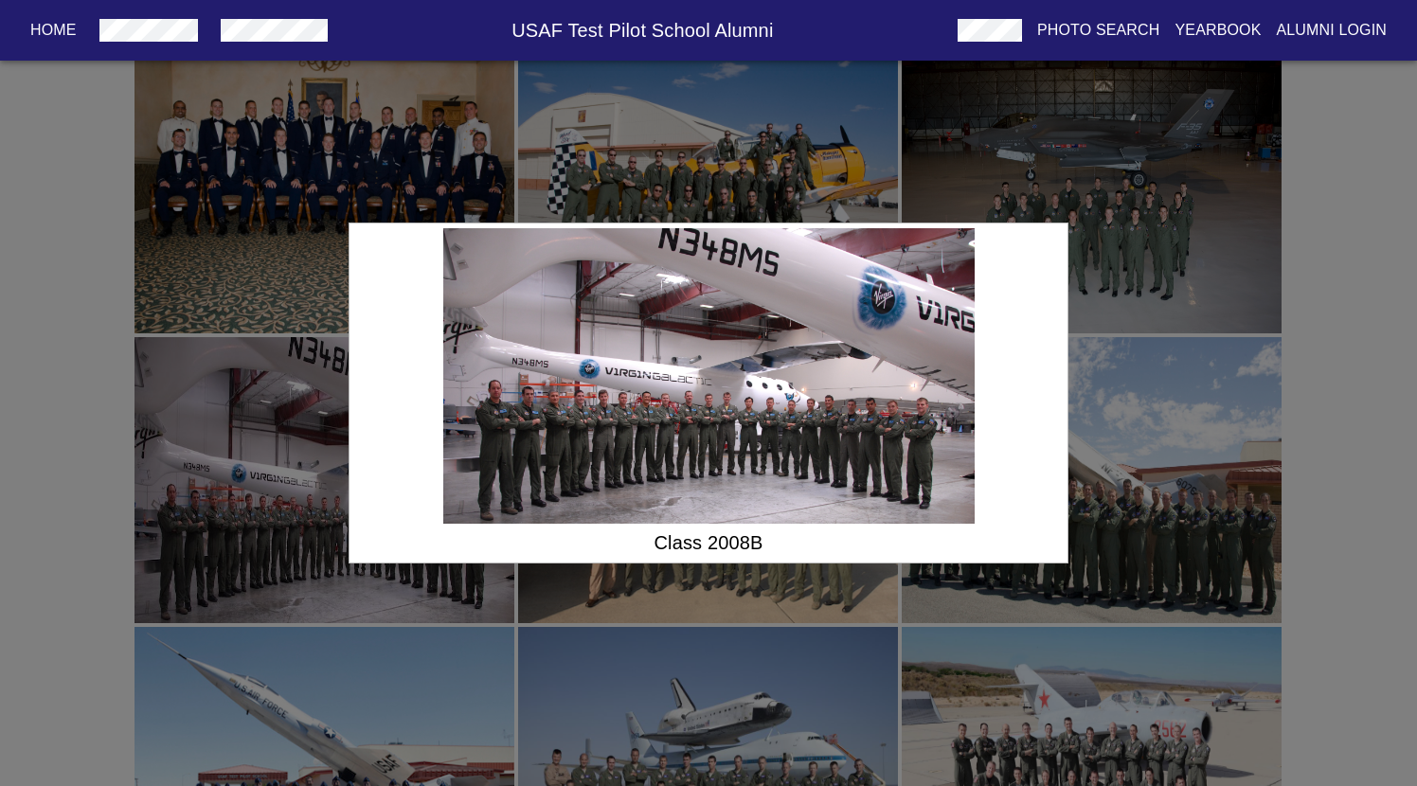
click at [709, 663] on div "Class 2008B" at bounding box center [708, 393] width 1417 height 786
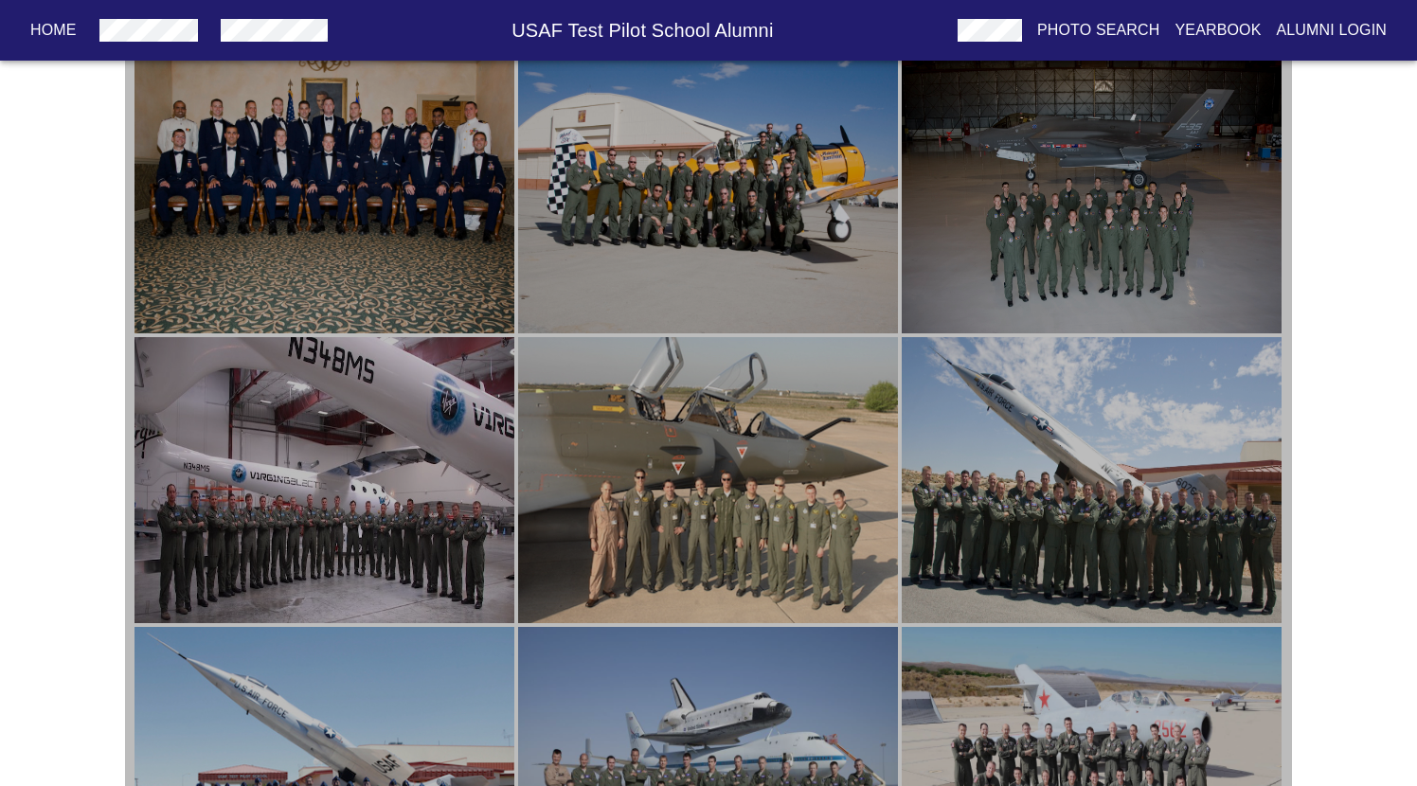
click at [762, 505] on img "button" at bounding box center [708, 480] width 380 height 286
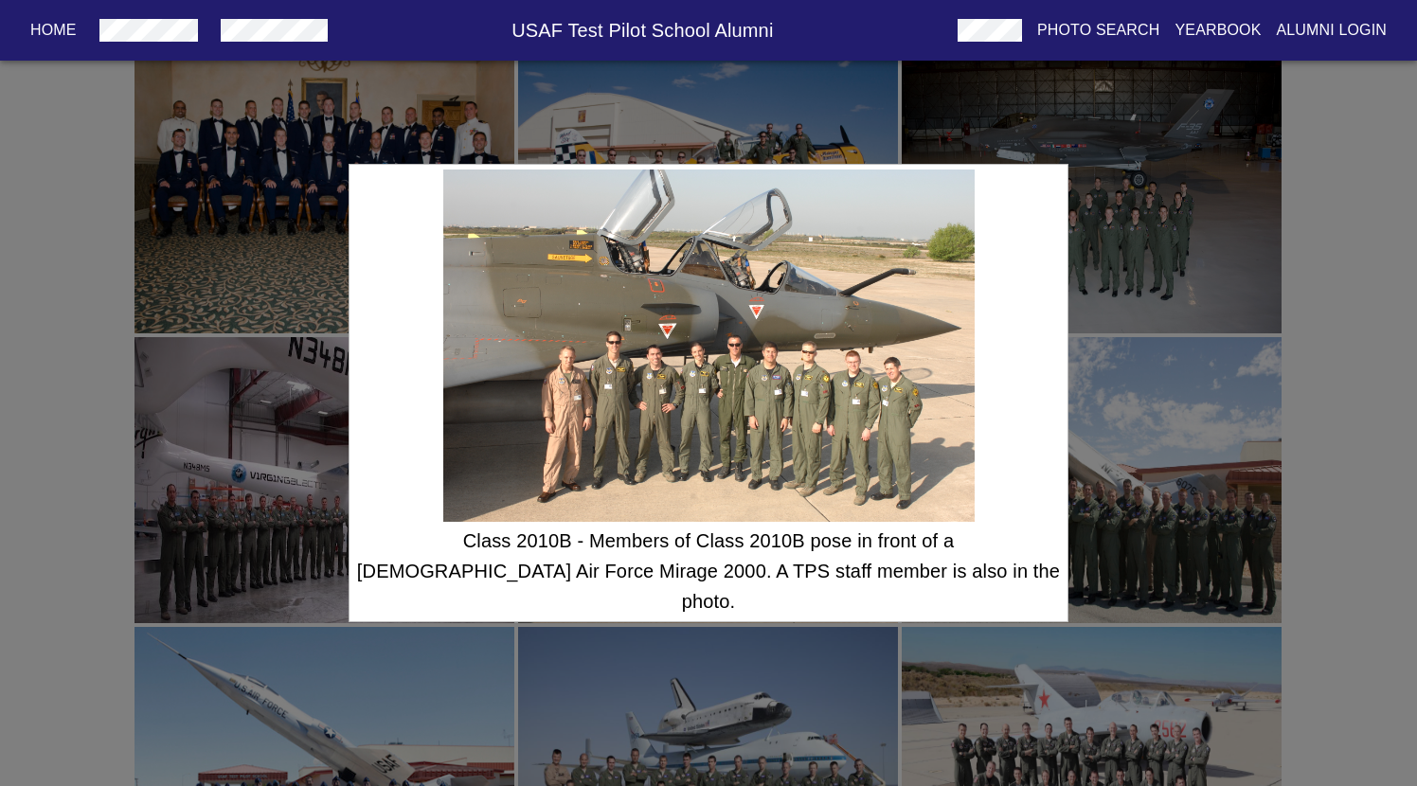
click at [1222, 572] on div "Class 2010B - Members of Class 2010B pose in front of a [DEMOGRAPHIC_DATA] Air …" at bounding box center [708, 393] width 1417 height 786
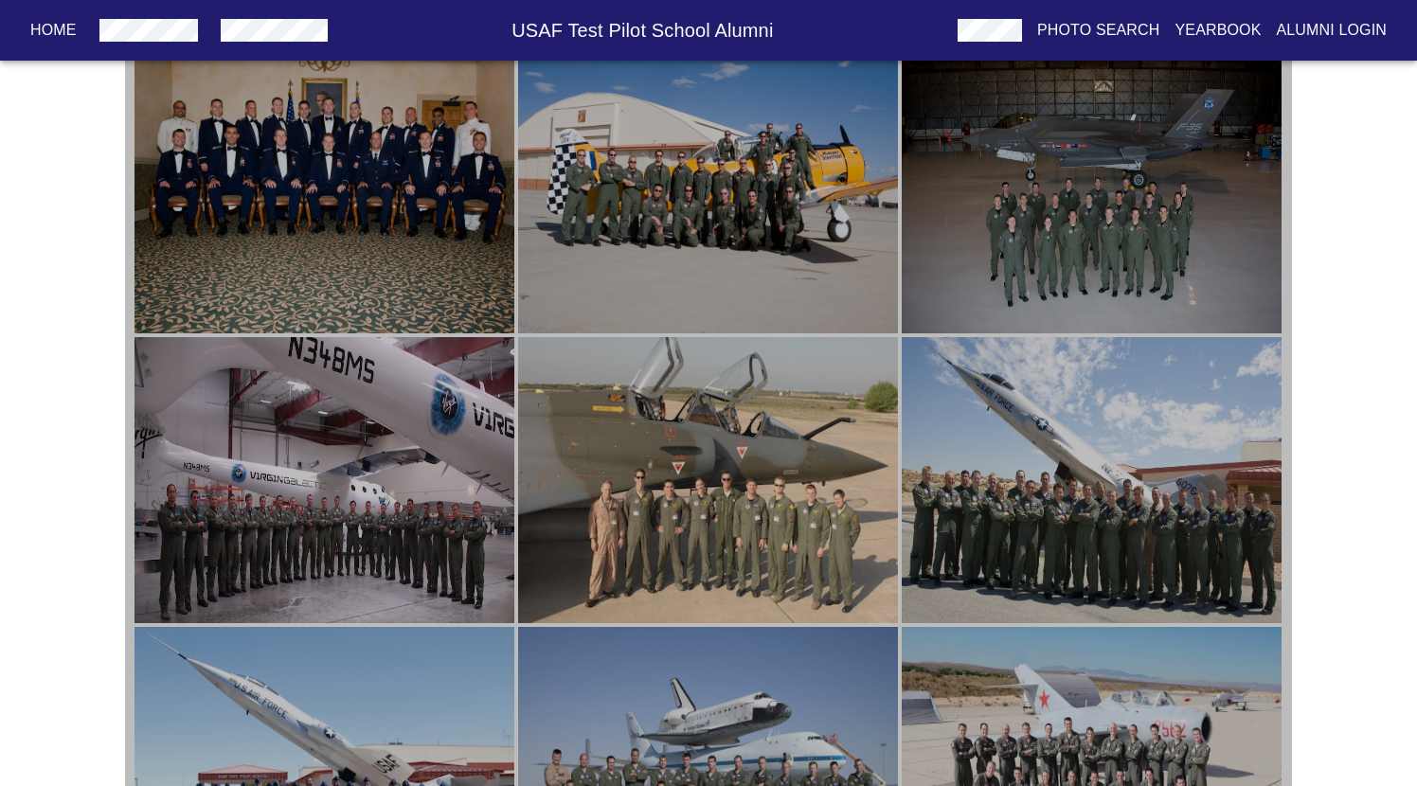
click at [1207, 549] on img "button" at bounding box center [1092, 480] width 380 height 286
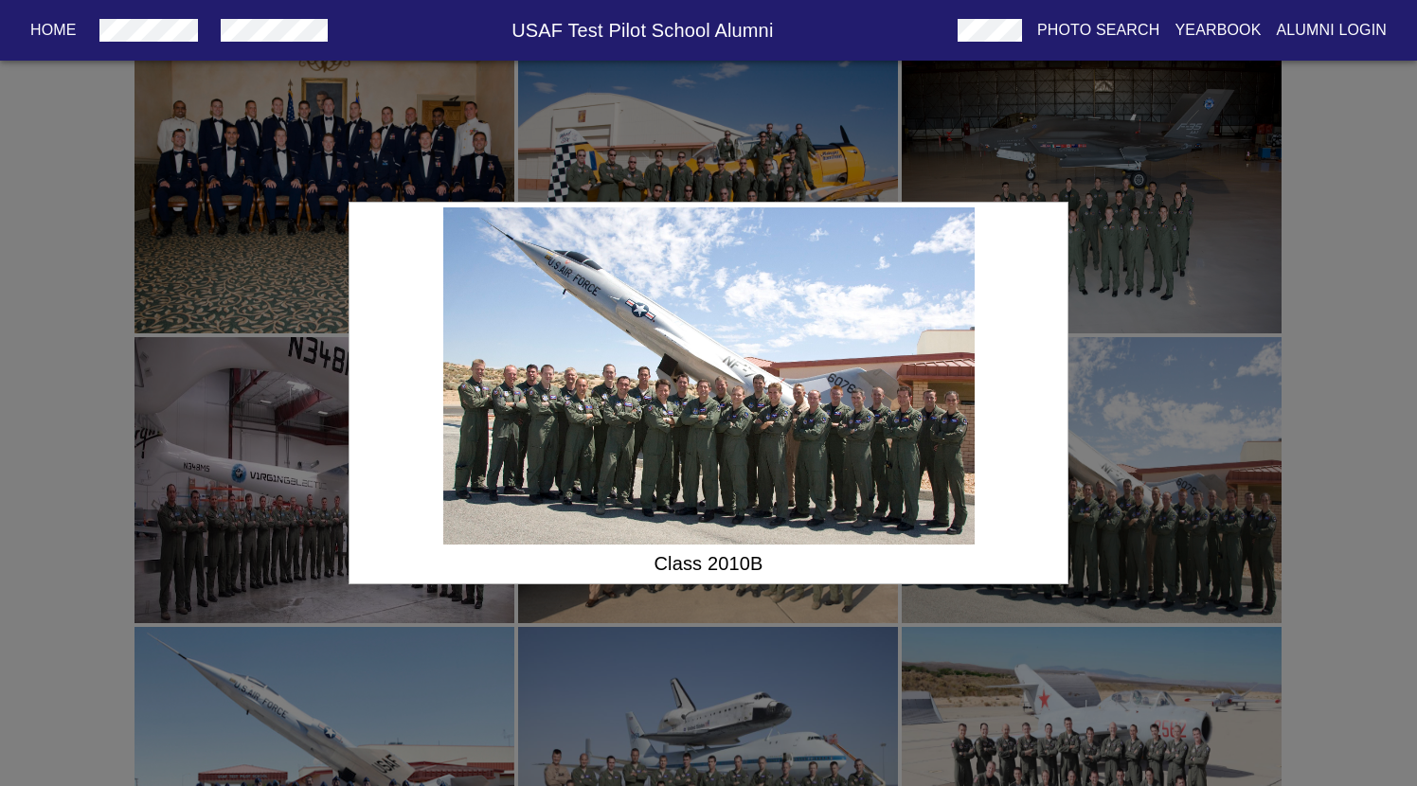
click at [1183, 548] on div "Class 2010B" at bounding box center [708, 393] width 1417 height 786
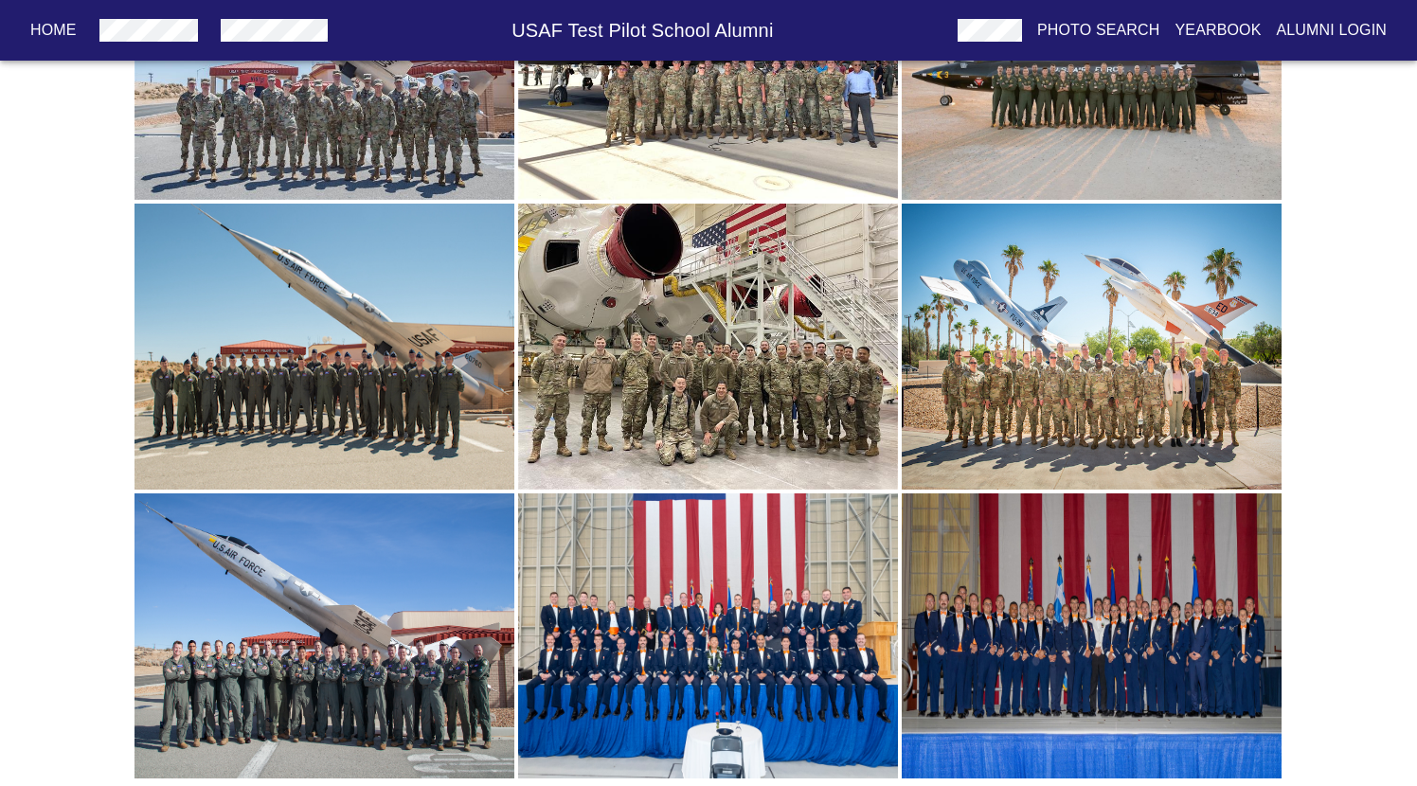
scroll to position [6594, 0]
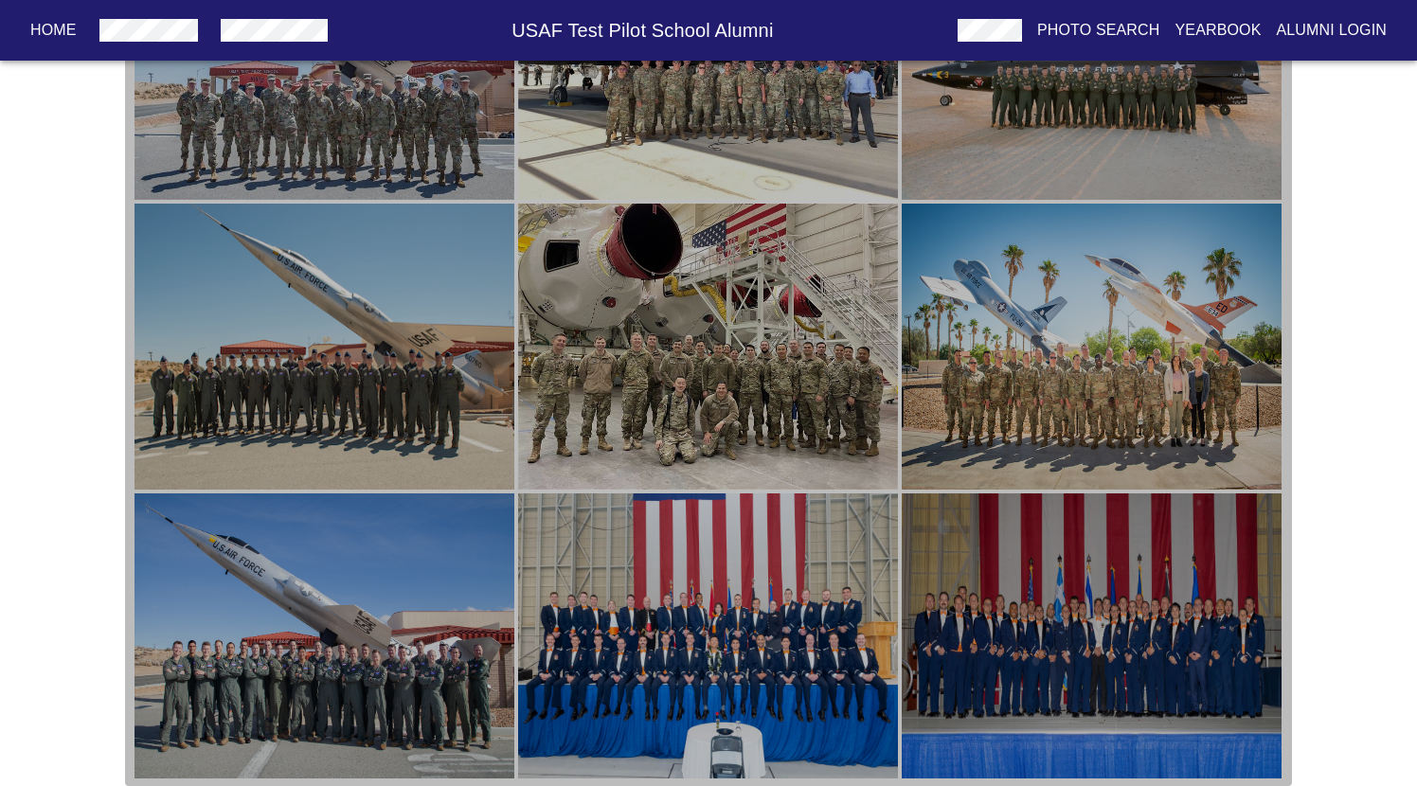
click at [1022, 640] on img "button" at bounding box center [1092, 636] width 380 height 286
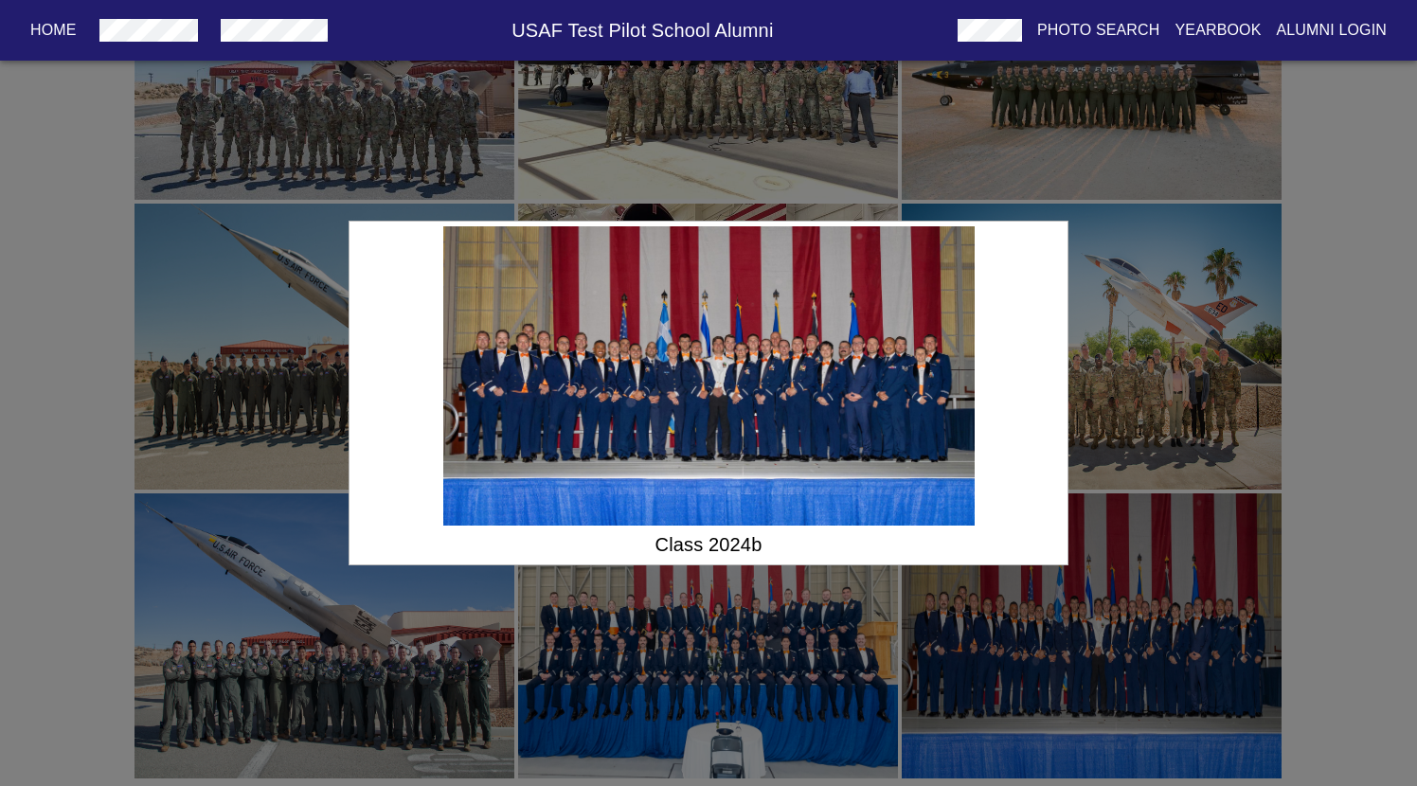
click at [832, 630] on div "Class 2024b" at bounding box center [708, 393] width 1417 height 786
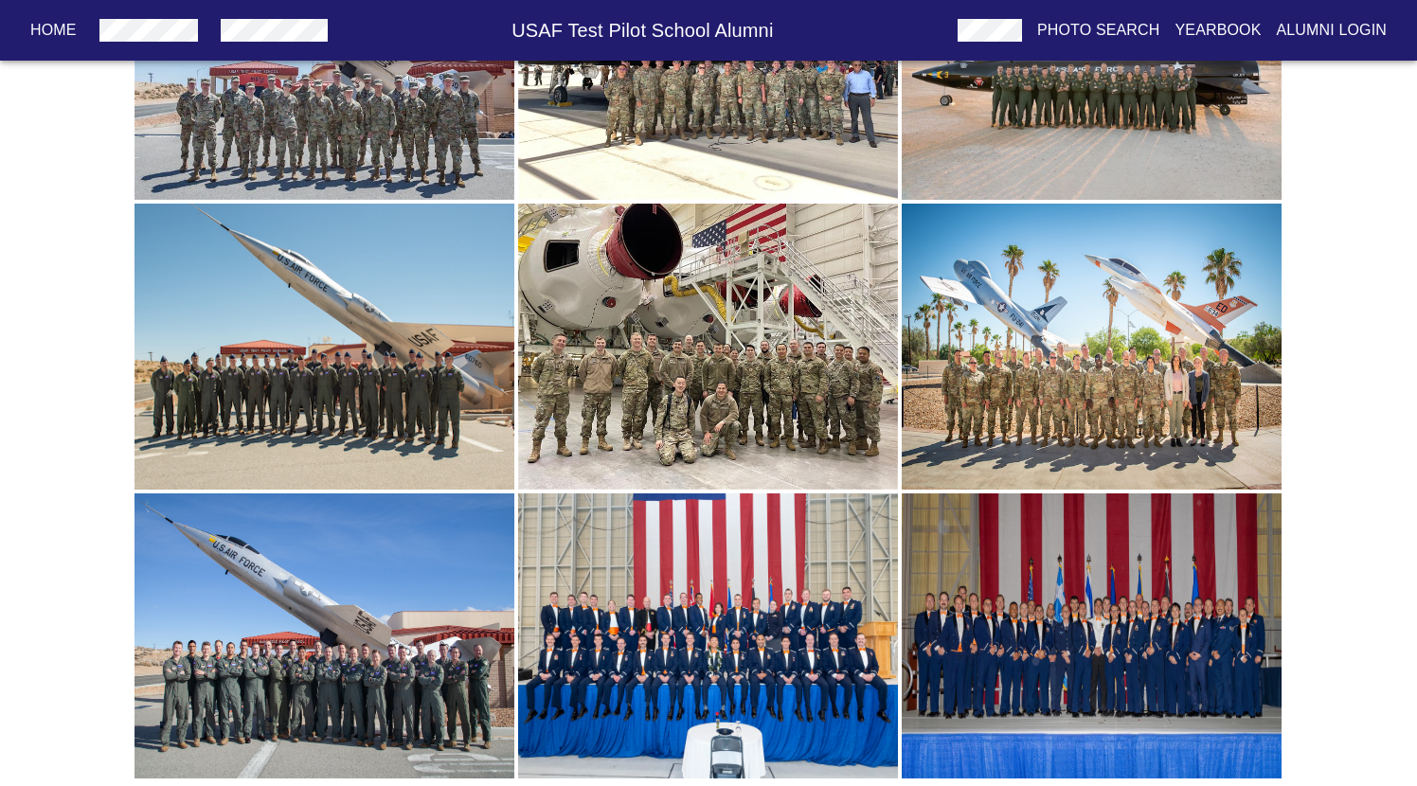
click at [678, 605] on img "button" at bounding box center [708, 636] width 380 height 286
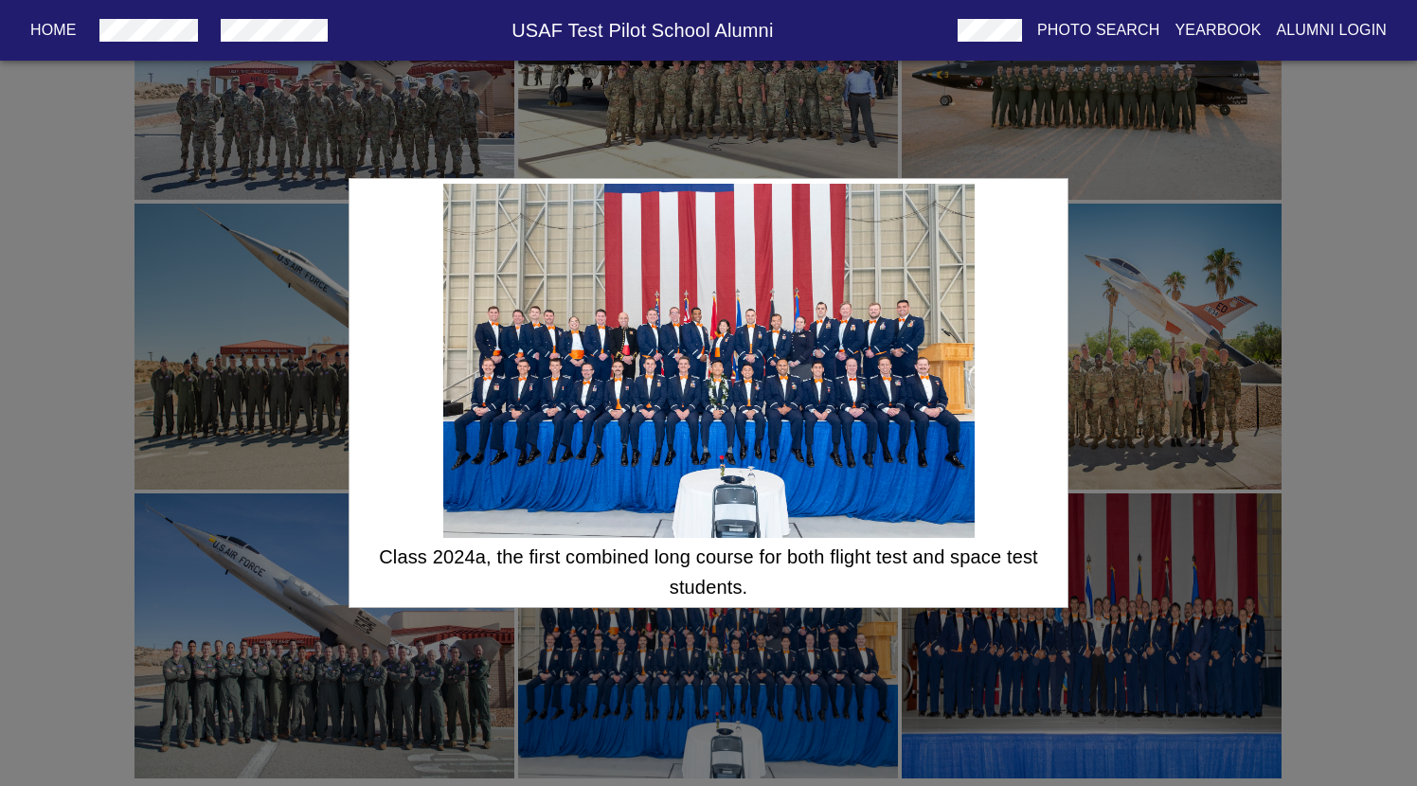
click at [419, 621] on div "Class 2024a, the first combined long course for both flight test and space test…" at bounding box center [708, 393] width 1417 height 786
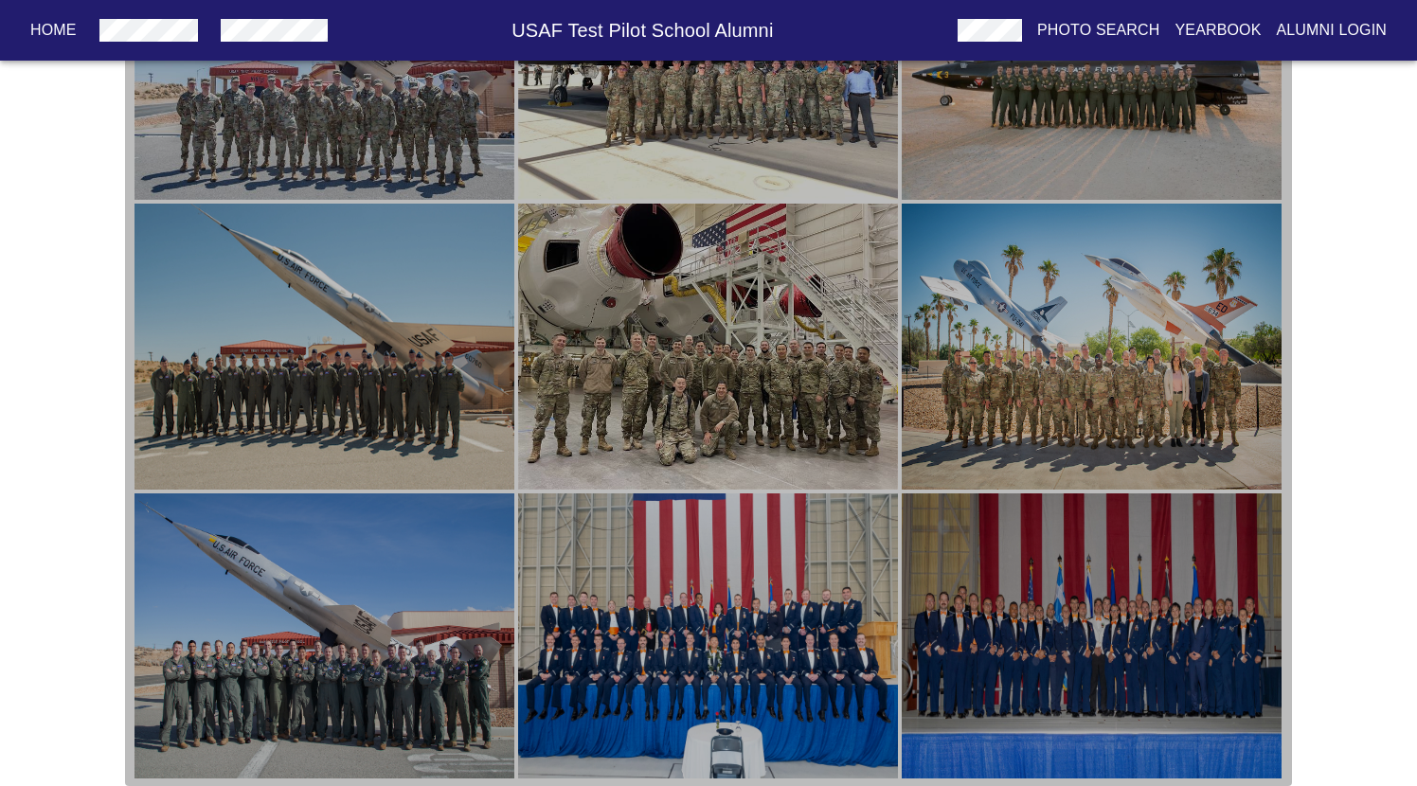
click at [853, 188] on img "button" at bounding box center [708, 58] width 380 height 286
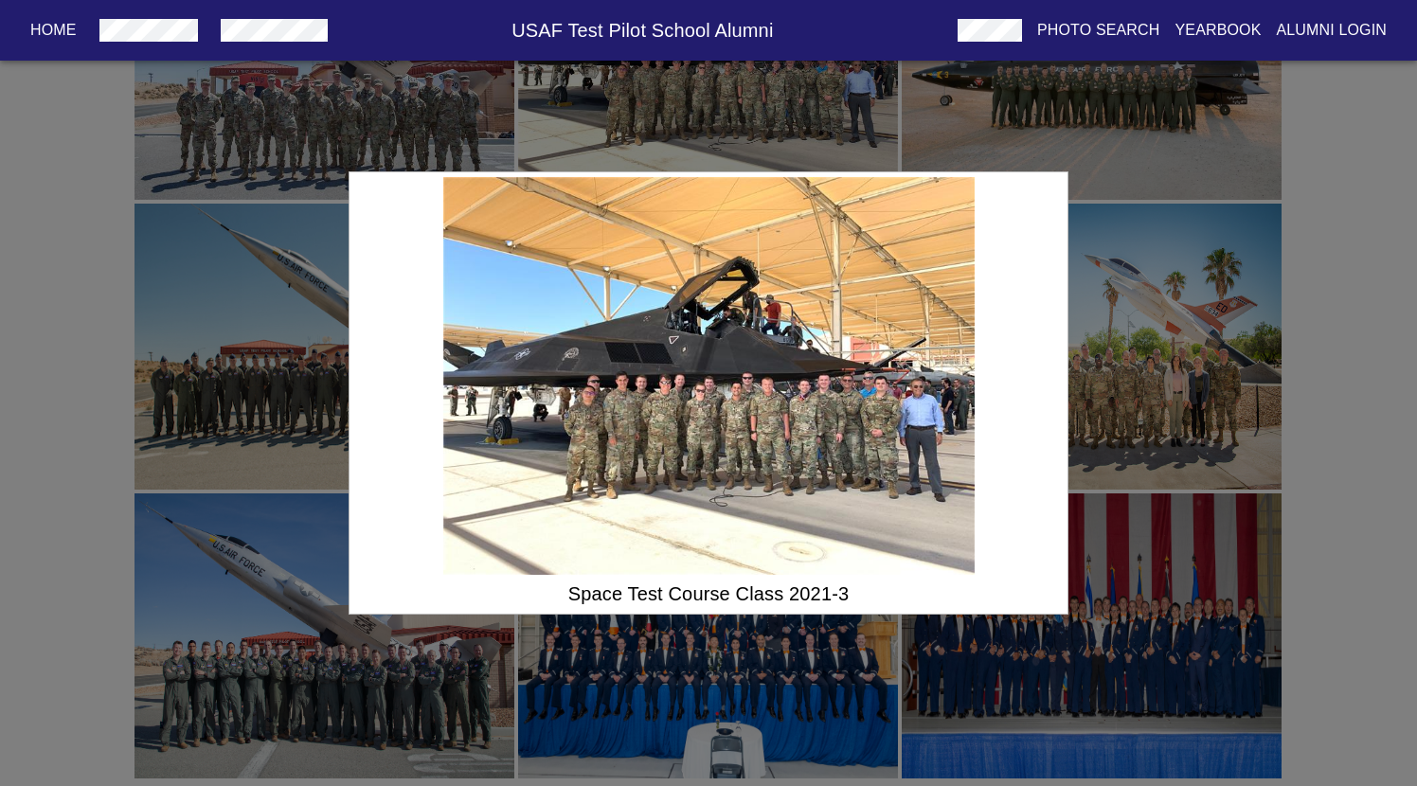
click at [323, 338] on div "Space Test Course Class 2021-3" at bounding box center [708, 393] width 1417 height 786
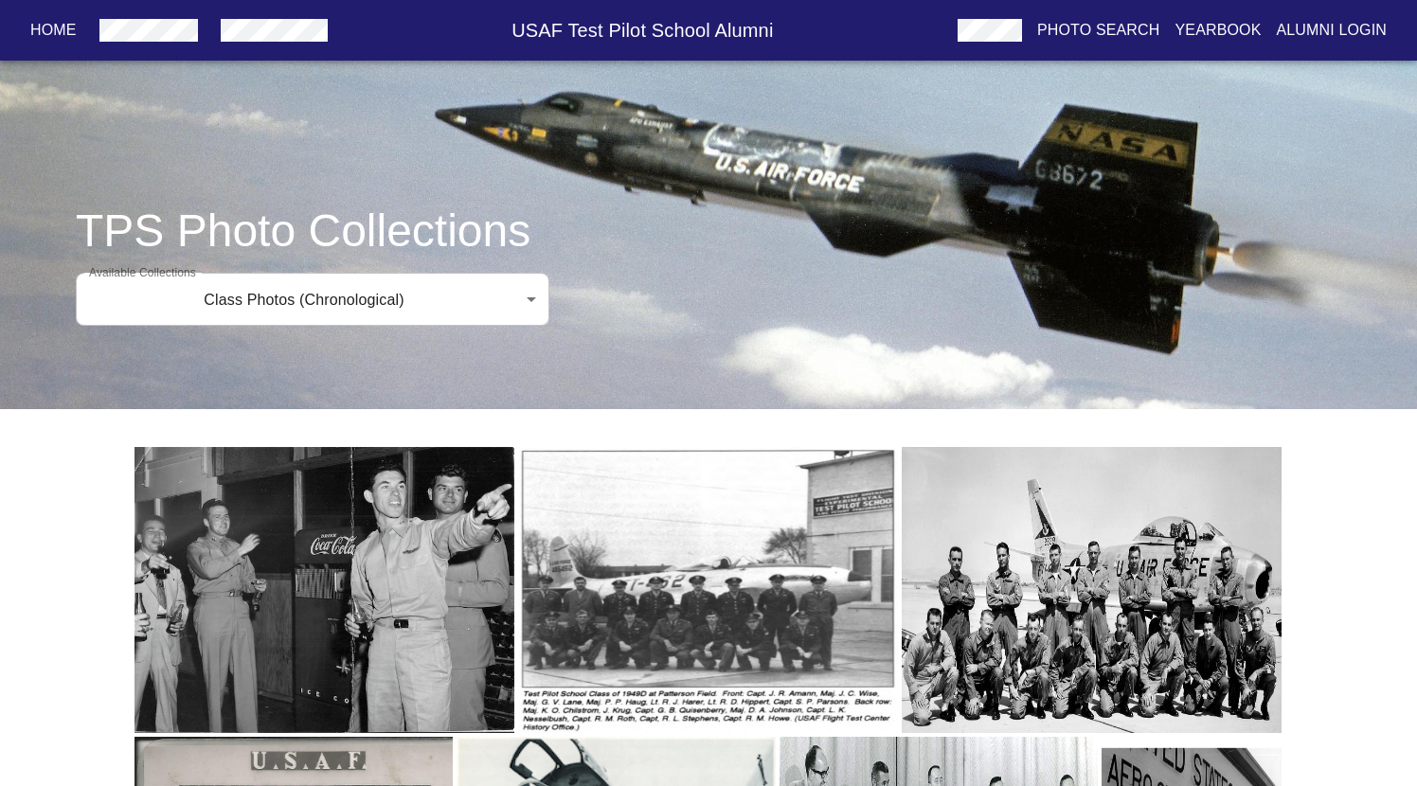
scroll to position [0, 0]
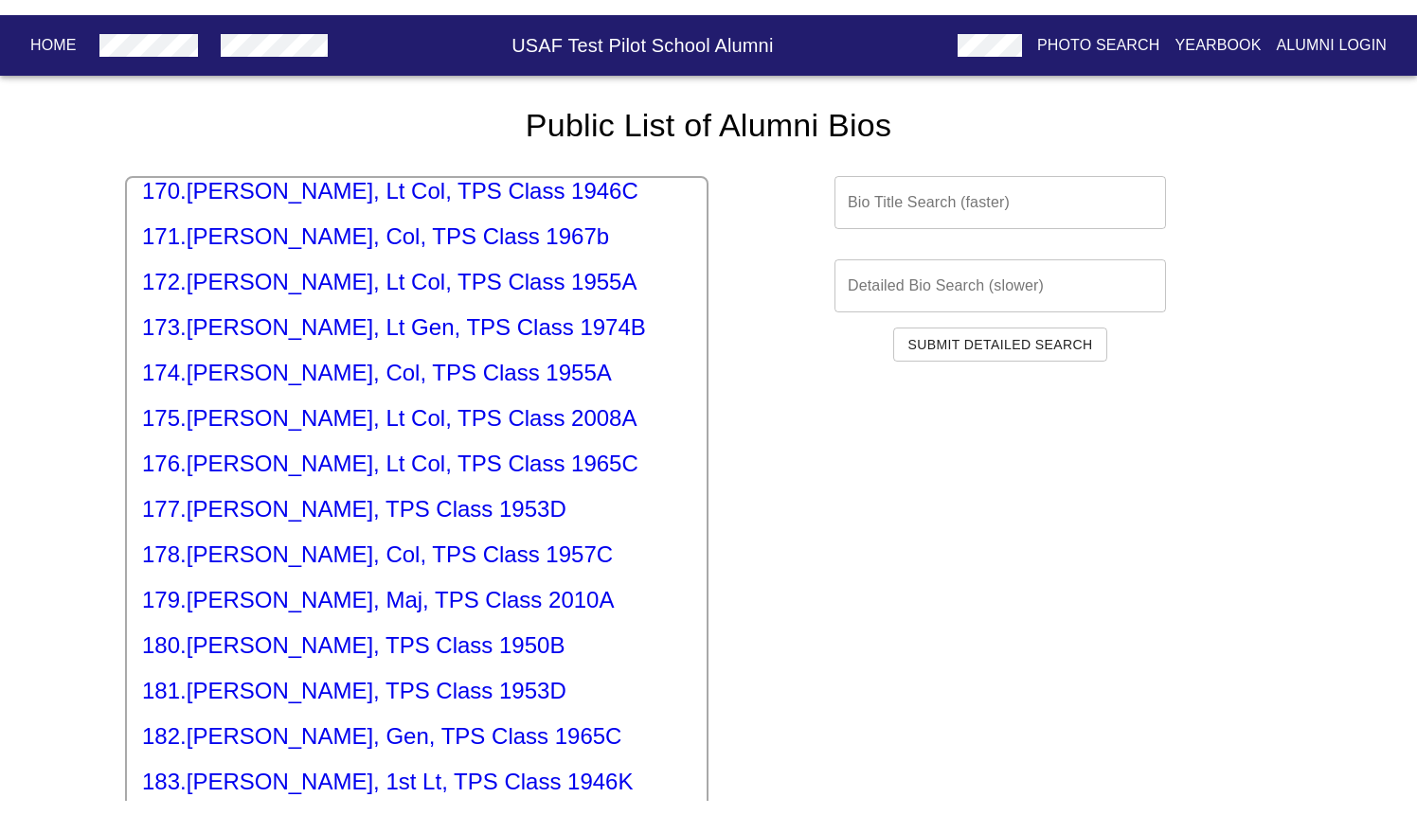
scroll to position [7880, 0]
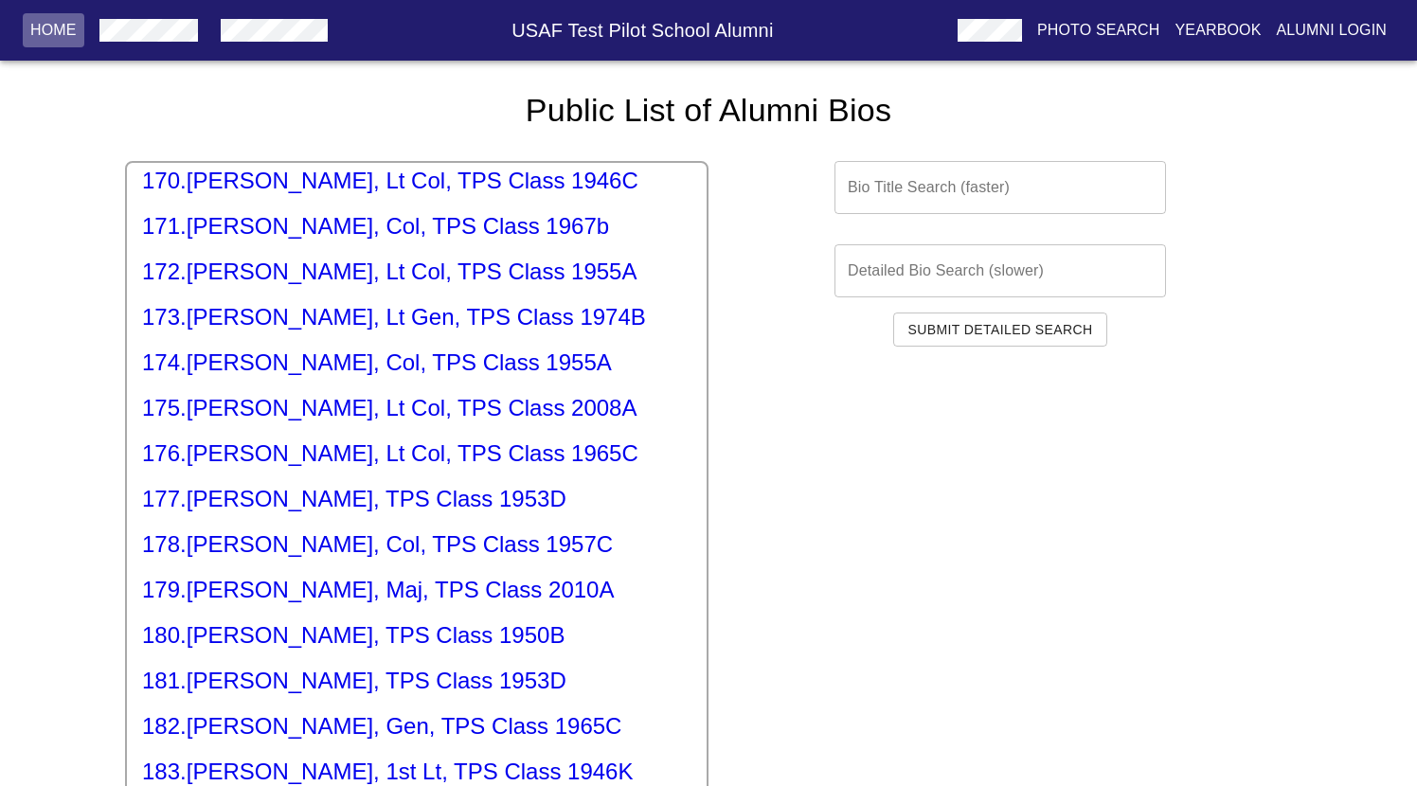
click at [60, 23] on p "Home" at bounding box center [53, 30] width 46 height 23
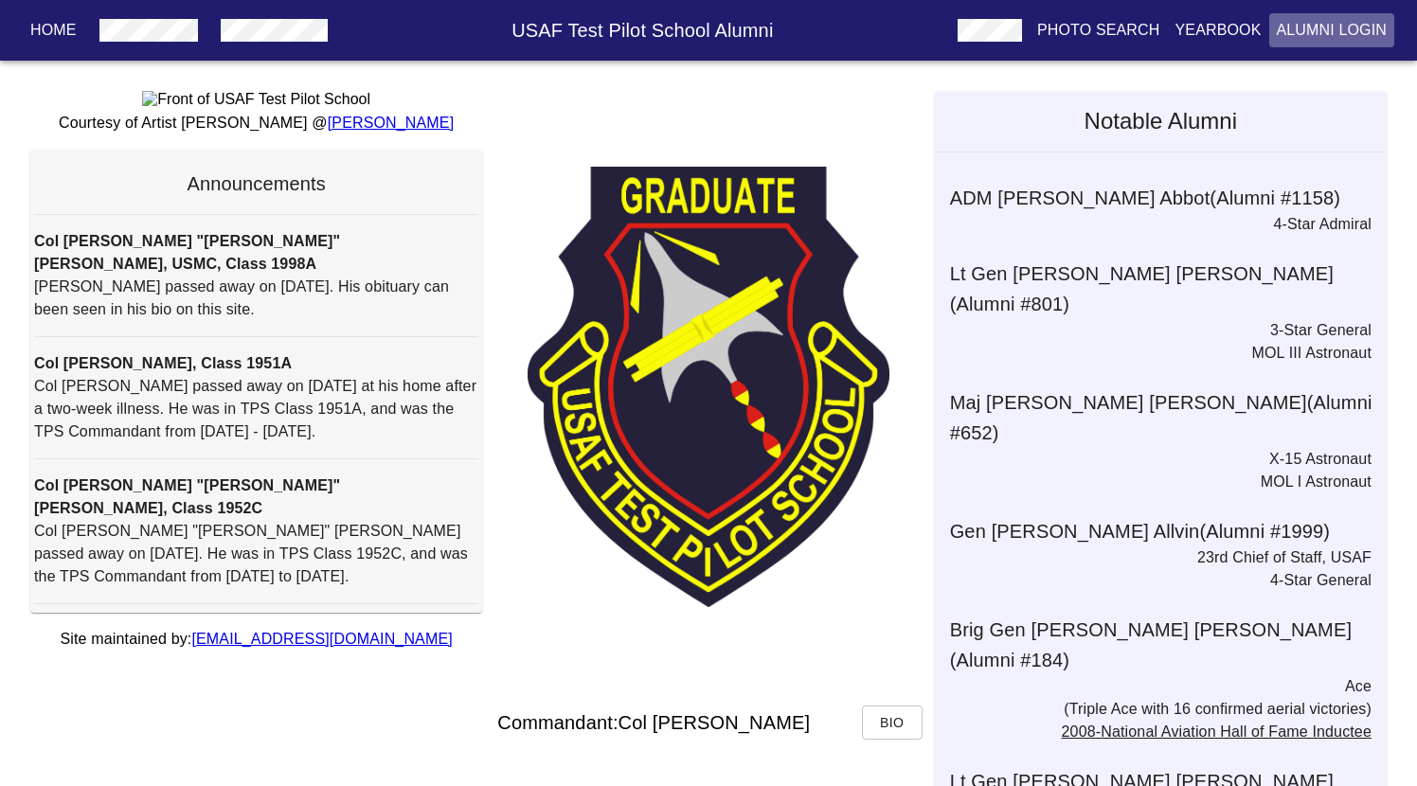
click at [1301, 29] on p "Alumni Login" at bounding box center [1332, 30] width 111 height 23
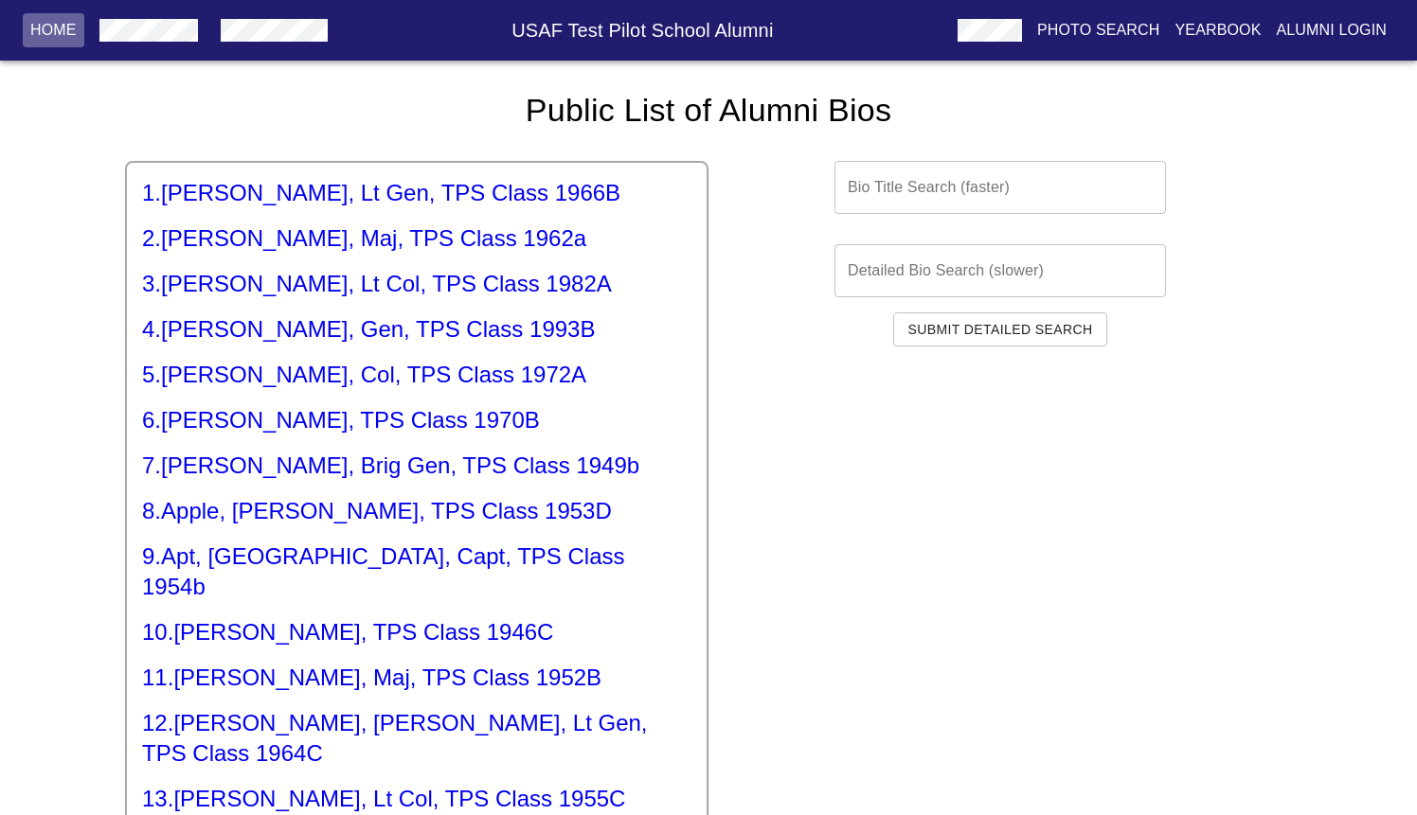
click at [46, 25] on p "Home" at bounding box center [53, 30] width 46 height 23
